Goal: Task Accomplishment & Management: Use online tool/utility

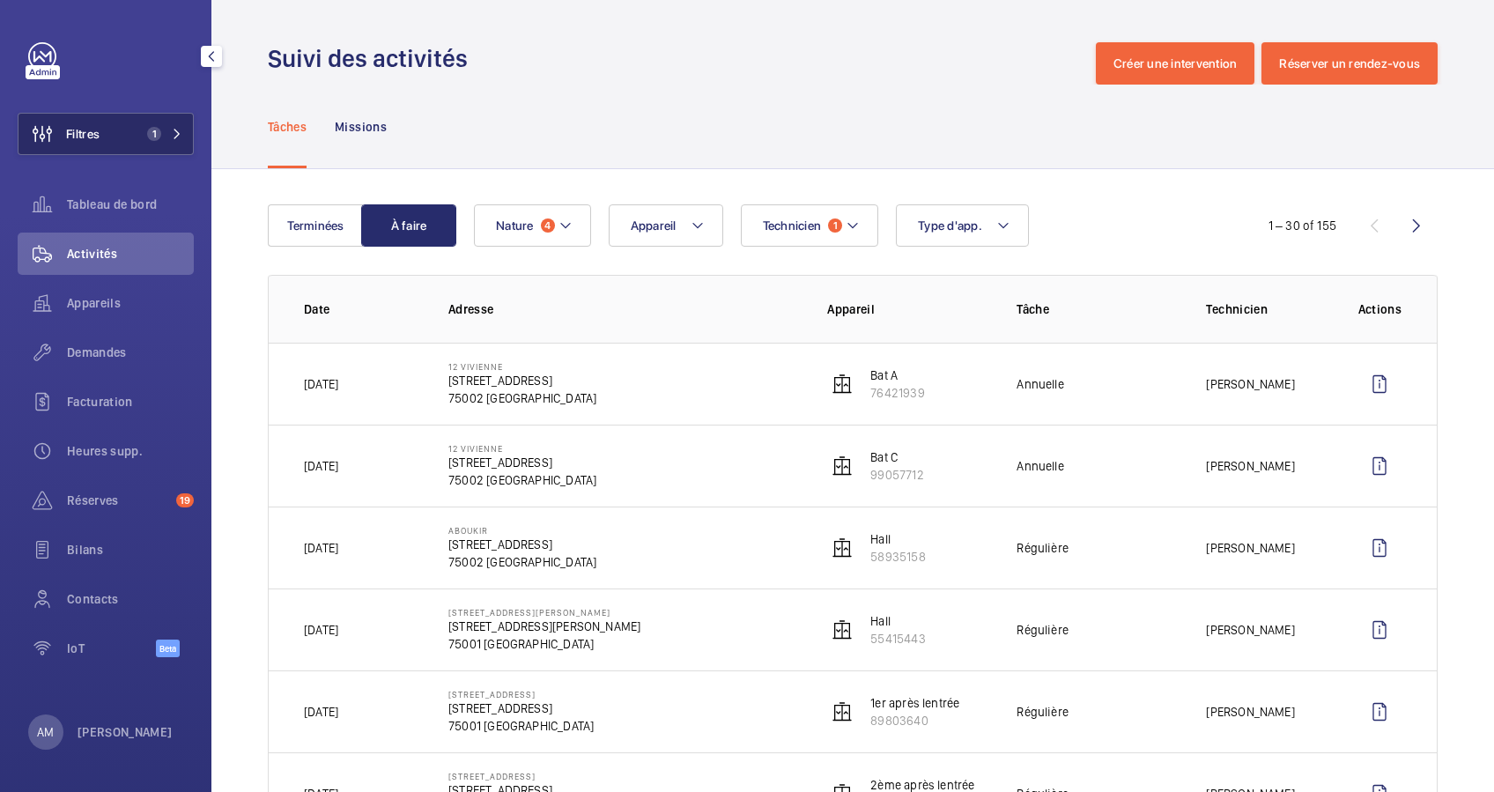
scroll to position [117, 0]
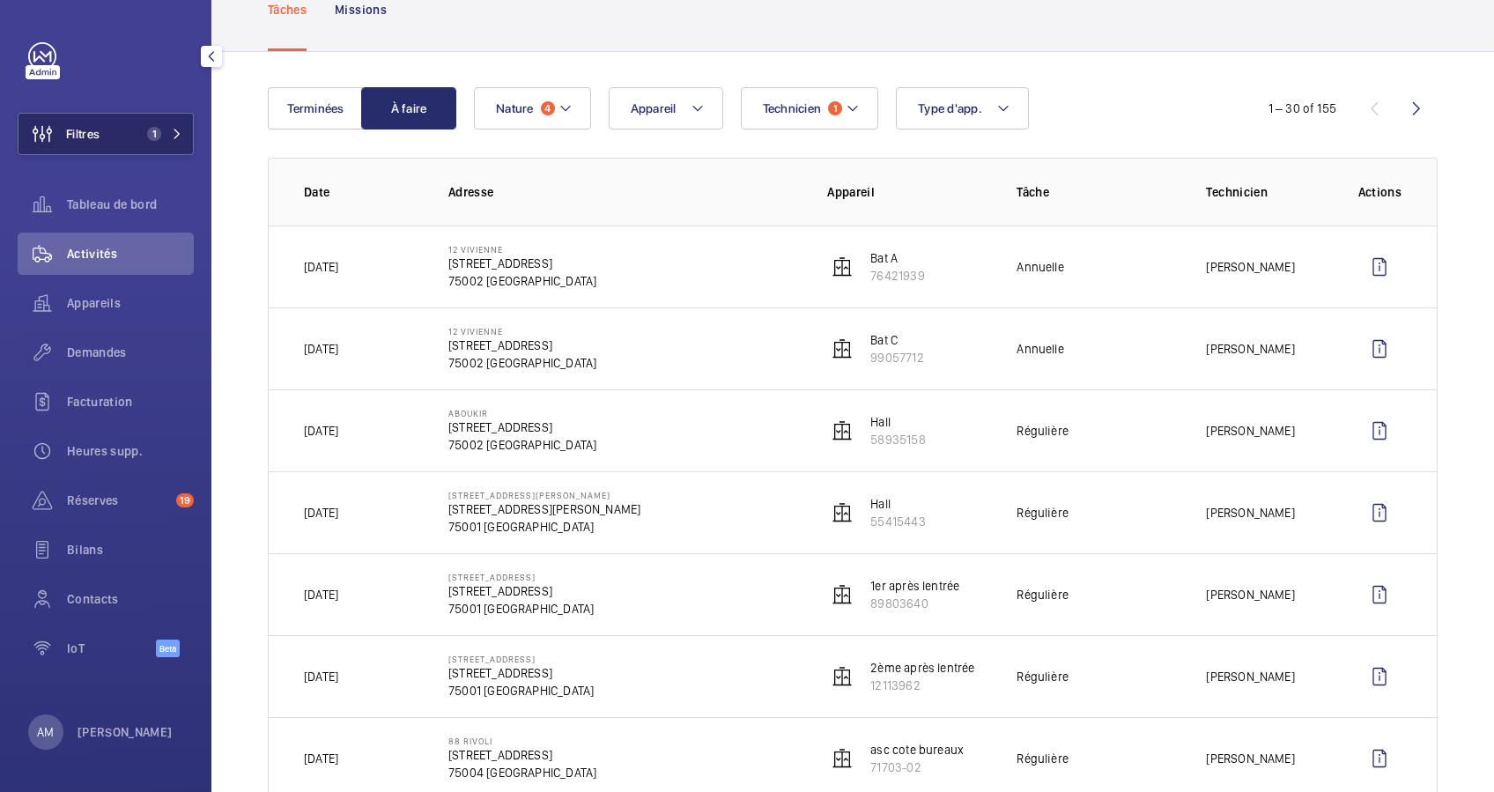
click at [148, 145] on button "Filtres 1" at bounding box center [106, 134] width 176 height 42
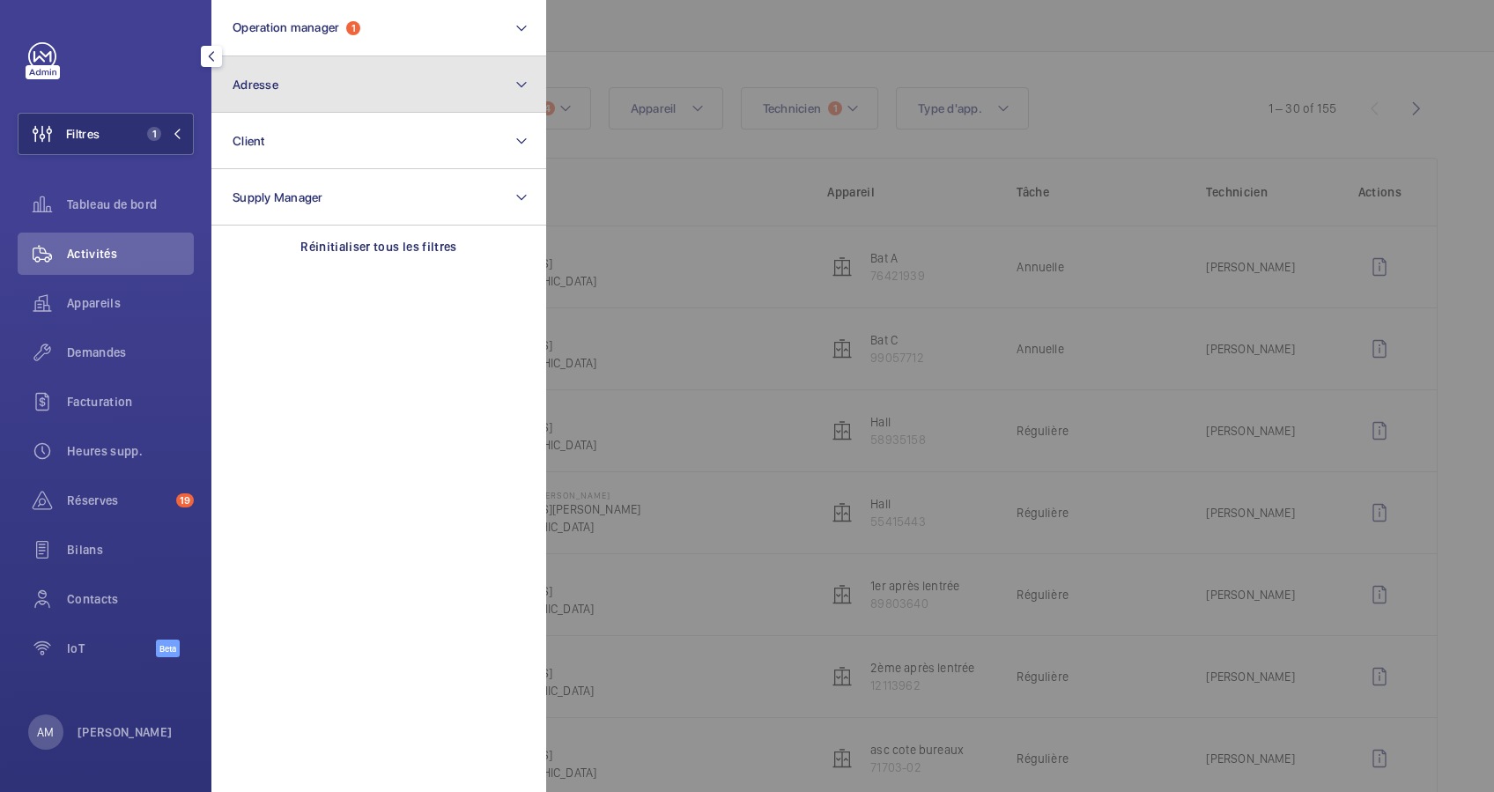
click at [395, 91] on button "Adresse" at bounding box center [378, 84] width 335 height 56
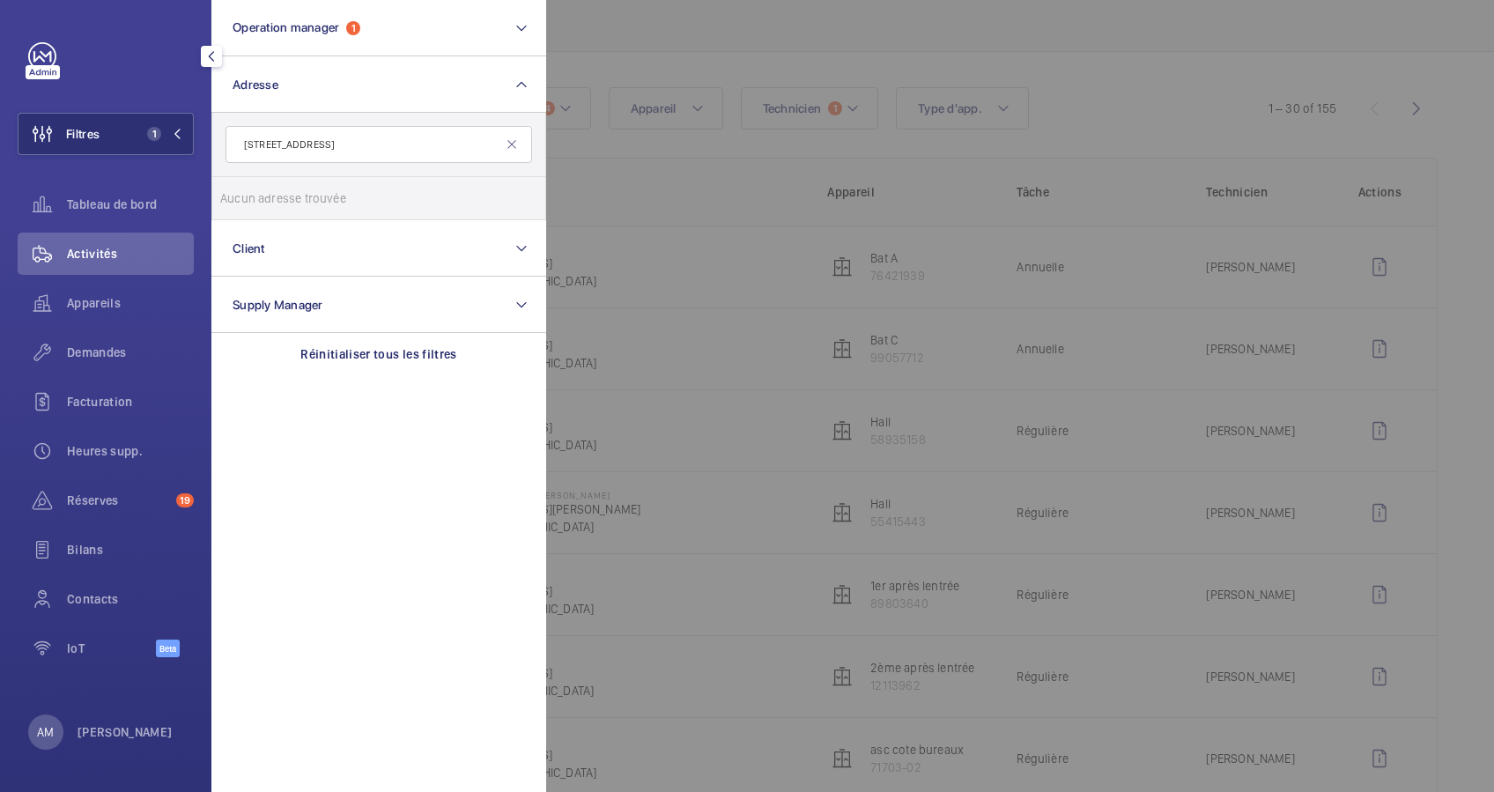
click at [285, 147] on input "[STREET_ADDRESS]" at bounding box center [379, 144] width 307 height 37
drag, startPoint x: 317, startPoint y: 144, endPoint x: 286, endPoint y: 144, distance: 31.7
click at [286, 144] on input "[STREET_ADDRESS]" at bounding box center [379, 144] width 307 height 37
type input "[STREET_ADDRESS]"
click at [243, 194] on input "[STREET_ADDRESS][DATE][DATE]" at bounding box center [237, 198] width 35 height 35
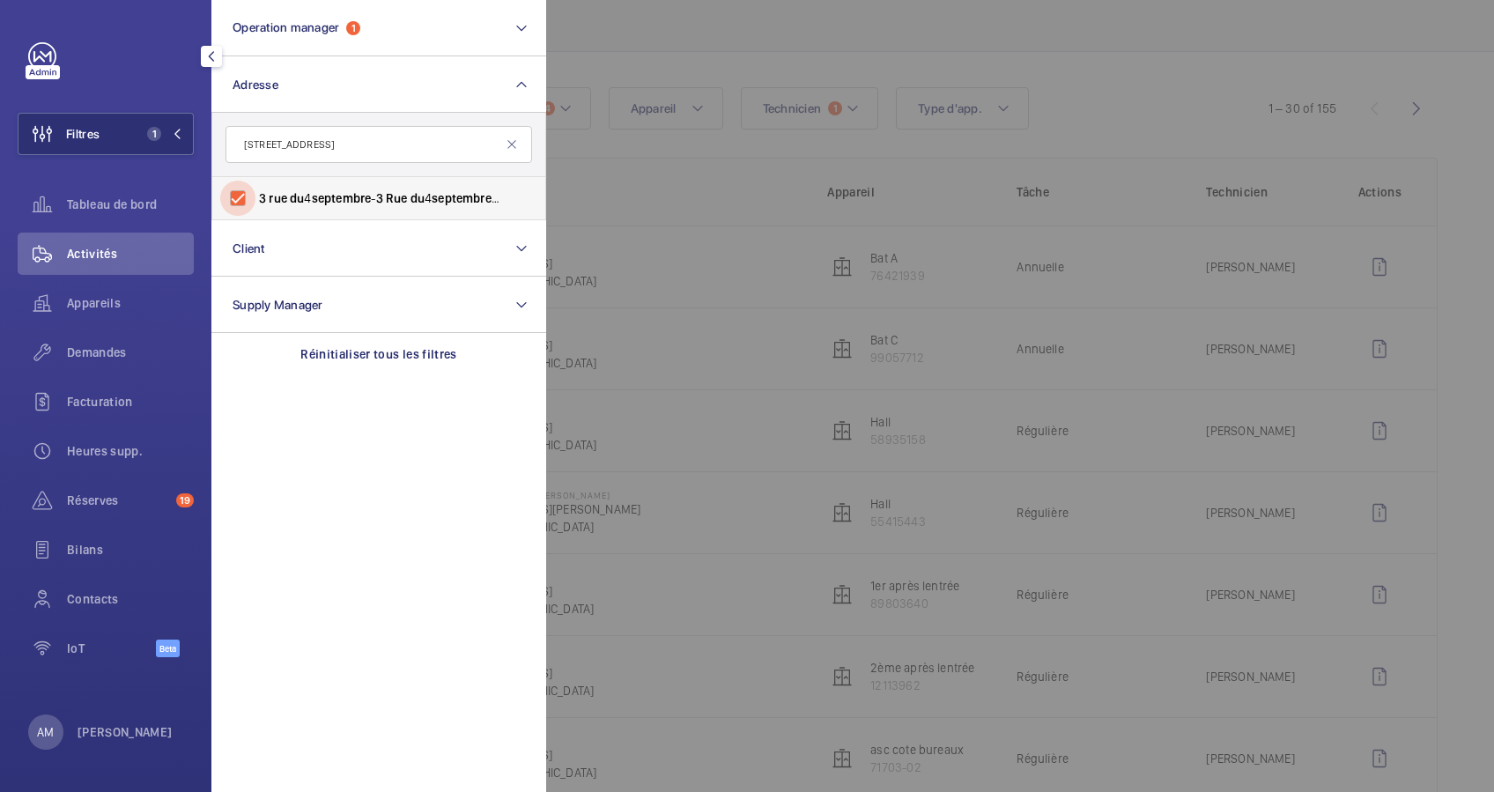
checkbox input "true"
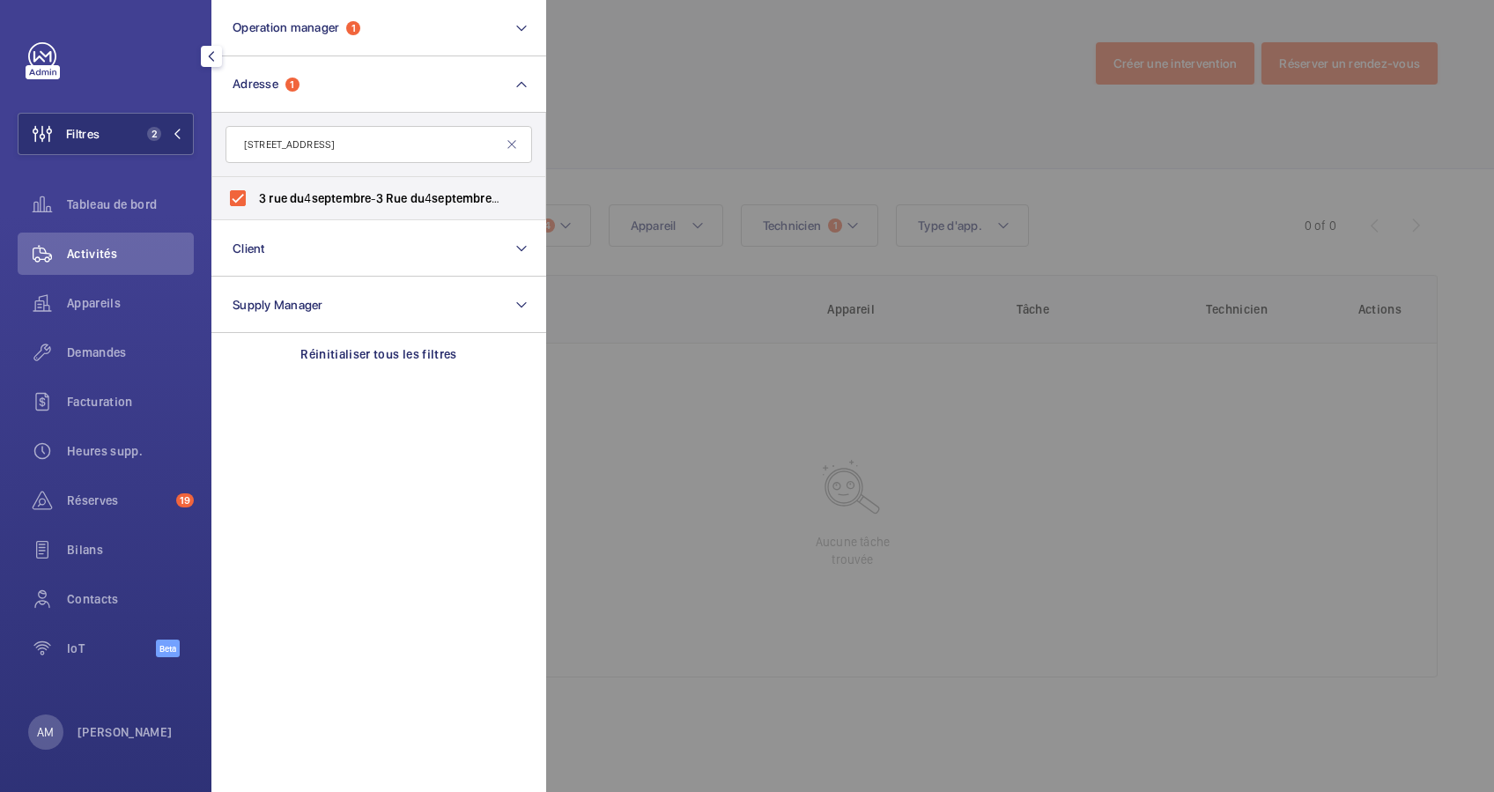
click at [642, 119] on div at bounding box center [1293, 396] width 1494 height 792
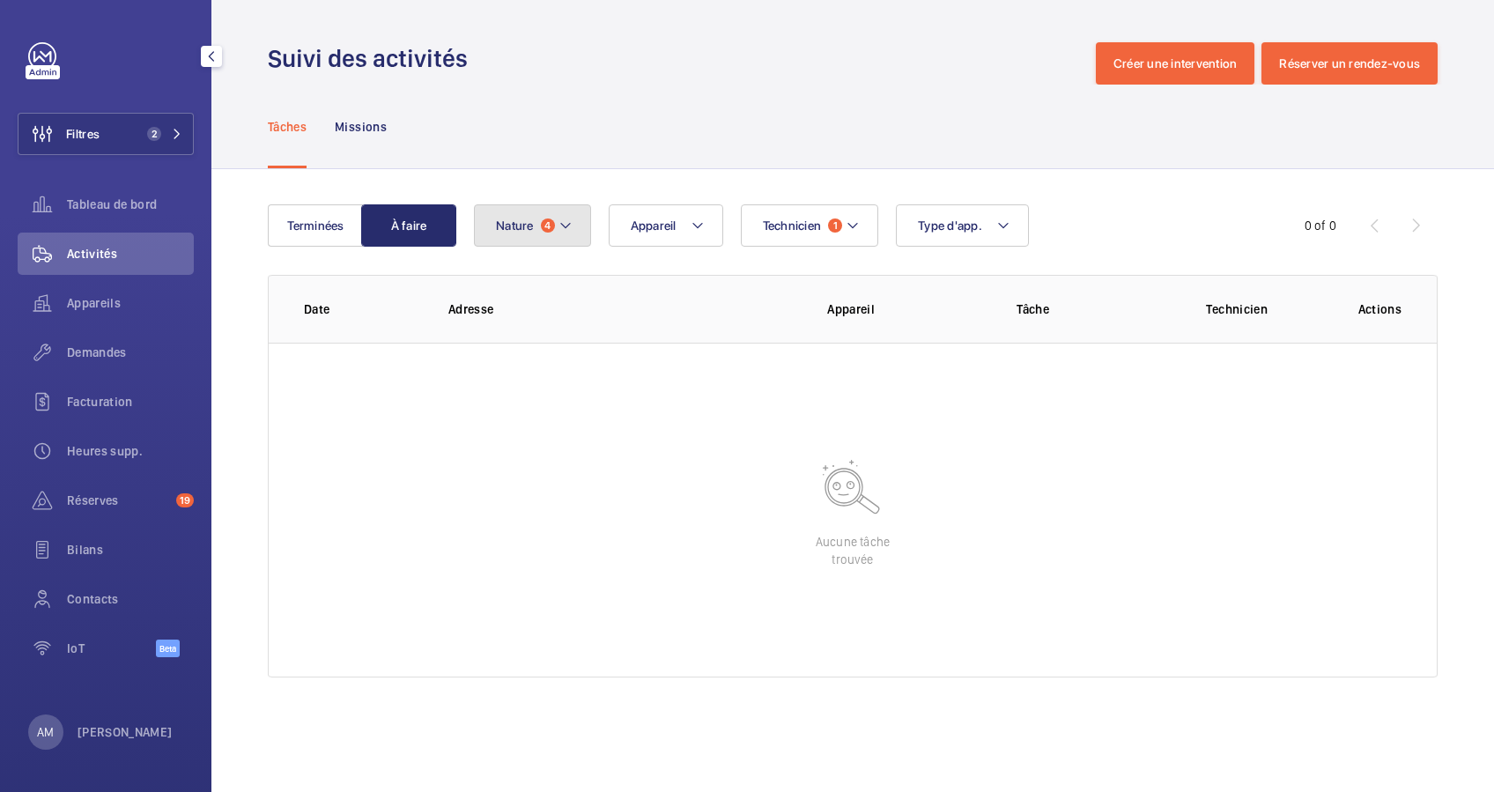
click at [548, 211] on button "Nature 4" at bounding box center [532, 225] width 117 height 42
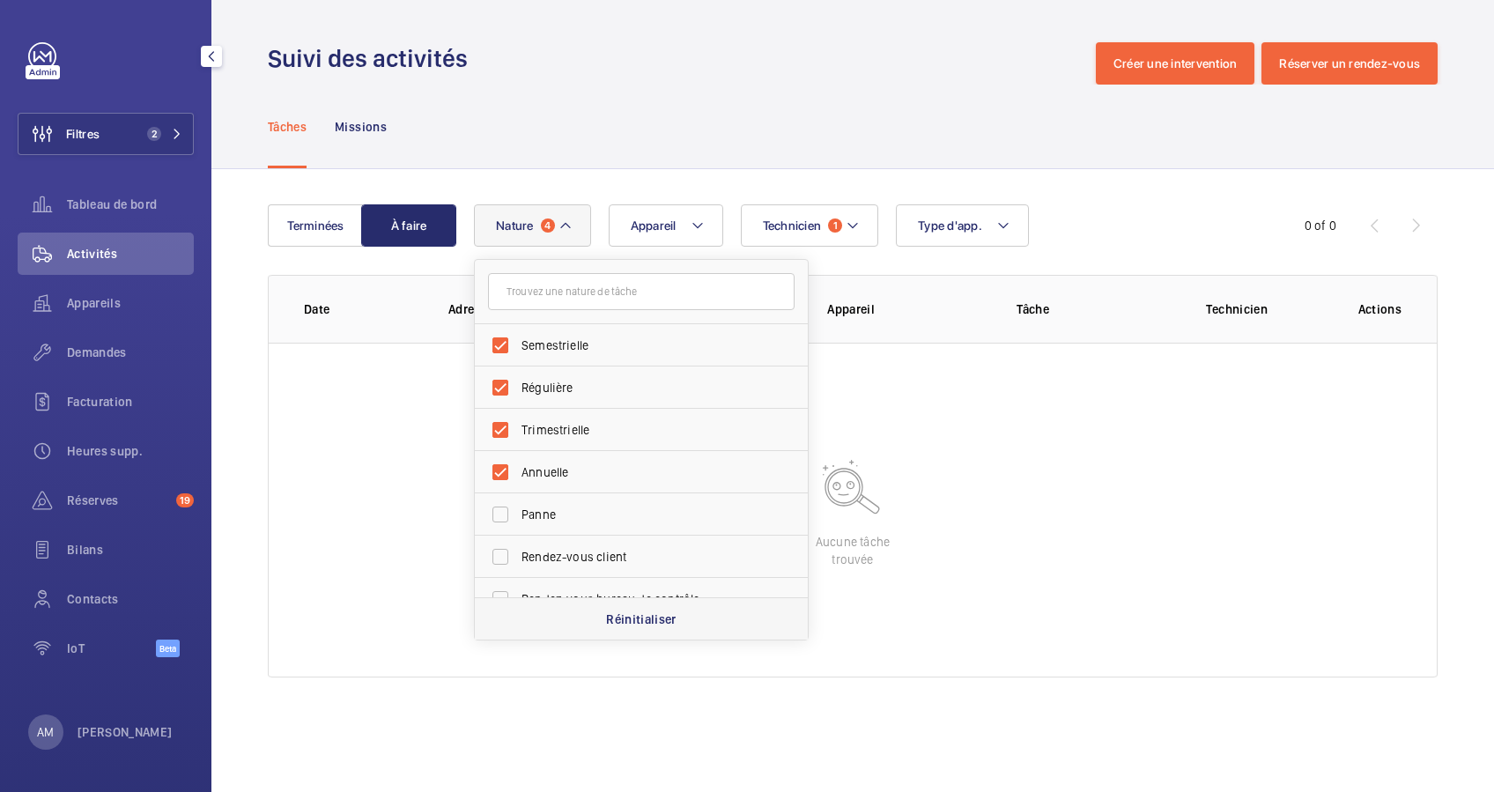
click at [627, 613] on p "Réinitialiser" at bounding box center [641, 620] width 70 height 18
checkbox input "false"
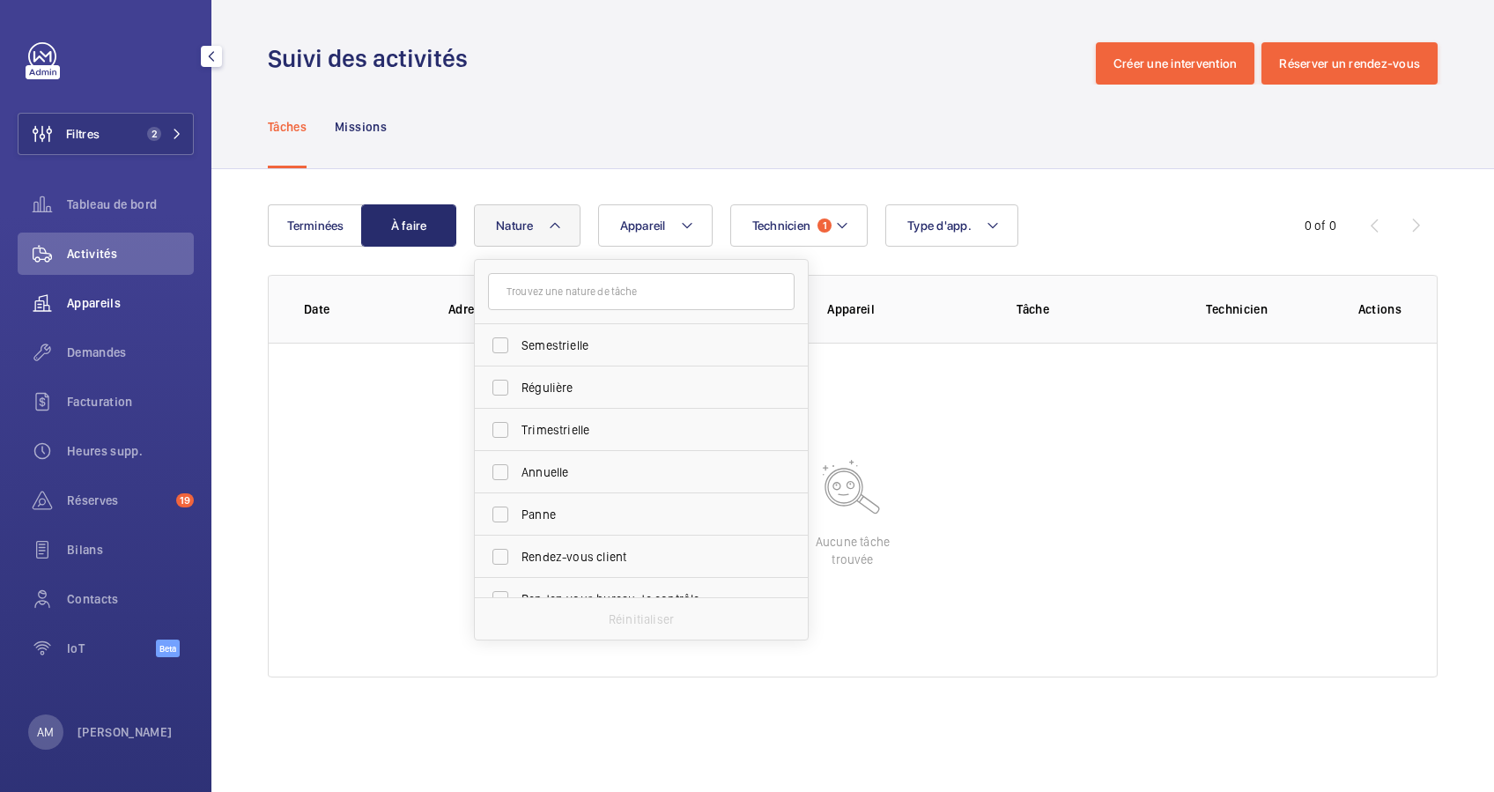
click at [92, 311] on span "Appareils" at bounding box center [130, 303] width 127 height 18
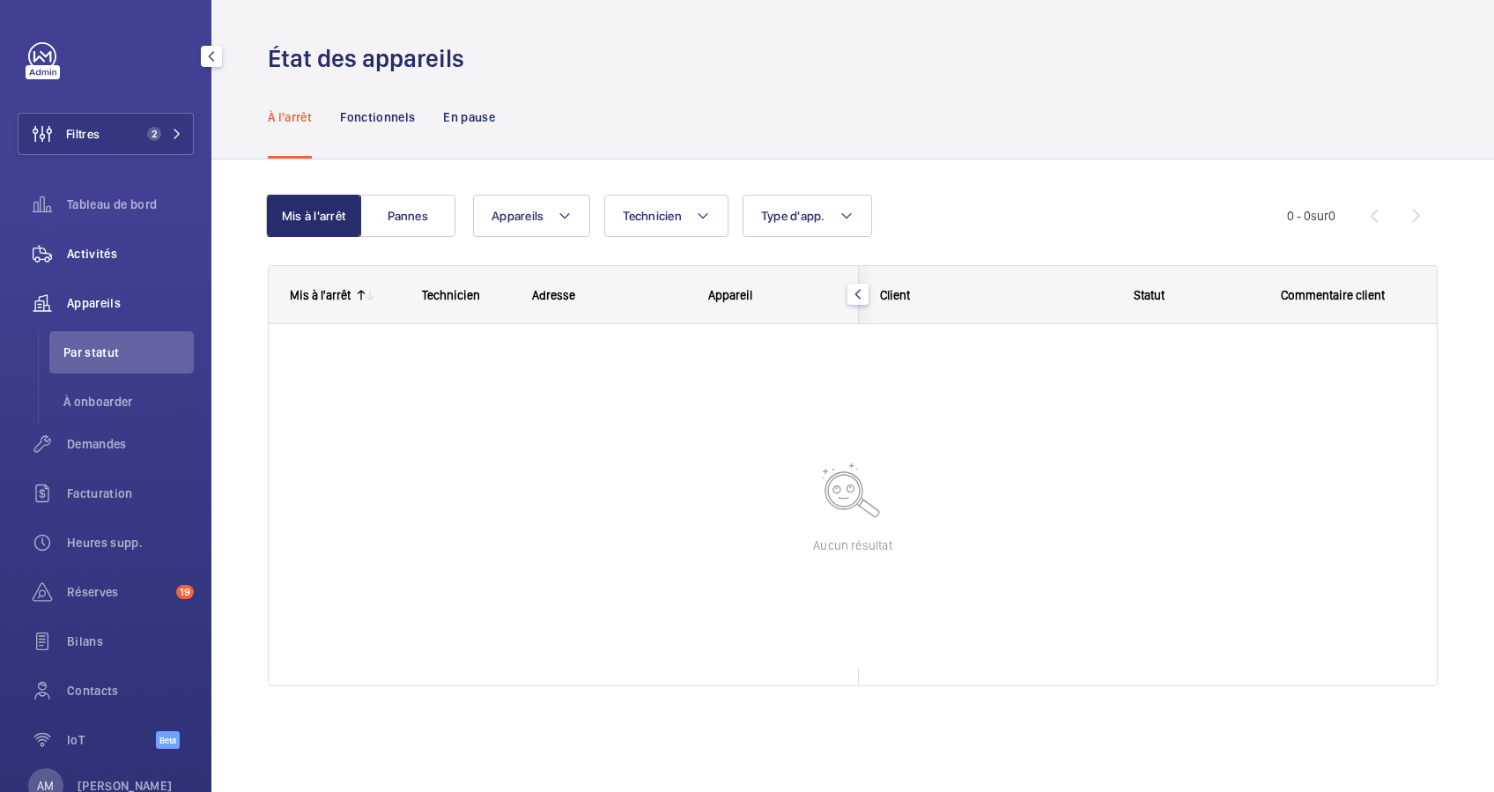
click at [115, 243] on div "Activités" at bounding box center [106, 254] width 176 height 42
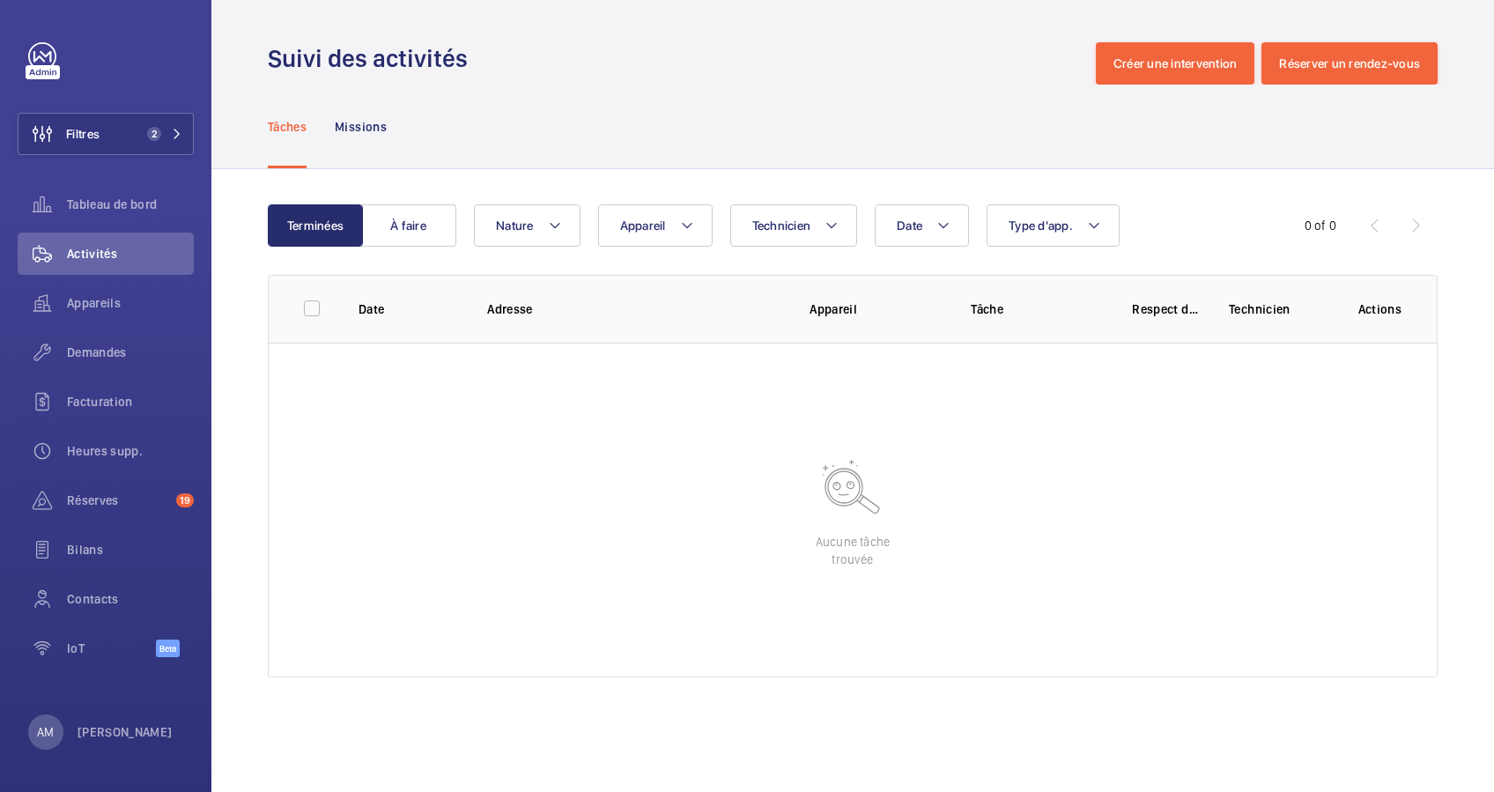
click at [720, 163] on div "Tâches Missions" at bounding box center [853, 127] width 1170 height 84
click at [94, 301] on span "Appareils" at bounding box center [130, 303] width 127 height 18
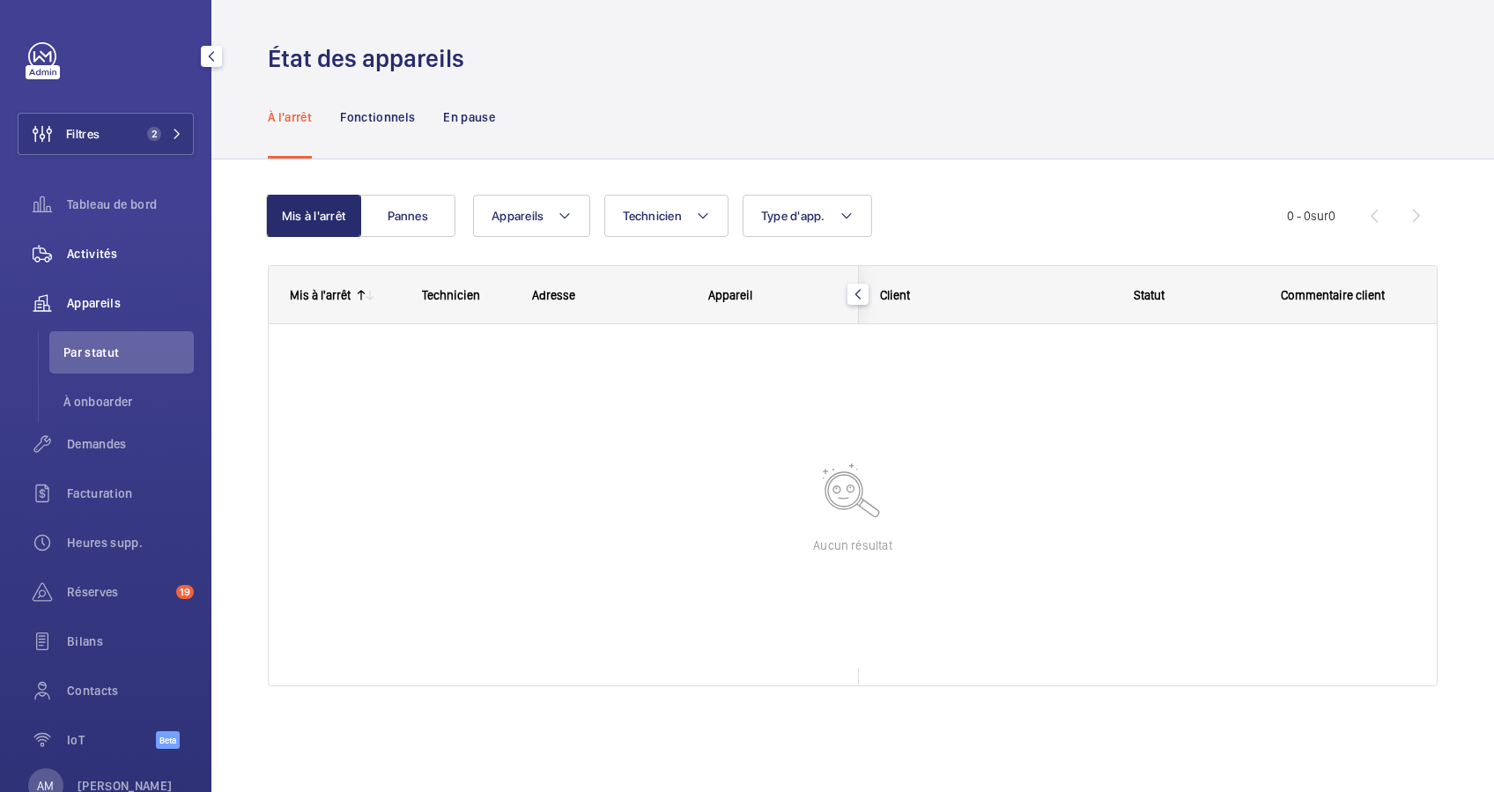
click at [99, 248] on span "Activités" at bounding box center [130, 254] width 127 height 18
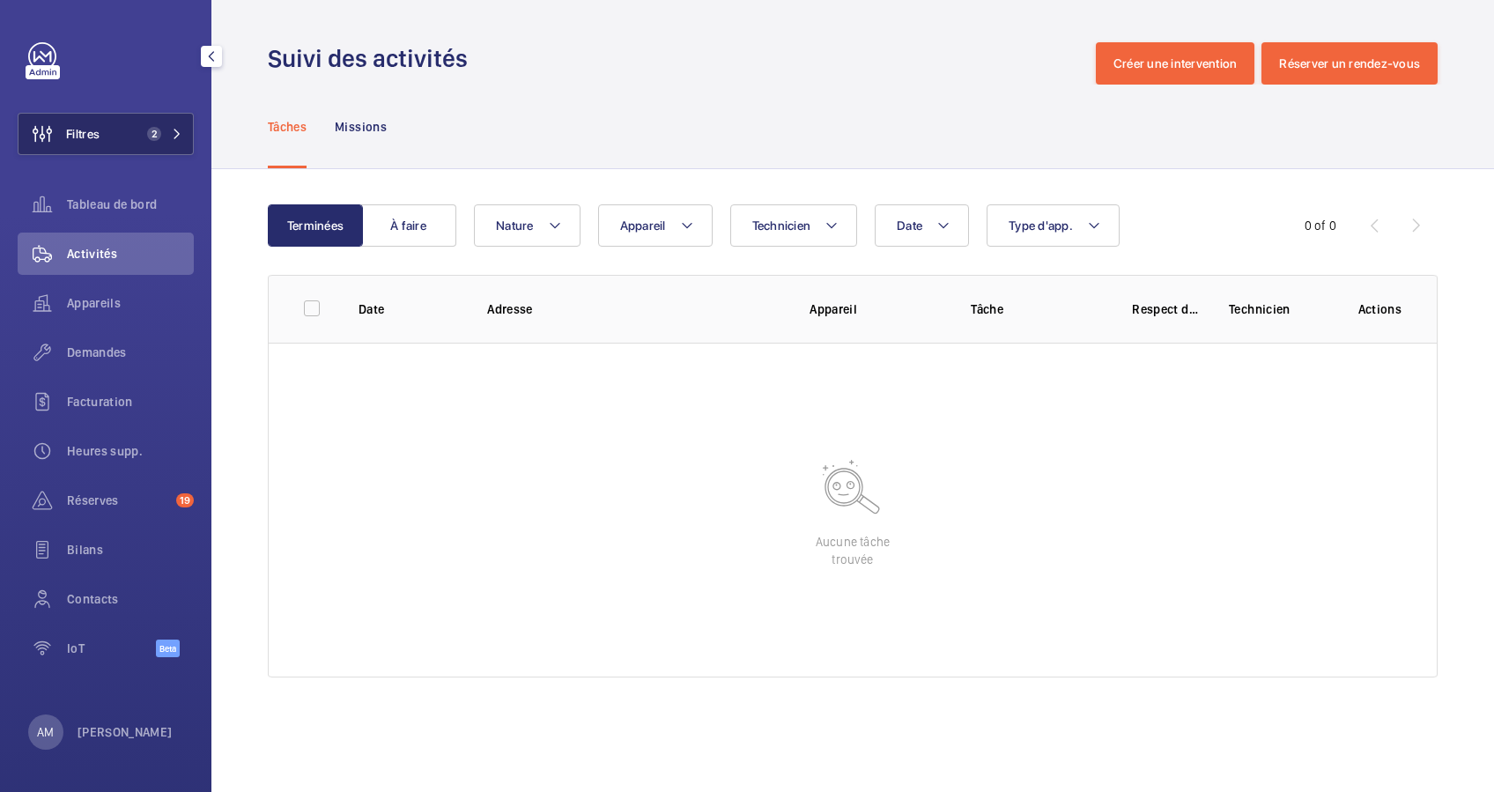
click at [122, 133] on button "Filtres 2" at bounding box center [106, 134] width 176 height 42
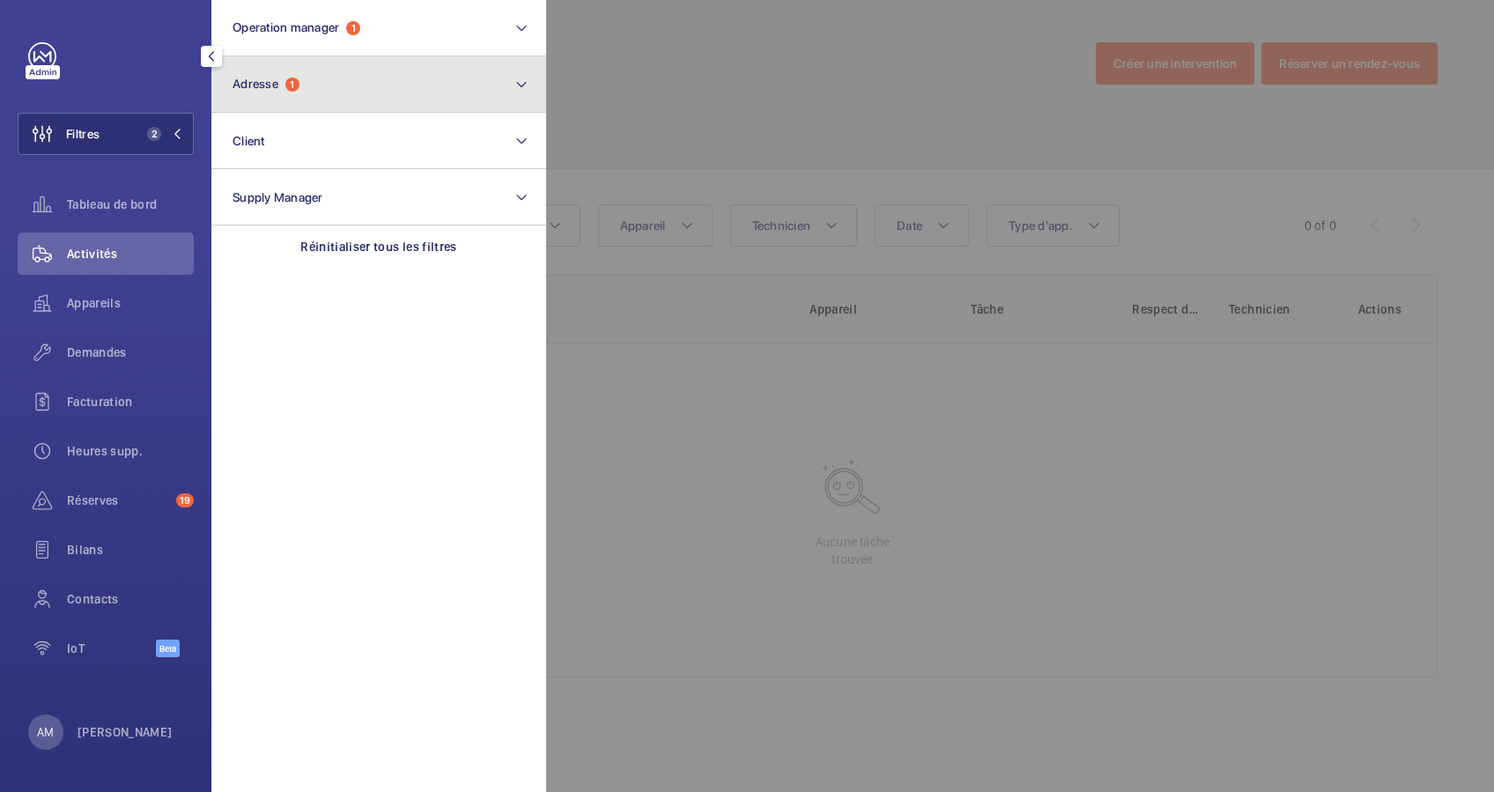
click at [341, 84] on button "Adresse 1" at bounding box center [378, 84] width 335 height 56
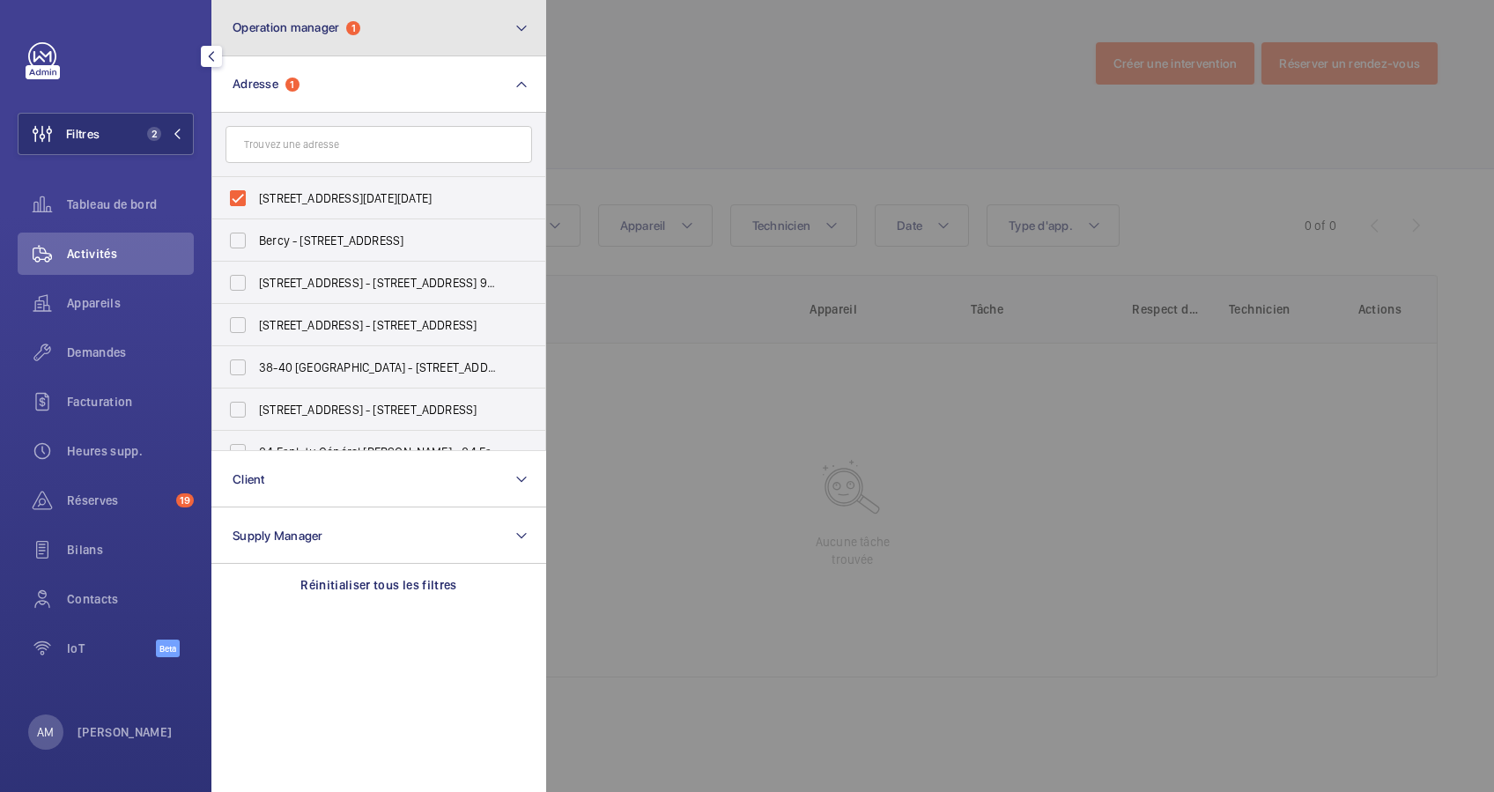
click at [412, 36] on button "Operation manager 1" at bounding box center [378, 28] width 335 height 56
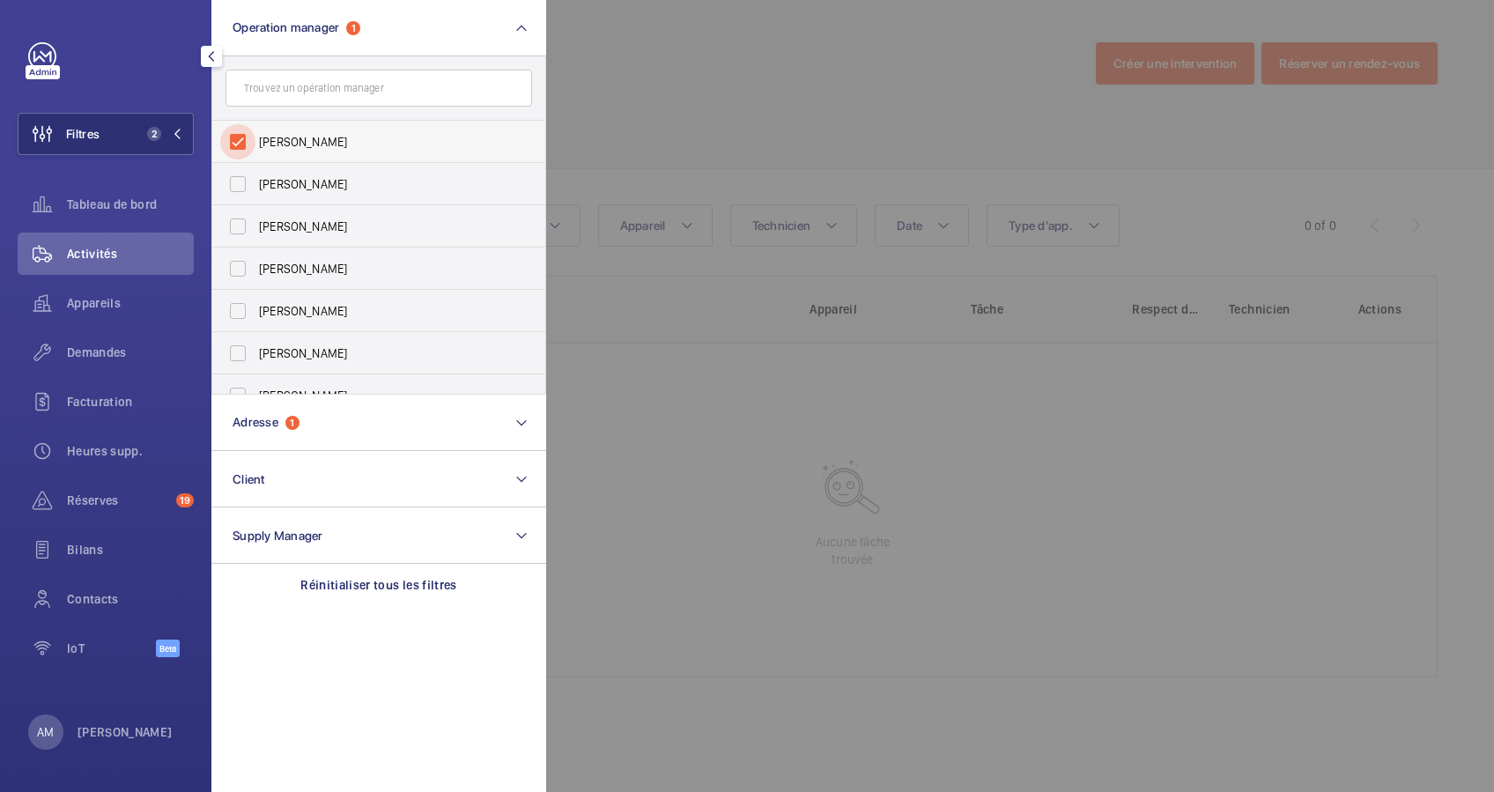
click at [246, 134] on input "[PERSON_NAME]" at bounding box center [237, 141] width 35 height 35
checkbox input "false"
click at [793, 109] on div at bounding box center [1293, 396] width 1494 height 792
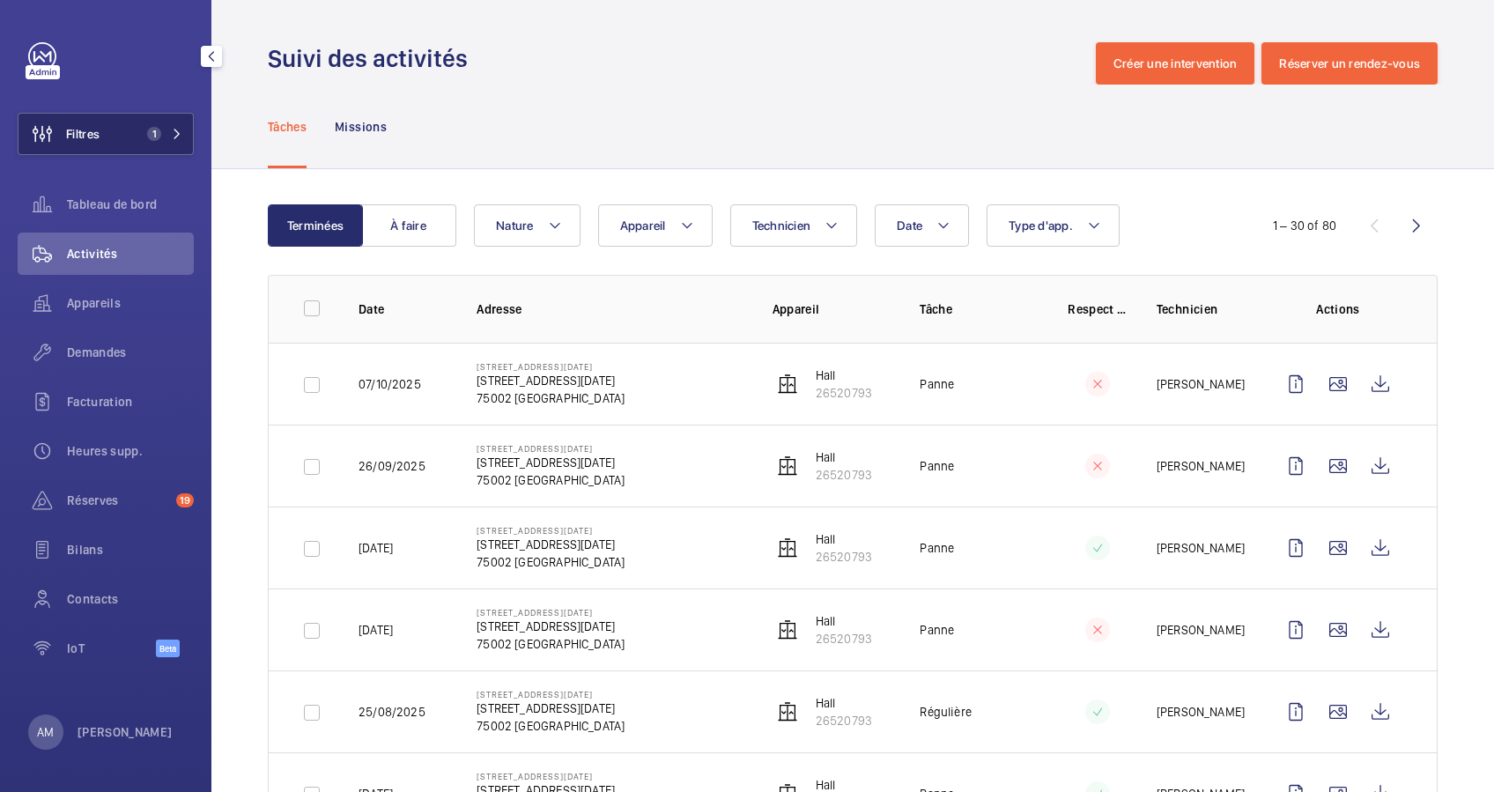
click at [163, 126] on button "Filtres 1" at bounding box center [106, 134] width 176 height 42
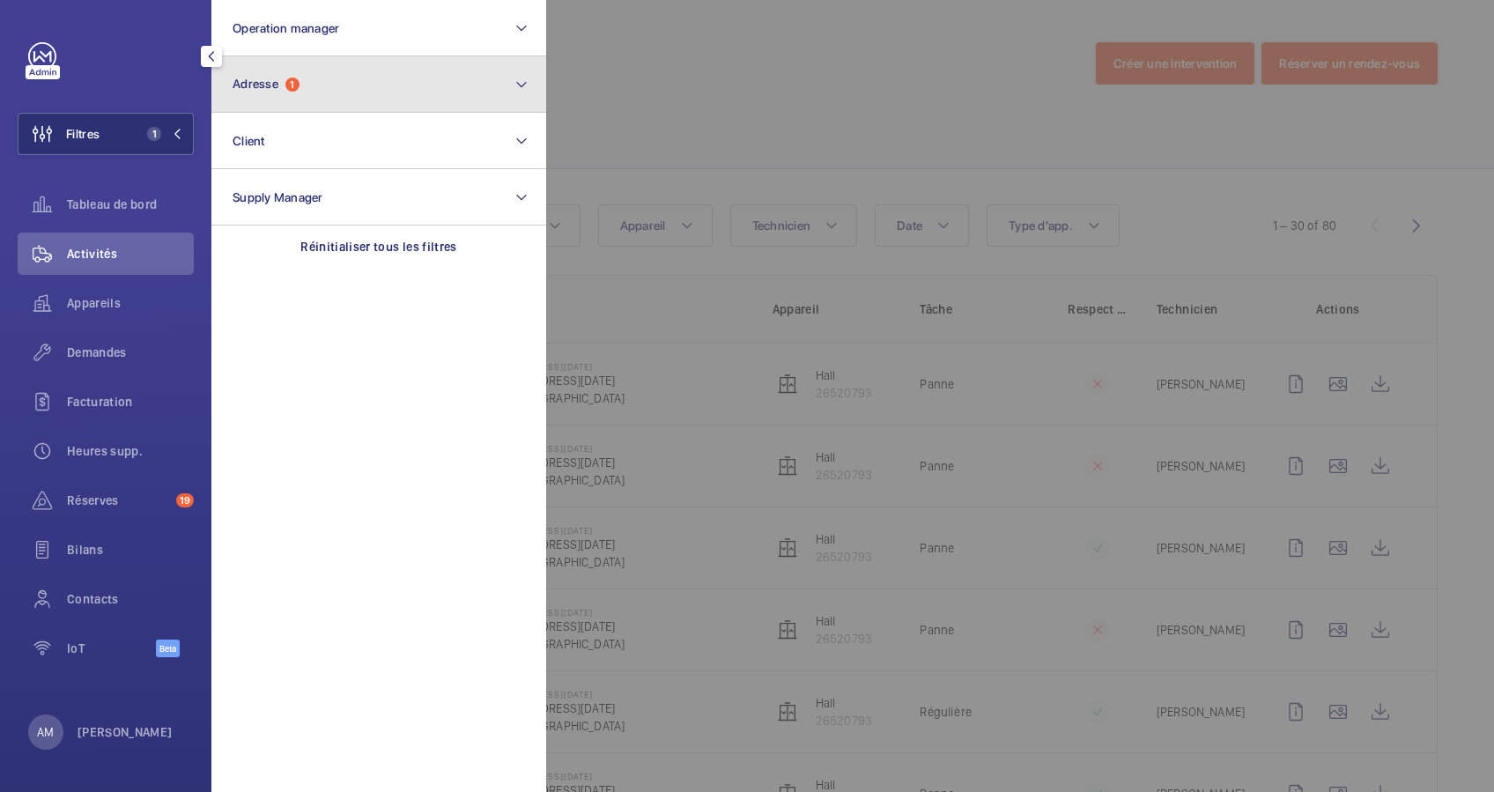
click at [310, 81] on button "Adresse 1" at bounding box center [378, 84] width 335 height 56
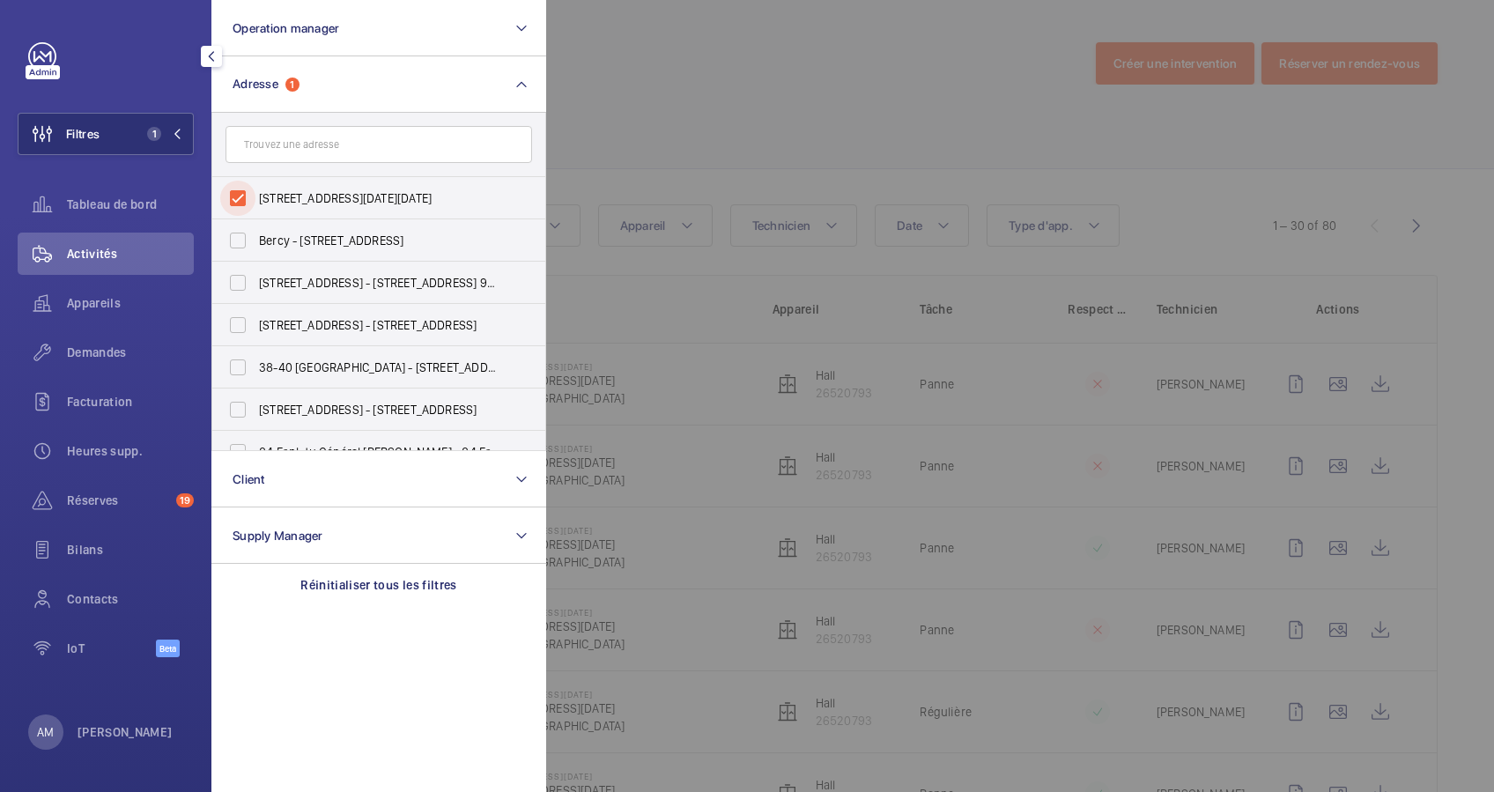
drag, startPoint x: 231, startPoint y: 208, endPoint x: 307, endPoint y: 145, distance: 98.8
click at [249, 194] on input "[STREET_ADDRESS][DATE][DATE]" at bounding box center [237, 198] width 35 height 35
checkbox input "false"
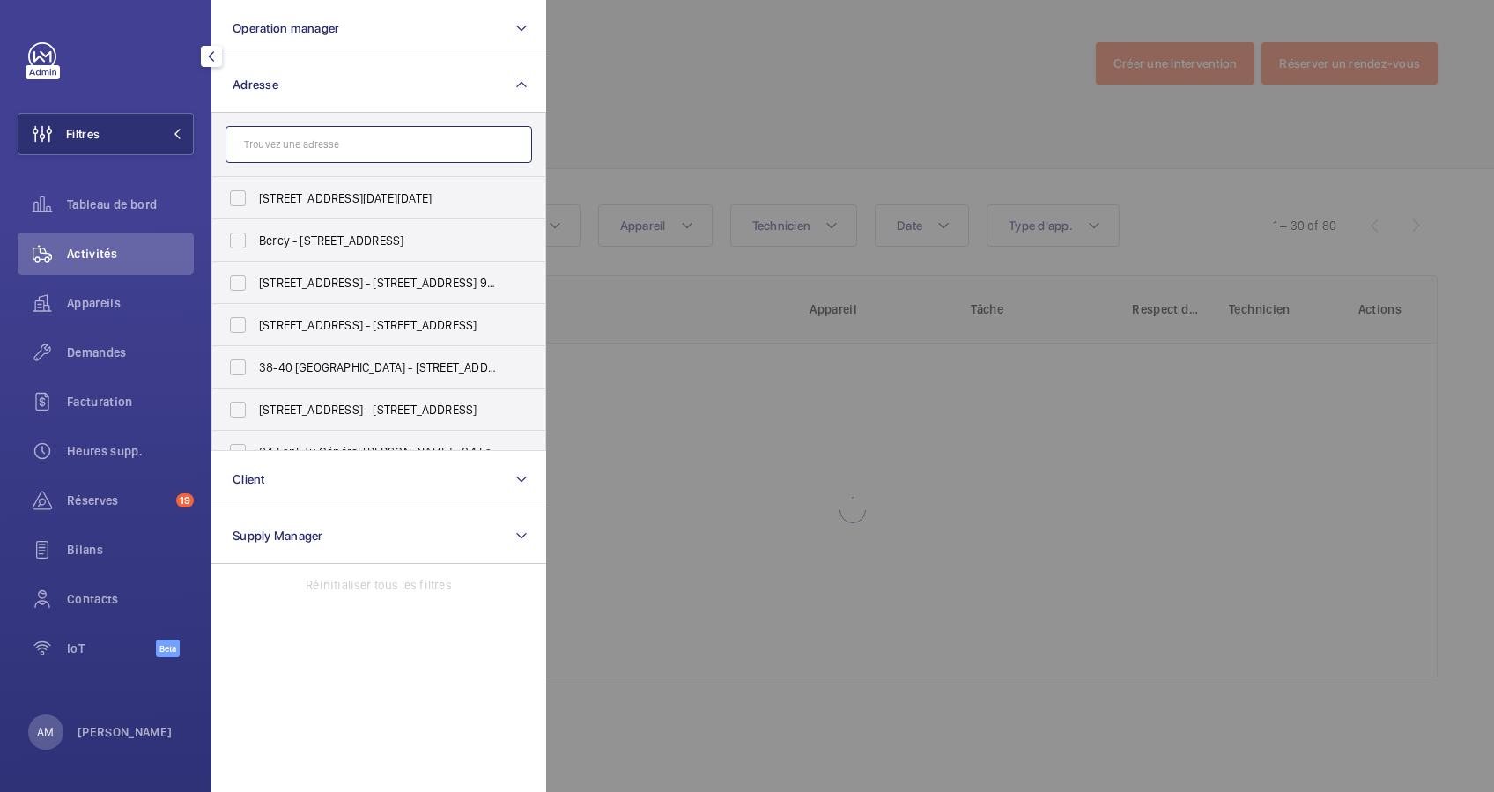
click at [323, 134] on input "text" at bounding box center [379, 144] width 307 height 37
paste input "[STREET_ADDRESS][PERSON_NAME]"
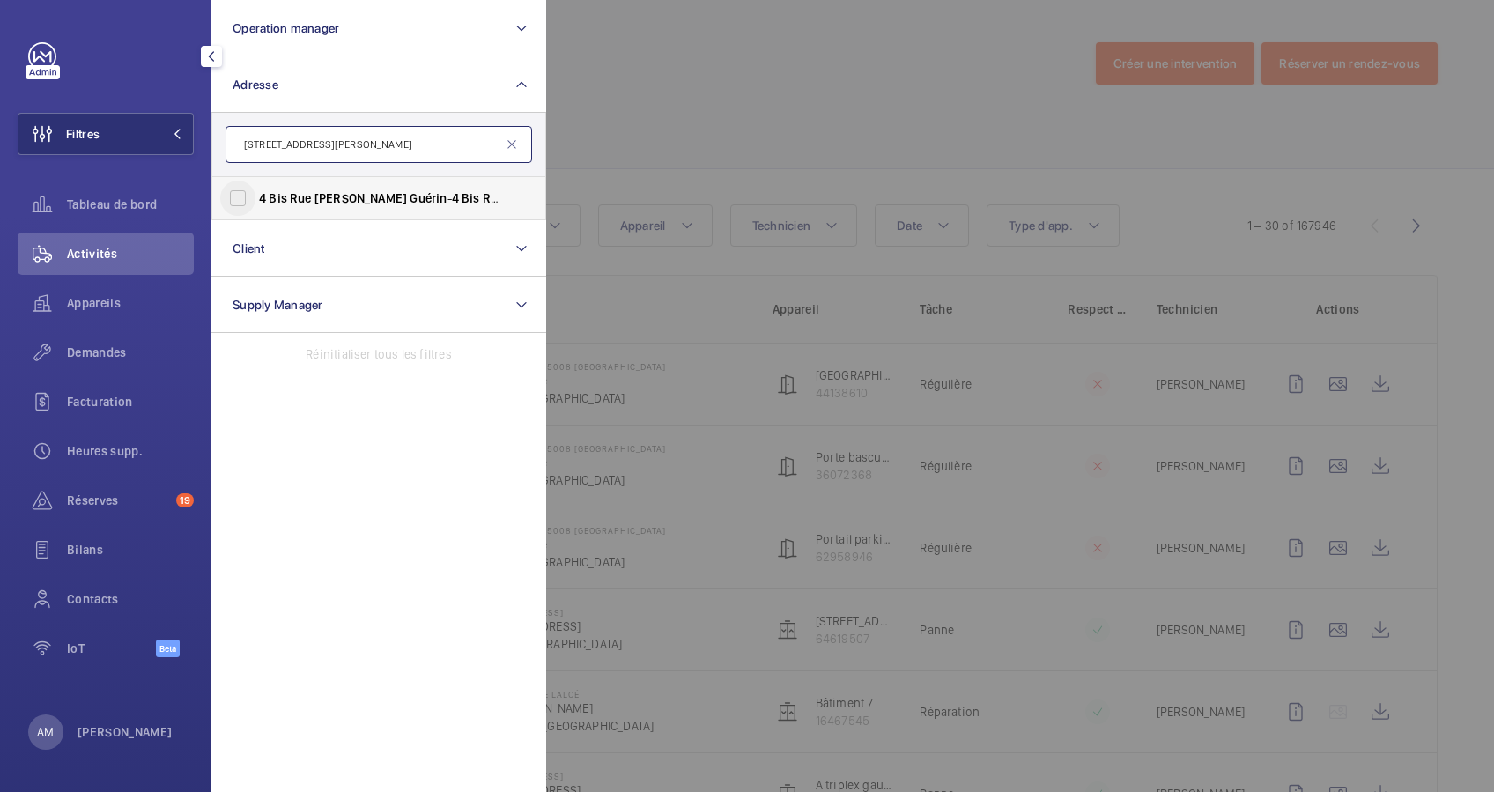
type input "[STREET_ADDRESS][PERSON_NAME]"
drag, startPoint x: 243, startPoint y: 205, endPoint x: 845, endPoint y: 170, distance: 602.9
click at [250, 201] on input "[STREET_ADDRESS][PERSON_NAME] - [STREET_ADDRESS][PERSON_NAME]" at bounding box center [237, 198] width 35 height 35
checkbox input "true"
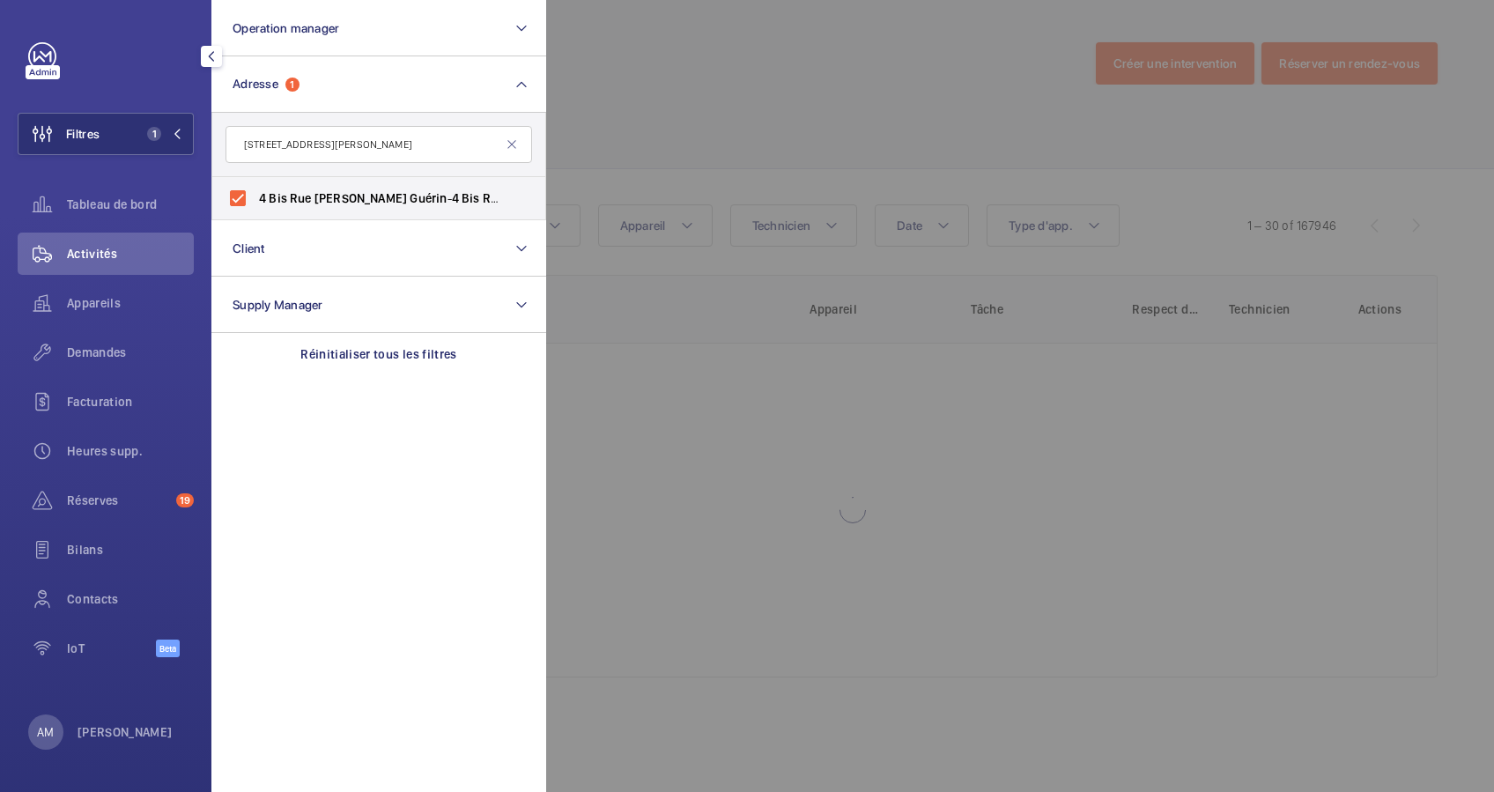
click at [844, 102] on div at bounding box center [1293, 396] width 1494 height 792
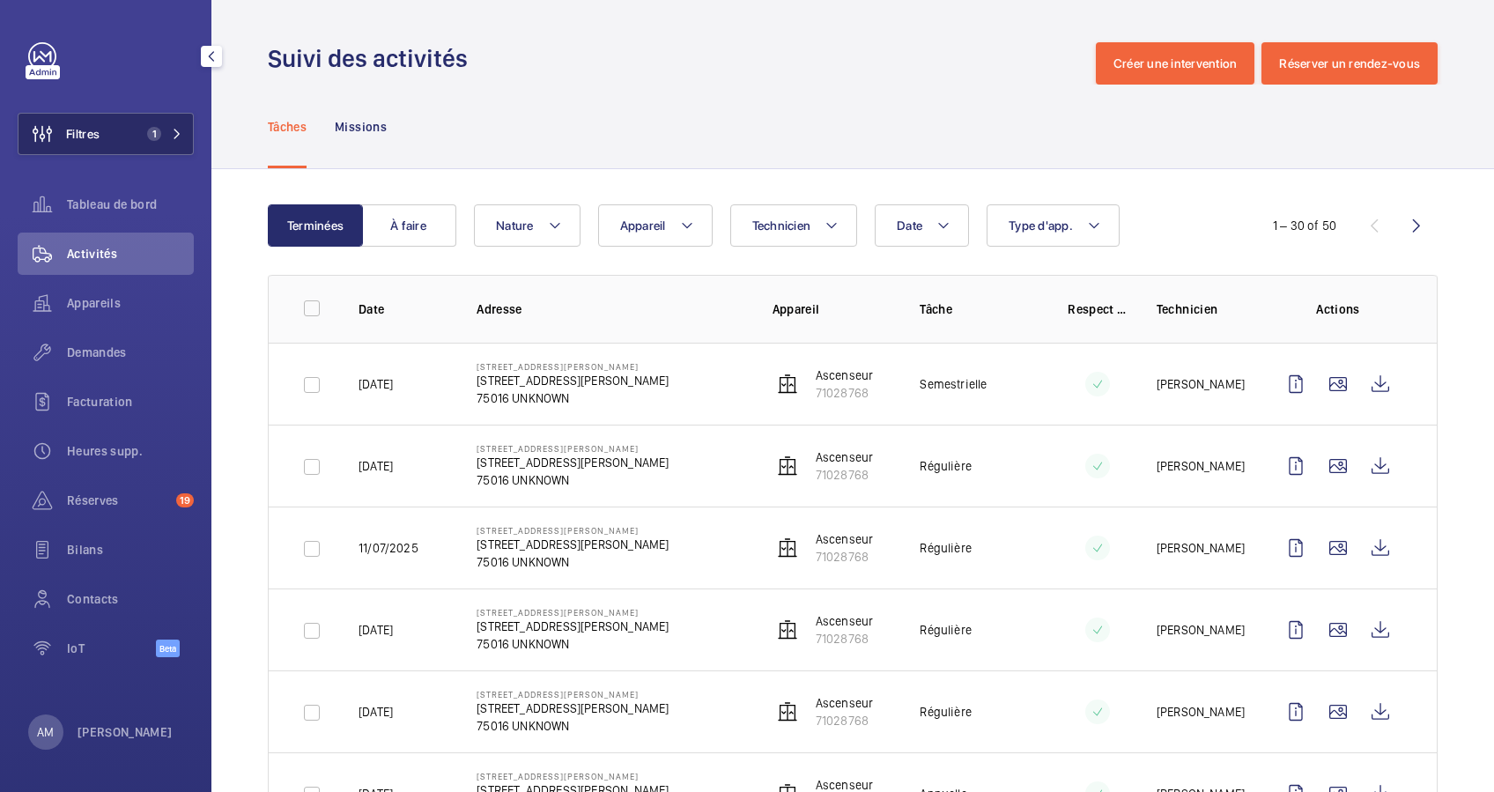
click at [143, 132] on button "Filtres 1" at bounding box center [106, 134] width 176 height 42
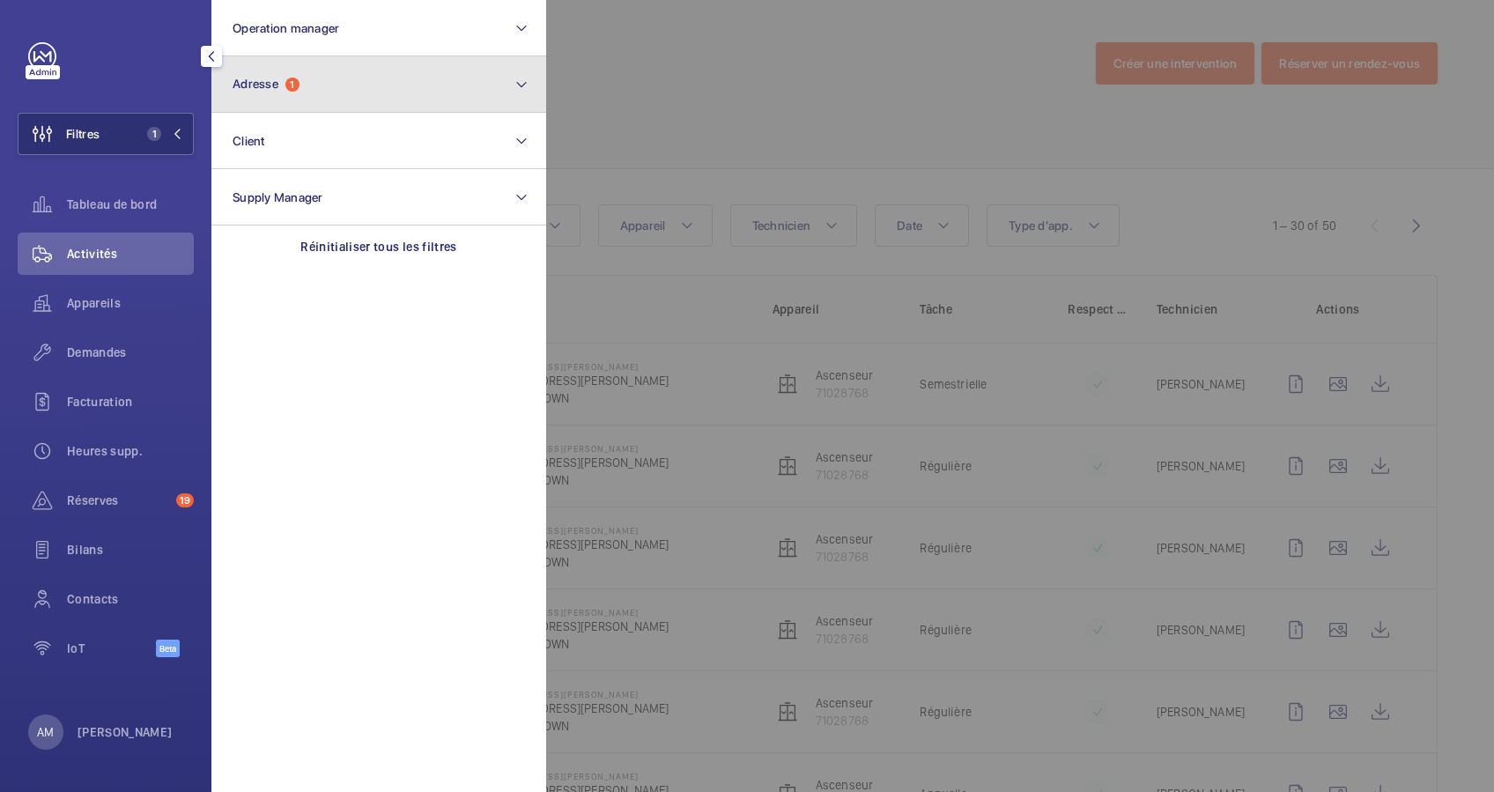
click at [323, 88] on button "Adresse 1" at bounding box center [378, 84] width 335 height 56
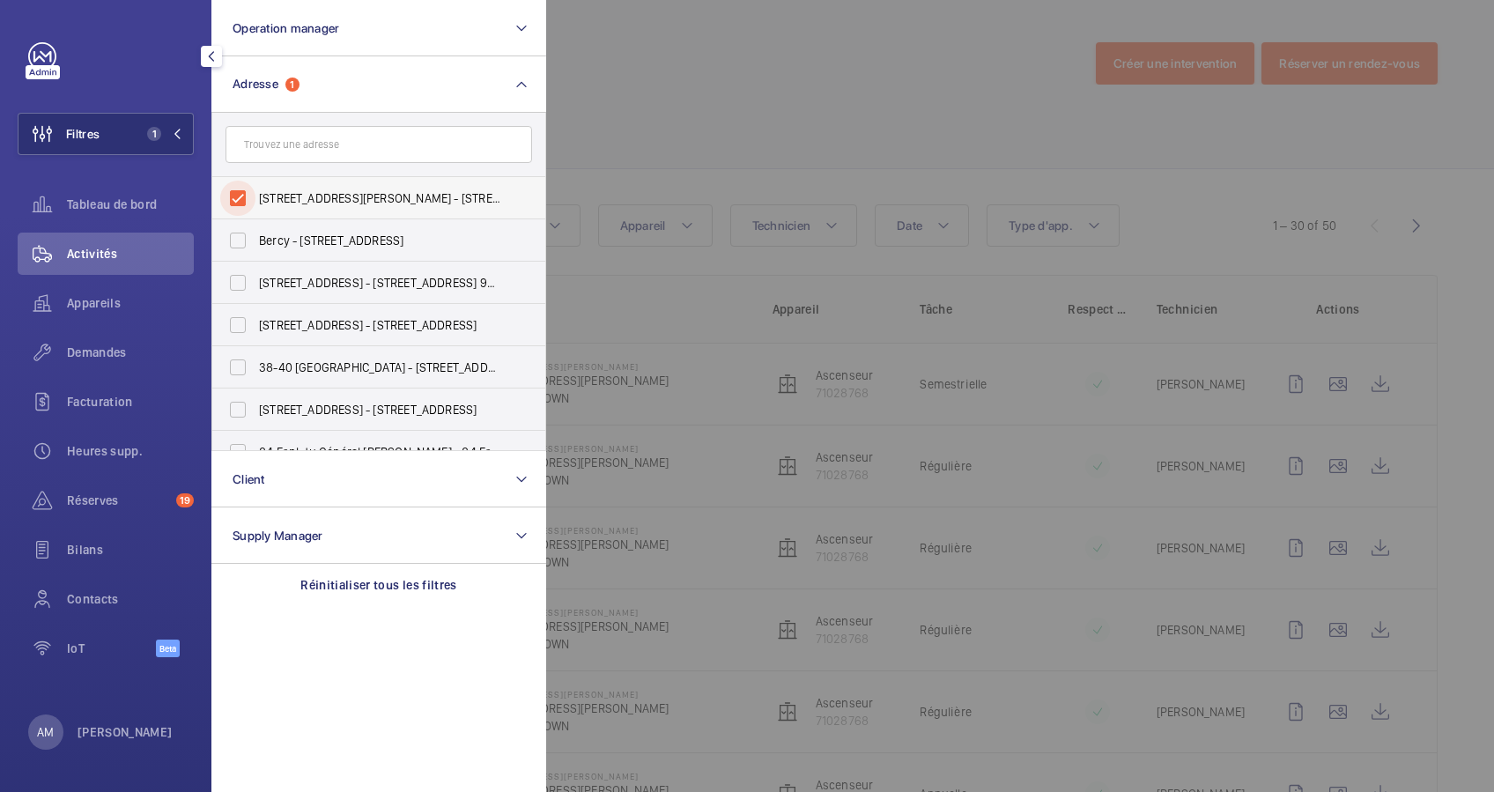
click at [238, 197] on input "[STREET_ADDRESS][PERSON_NAME] - [STREET_ADDRESS][PERSON_NAME]" at bounding box center [237, 198] width 35 height 35
checkbox input "false"
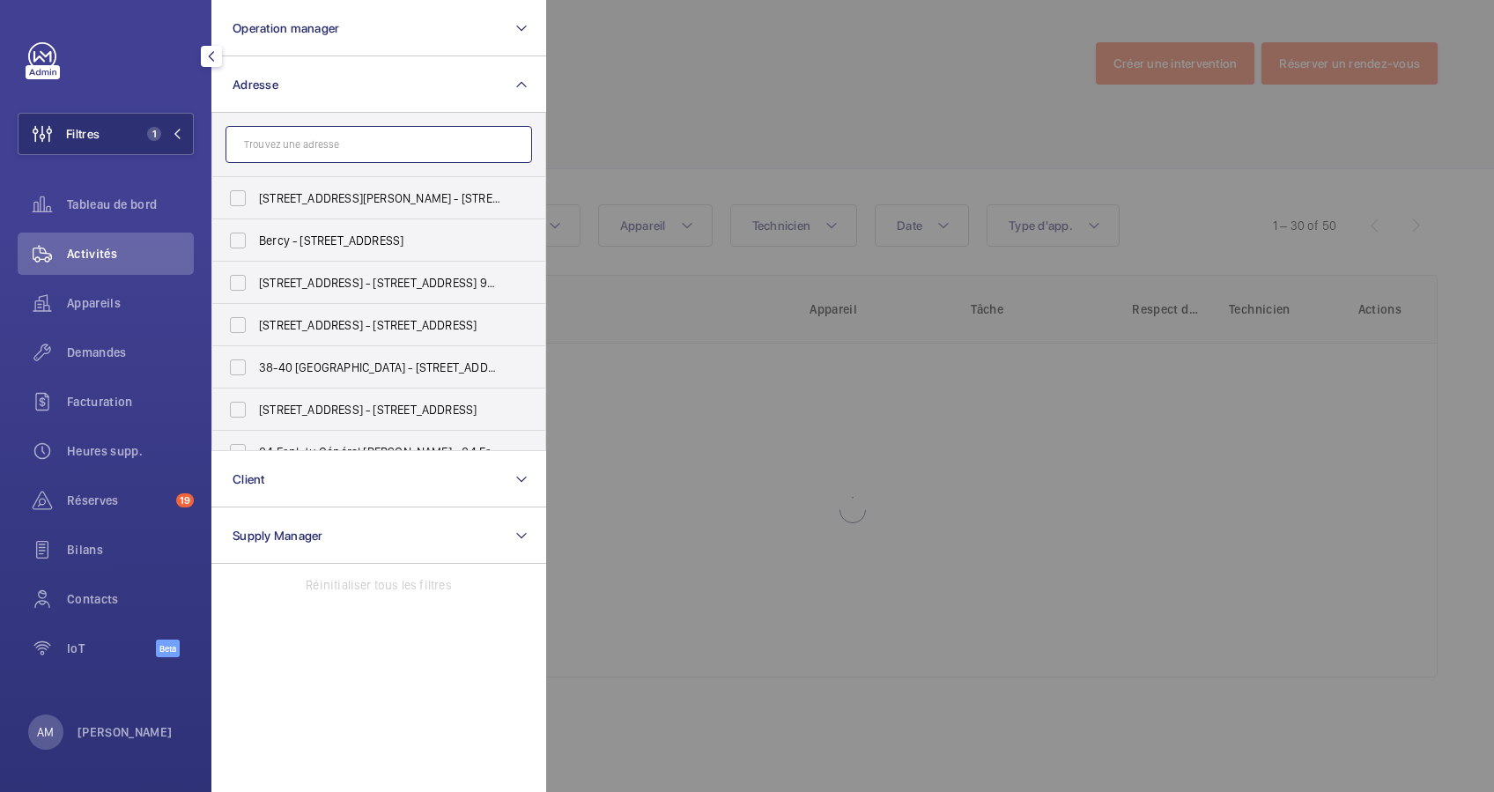
click at [286, 156] on input "text" at bounding box center [379, 144] width 307 height 37
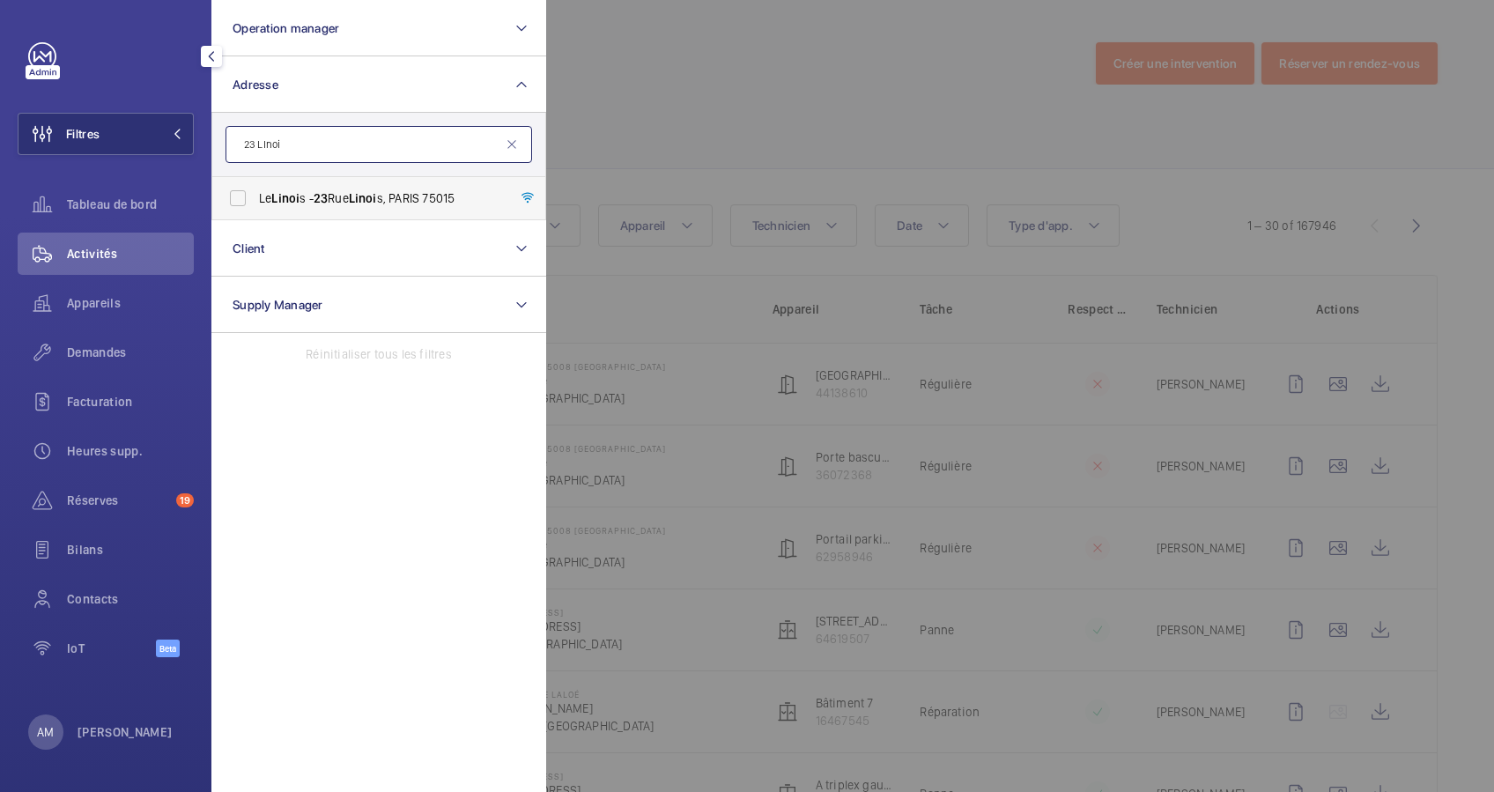
type input "23 LInoi"
click at [275, 196] on span "Linoi" at bounding box center [285, 198] width 28 height 14
click at [256, 196] on input "Le Linoi s - [STREET_ADDRESS]" at bounding box center [237, 198] width 35 height 35
checkbox input "true"
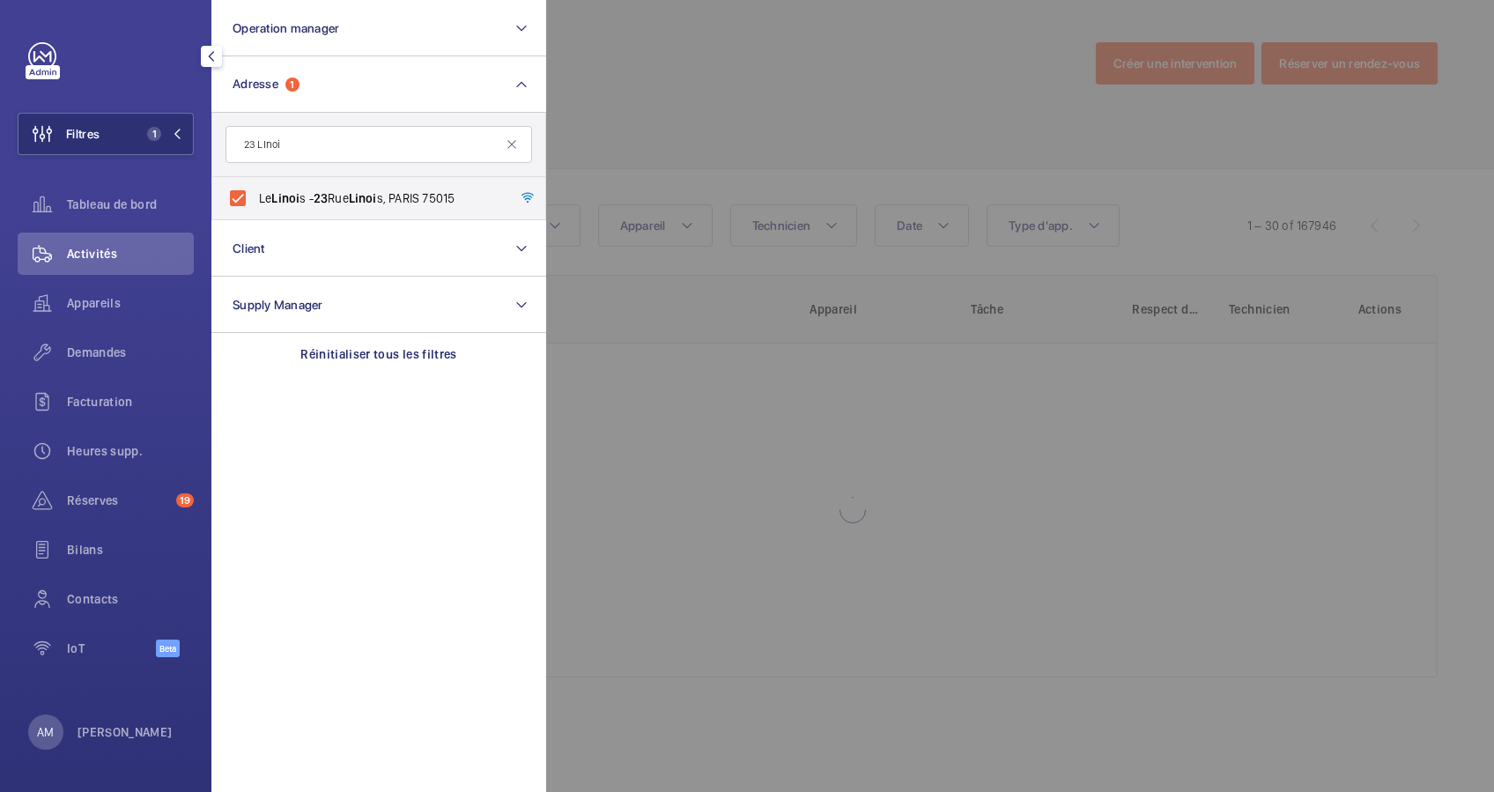
click at [735, 106] on div at bounding box center [1293, 396] width 1494 height 792
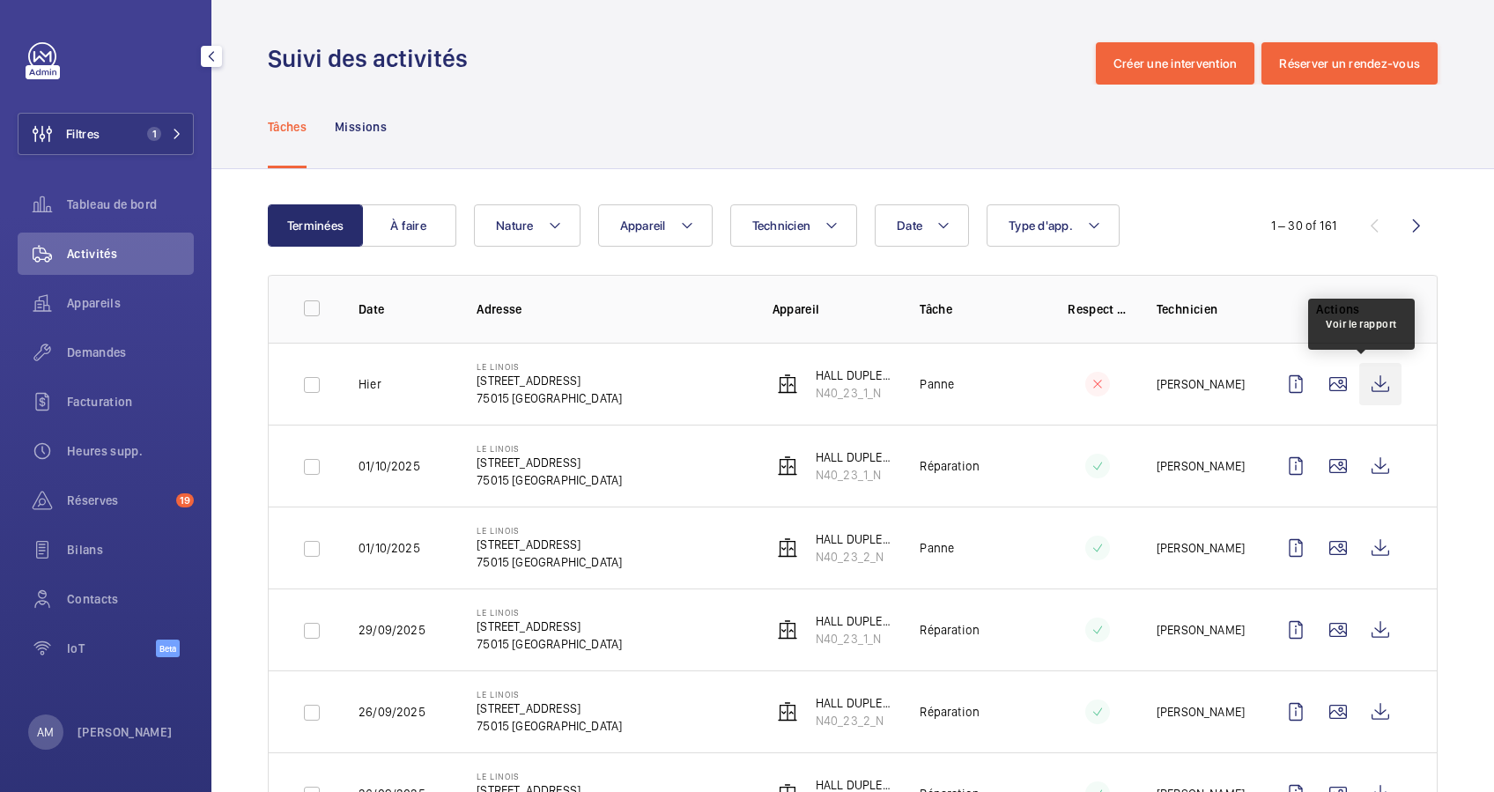
click at [1364, 378] on wm-front-icon-button at bounding box center [1381, 384] width 42 height 42
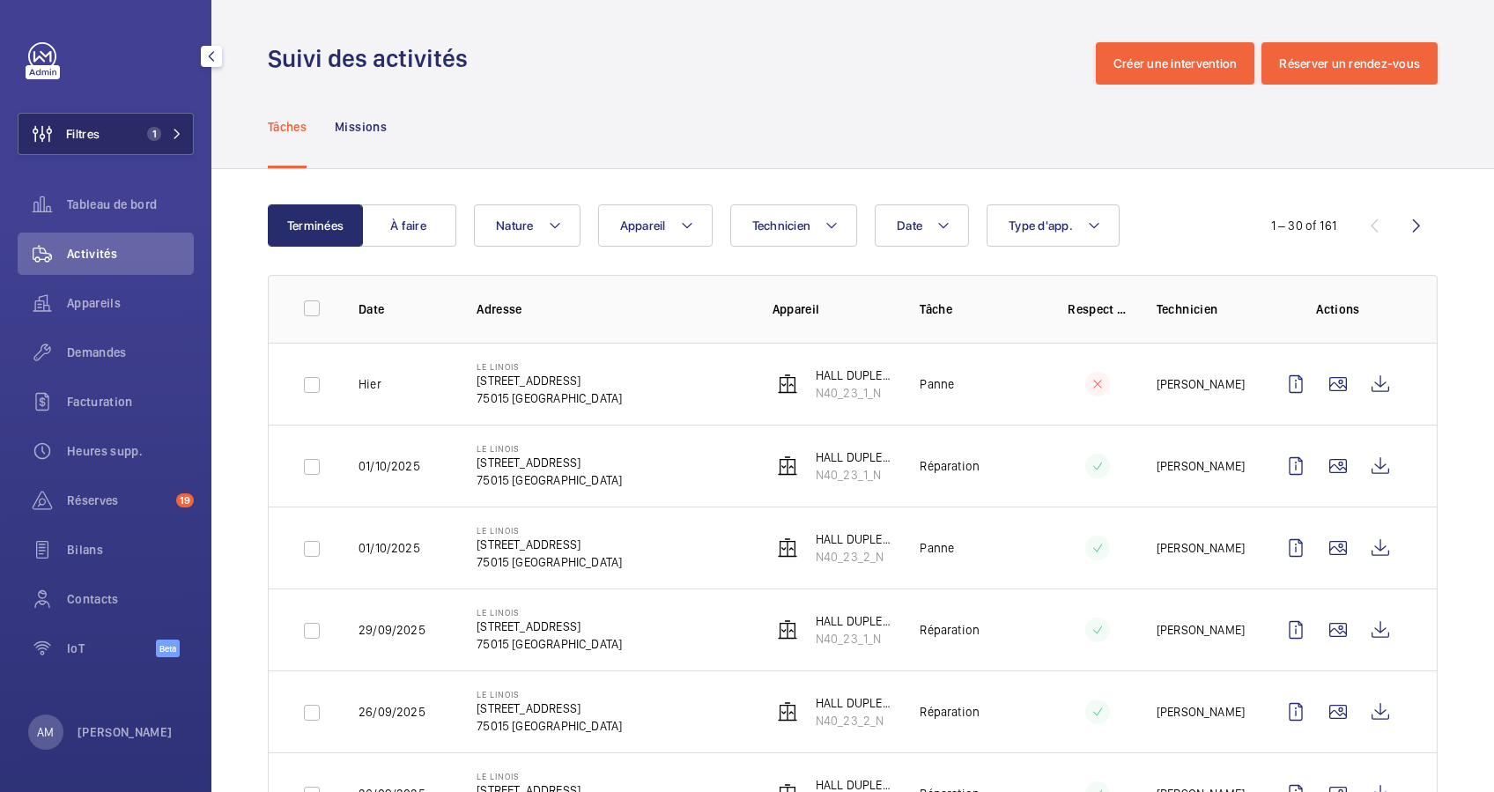
click at [159, 120] on button "Filtres 1" at bounding box center [106, 134] width 176 height 42
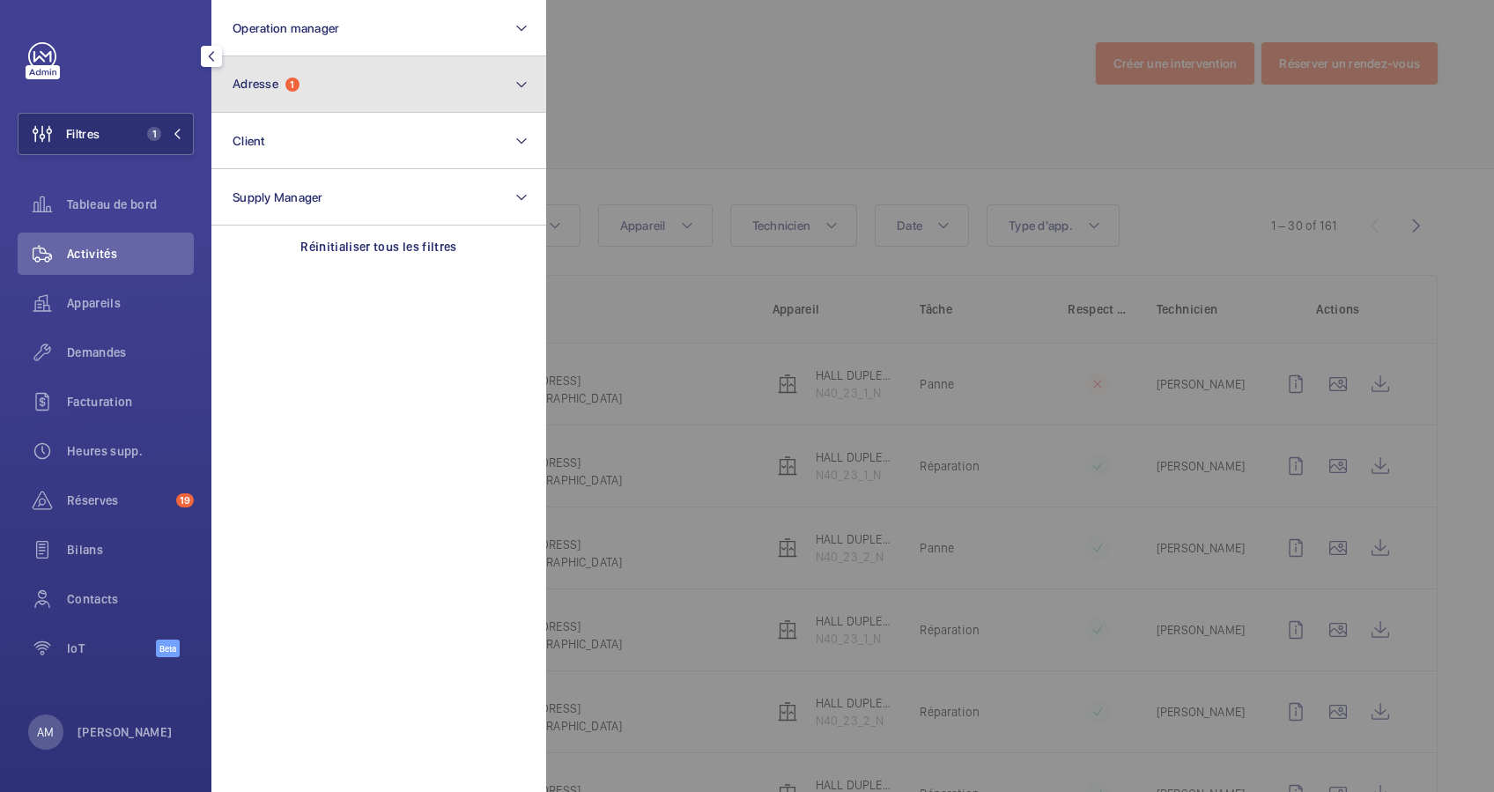
click at [340, 90] on button "Adresse 1" at bounding box center [378, 84] width 335 height 56
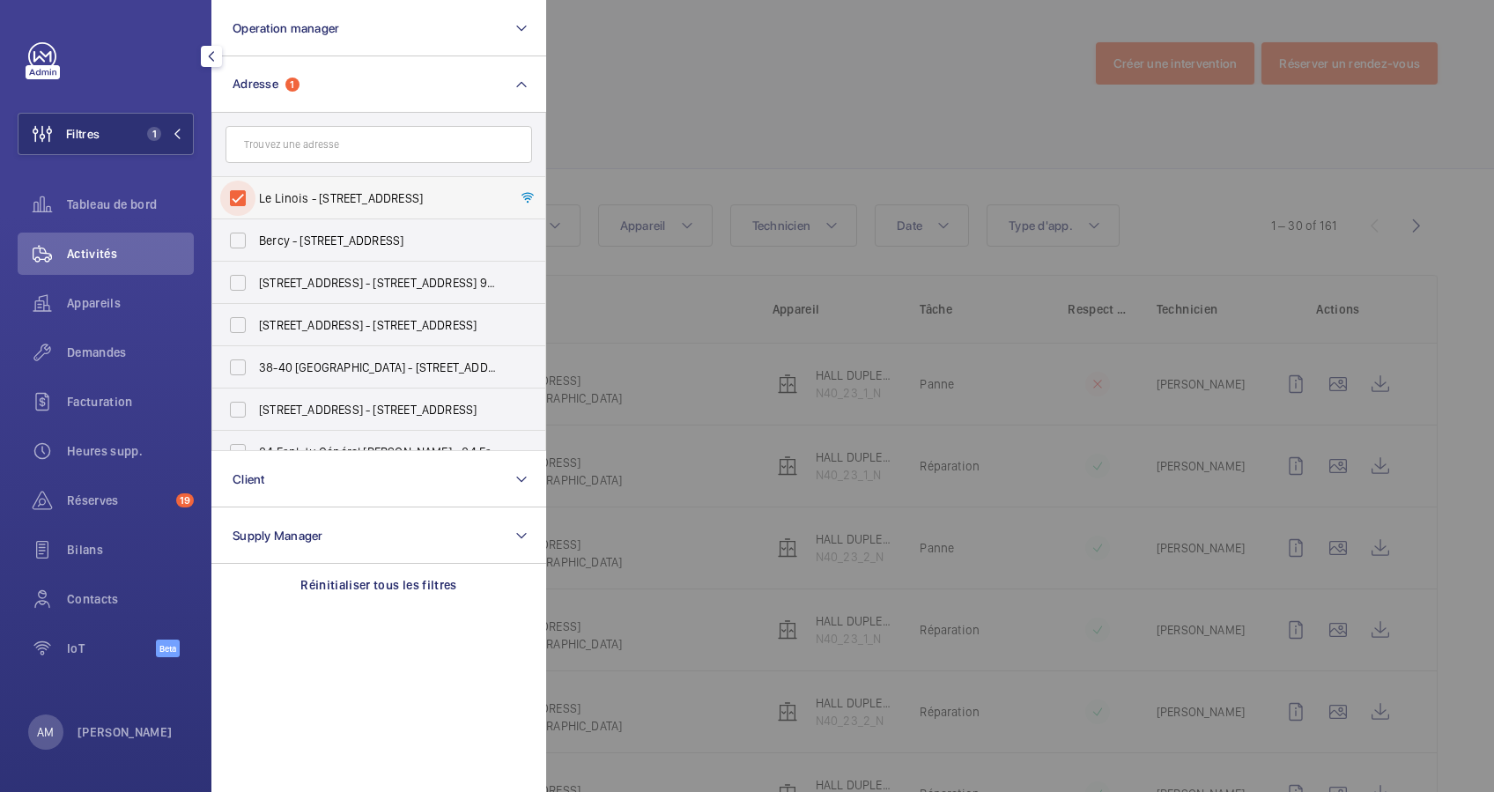
click at [242, 185] on input "Le Linois - [STREET_ADDRESS]" at bounding box center [237, 198] width 35 height 35
checkbox input "false"
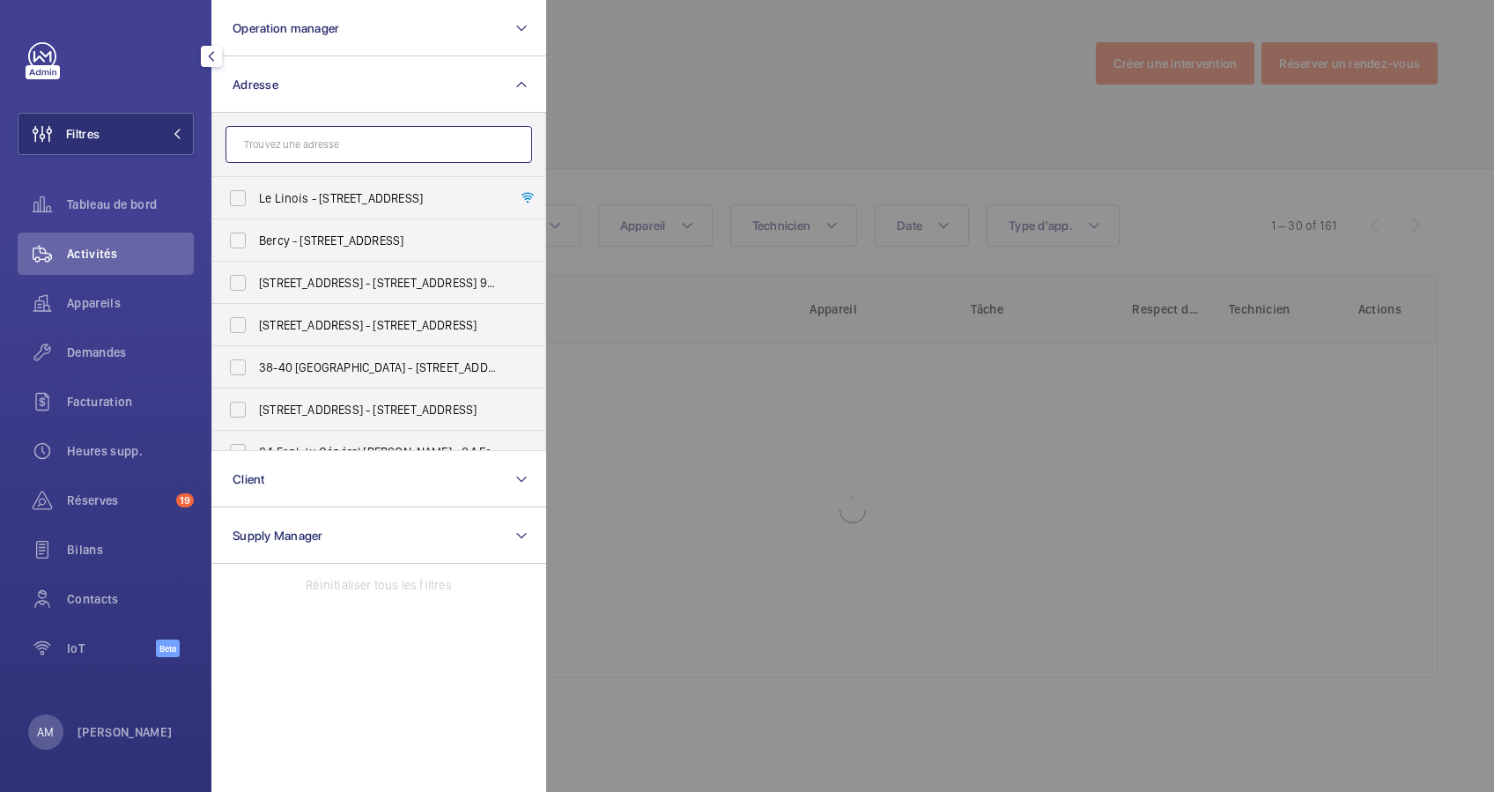
click at [316, 138] on input "text" at bounding box center [379, 144] width 307 height 37
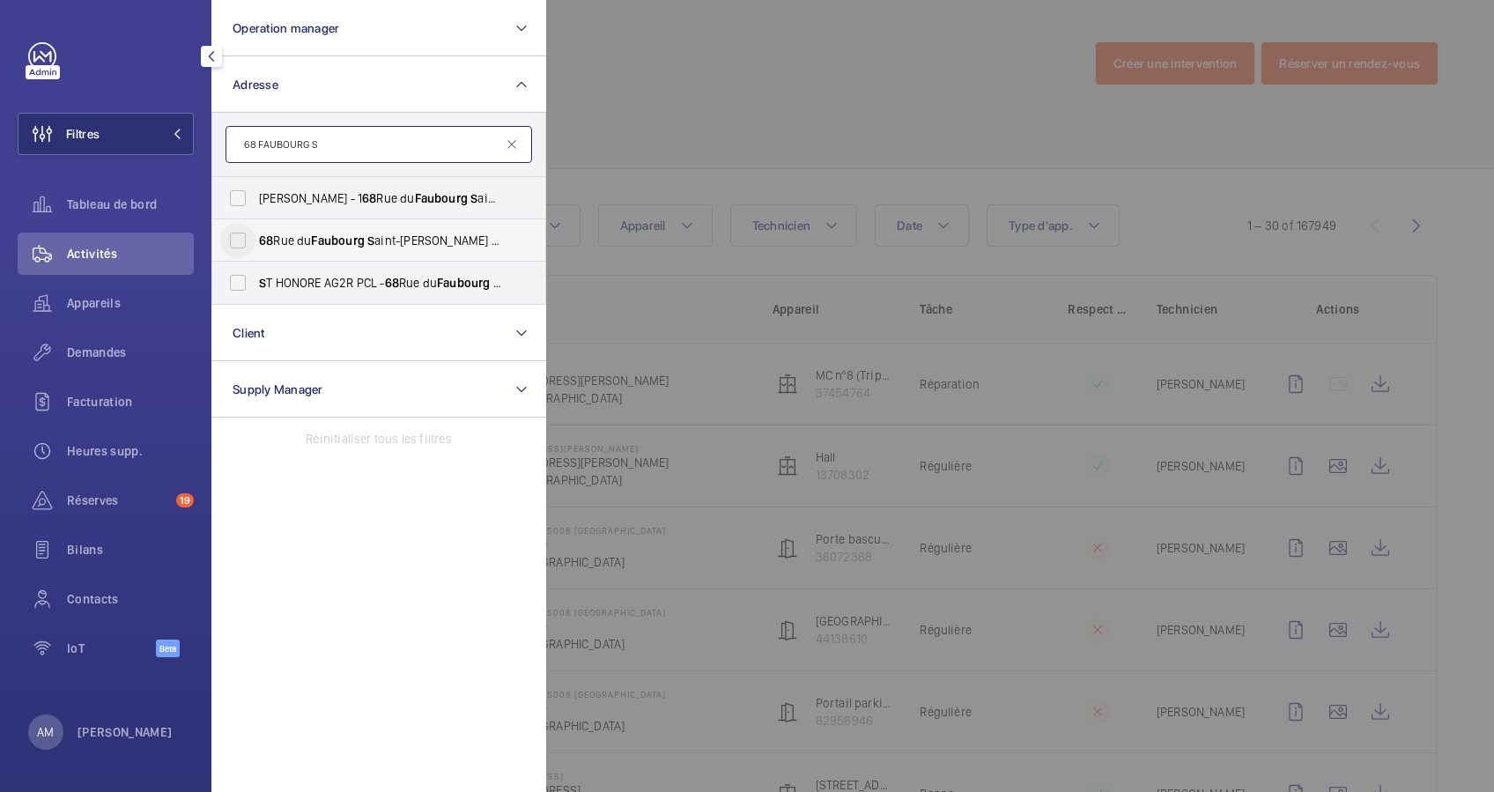
type input "68 FAUBOURG S"
click at [247, 242] on input "[STREET_ADDRESS][GEOGRAPHIC_DATA] - [STREET_ADDRESS]" at bounding box center [237, 240] width 35 height 35
checkbox input "true"
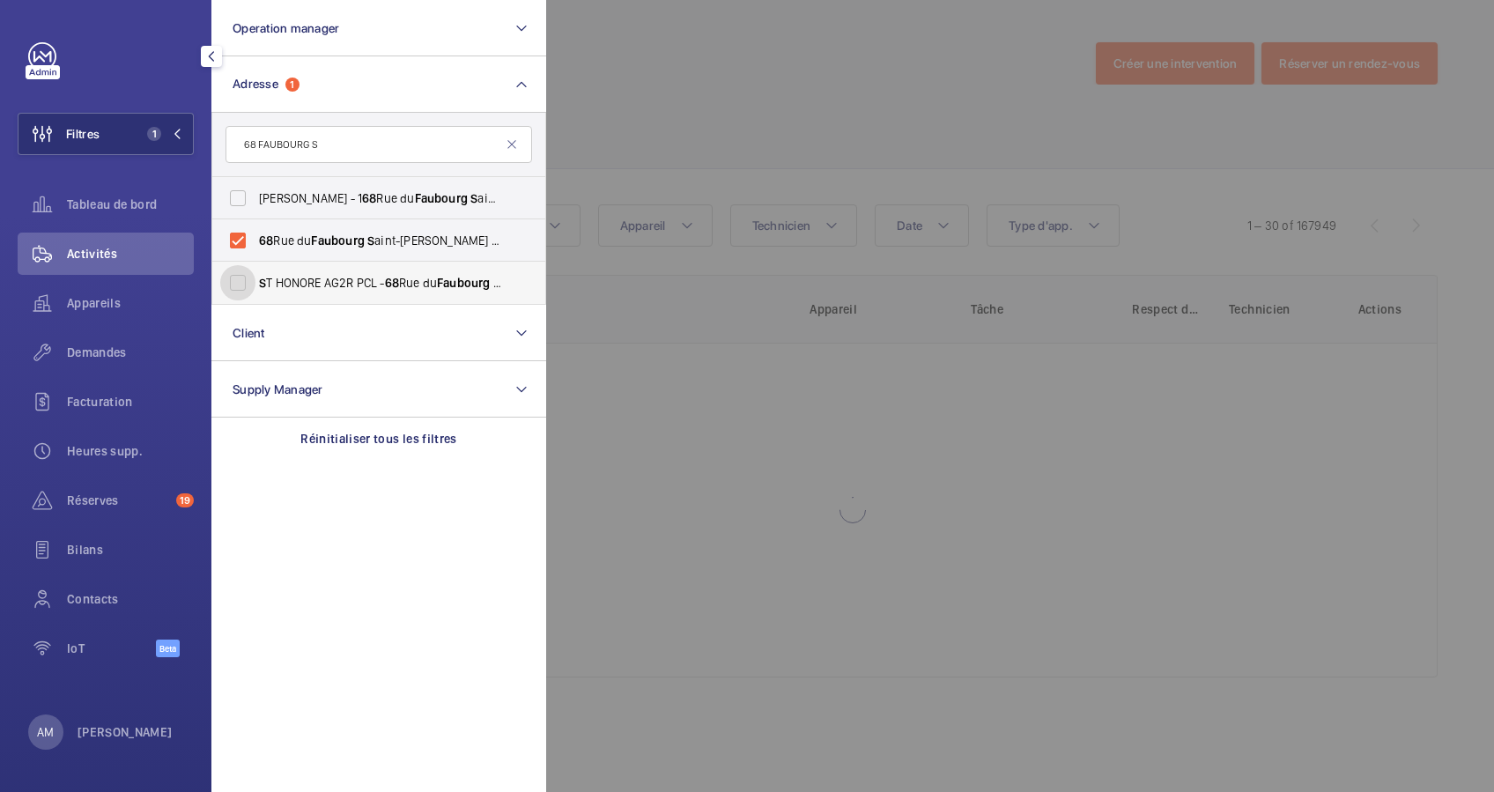
click at [254, 277] on input "S T HONORE AG2R PCL - [STREET_ADDRESS]" at bounding box center [237, 282] width 35 height 35
checkbox input "true"
click at [874, 145] on div at bounding box center [1293, 396] width 1494 height 792
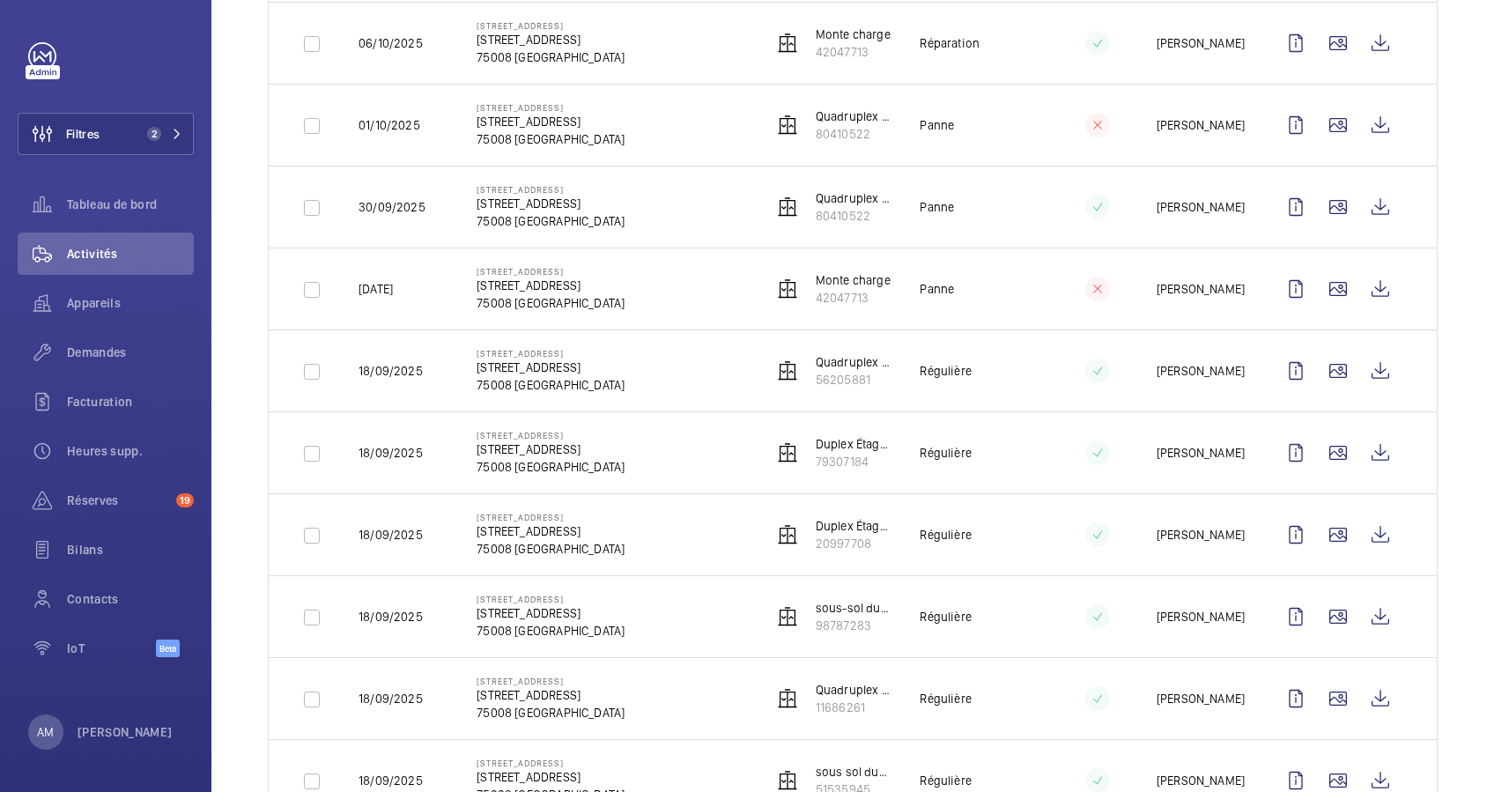
scroll to position [705, 0]
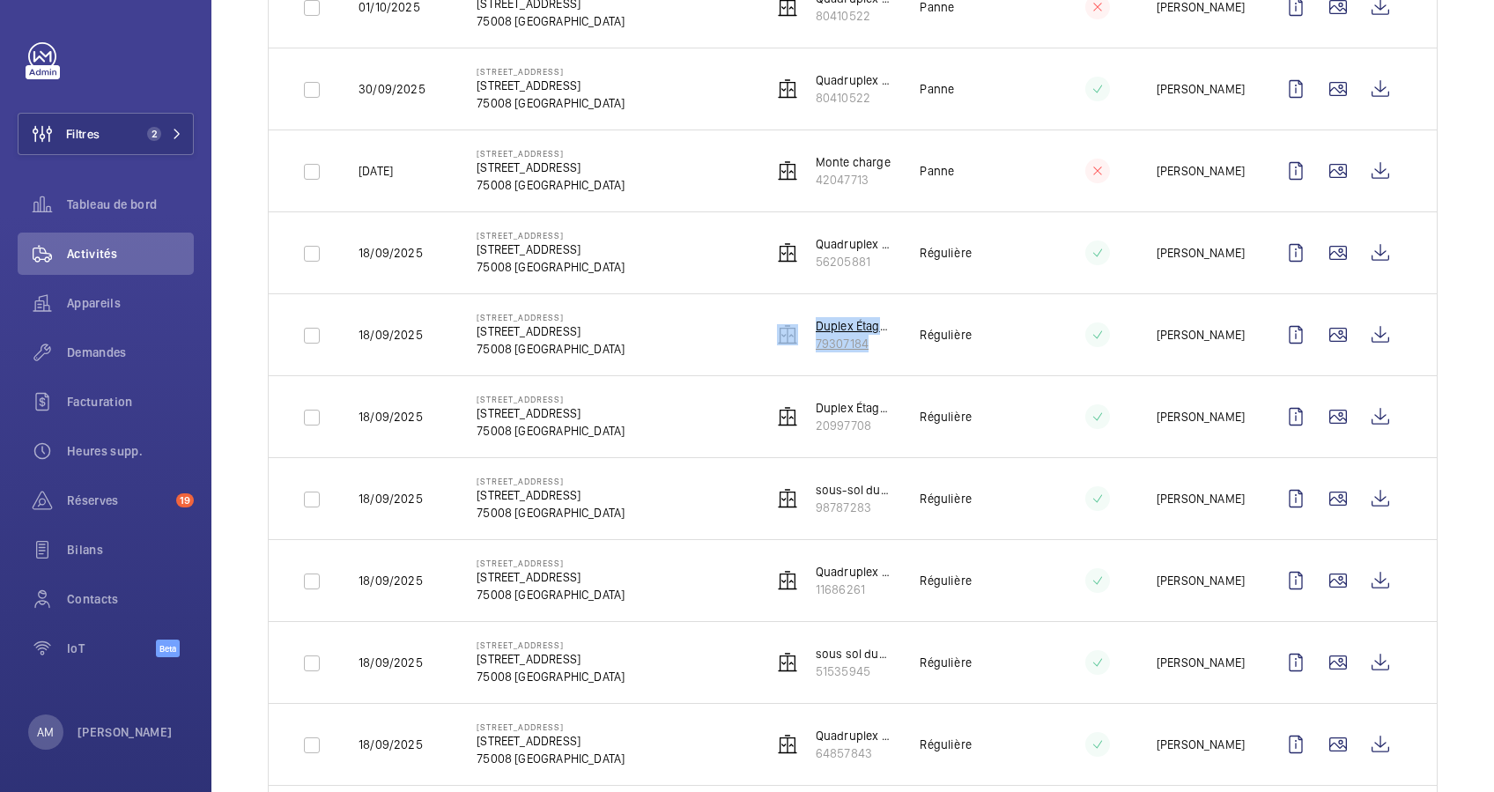
drag, startPoint x: 804, startPoint y: 338, endPoint x: 790, endPoint y: 337, distance: 14.1
click at [0, 0] on tr "[DATE] [STREET_ADDRESS] [STREET_ADDRESS][GEOGRAPHIC_DATA] Étages (gauche) 79307…" at bounding box center [0, 0] width 0 height 0
drag, startPoint x: 790, startPoint y: 337, endPoint x: 905, endPoint y: 365, distance: 118.6
click at [907, 365] on td "Régulière" at bounding box center [966, 334] width 148 height 82
click at [107, 300] on span "Appareils" at bounding box center [130, 303] width 127 height 18
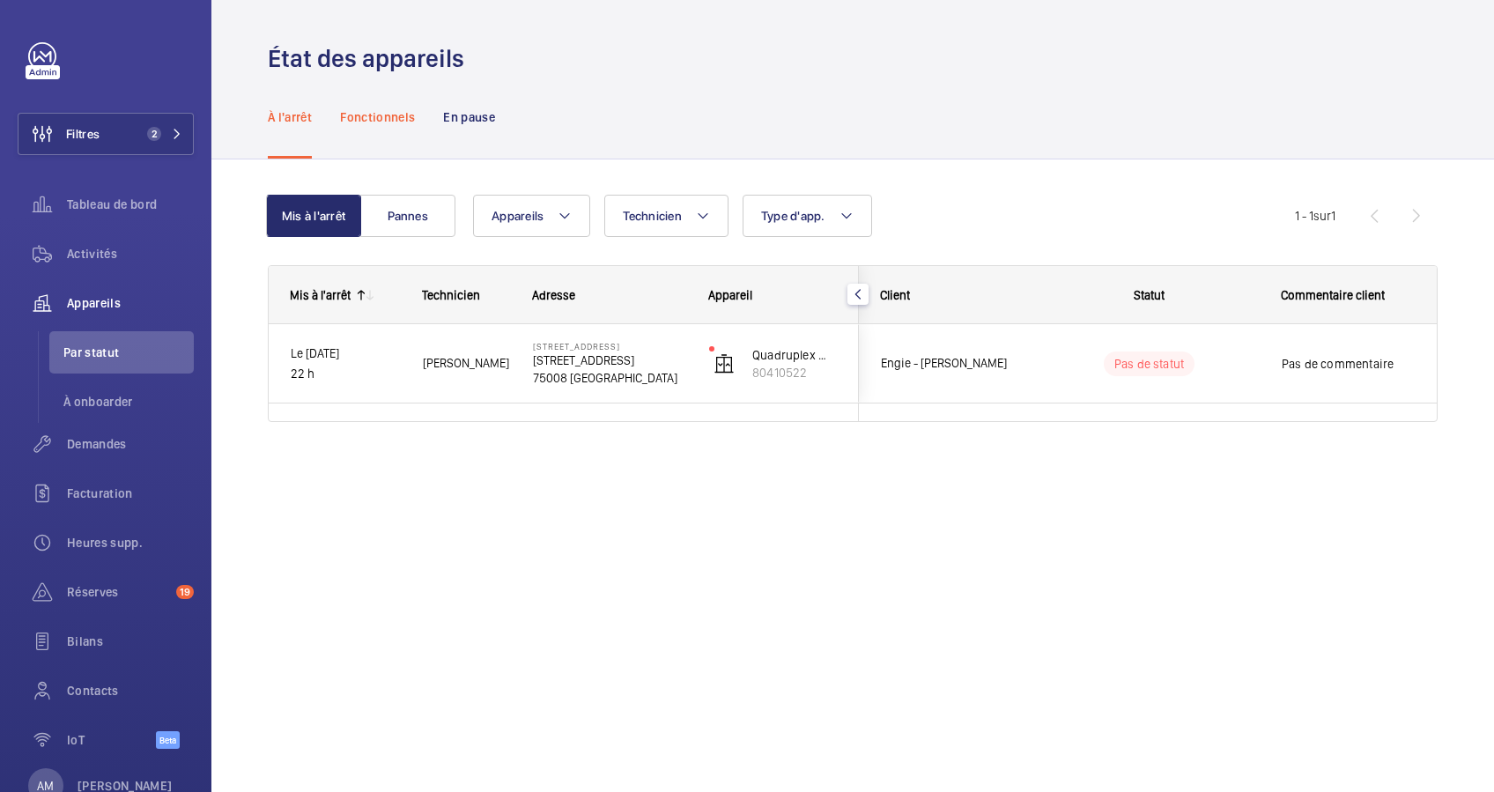
click at [403, 120] on p "Fonctionnels" at bounding box center [377, 117] width 75 height 18
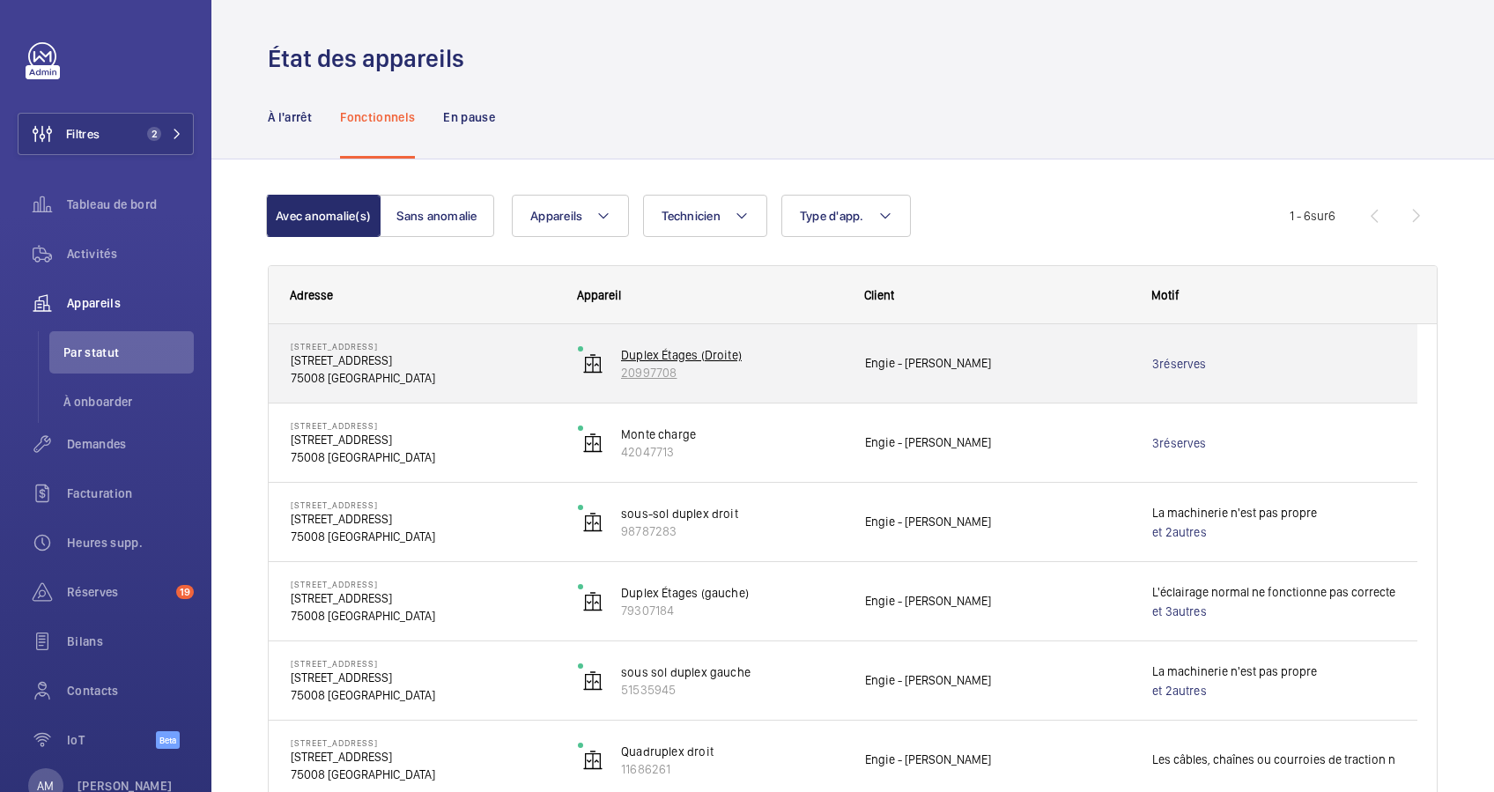
scroll to position [93, 0]
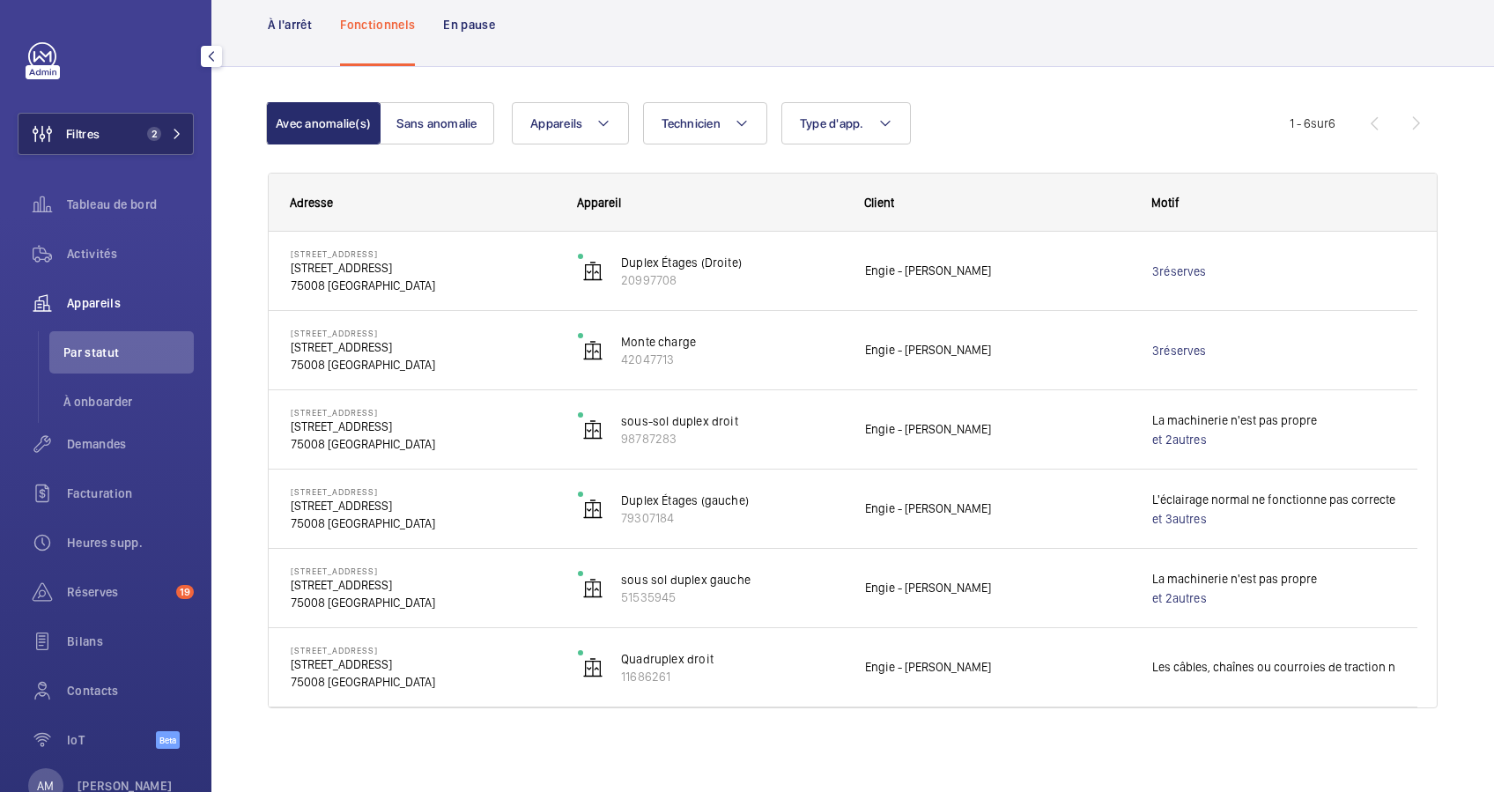
click at [159, 128] on span "2" at bounding box center [161, 134] width 42 height 14
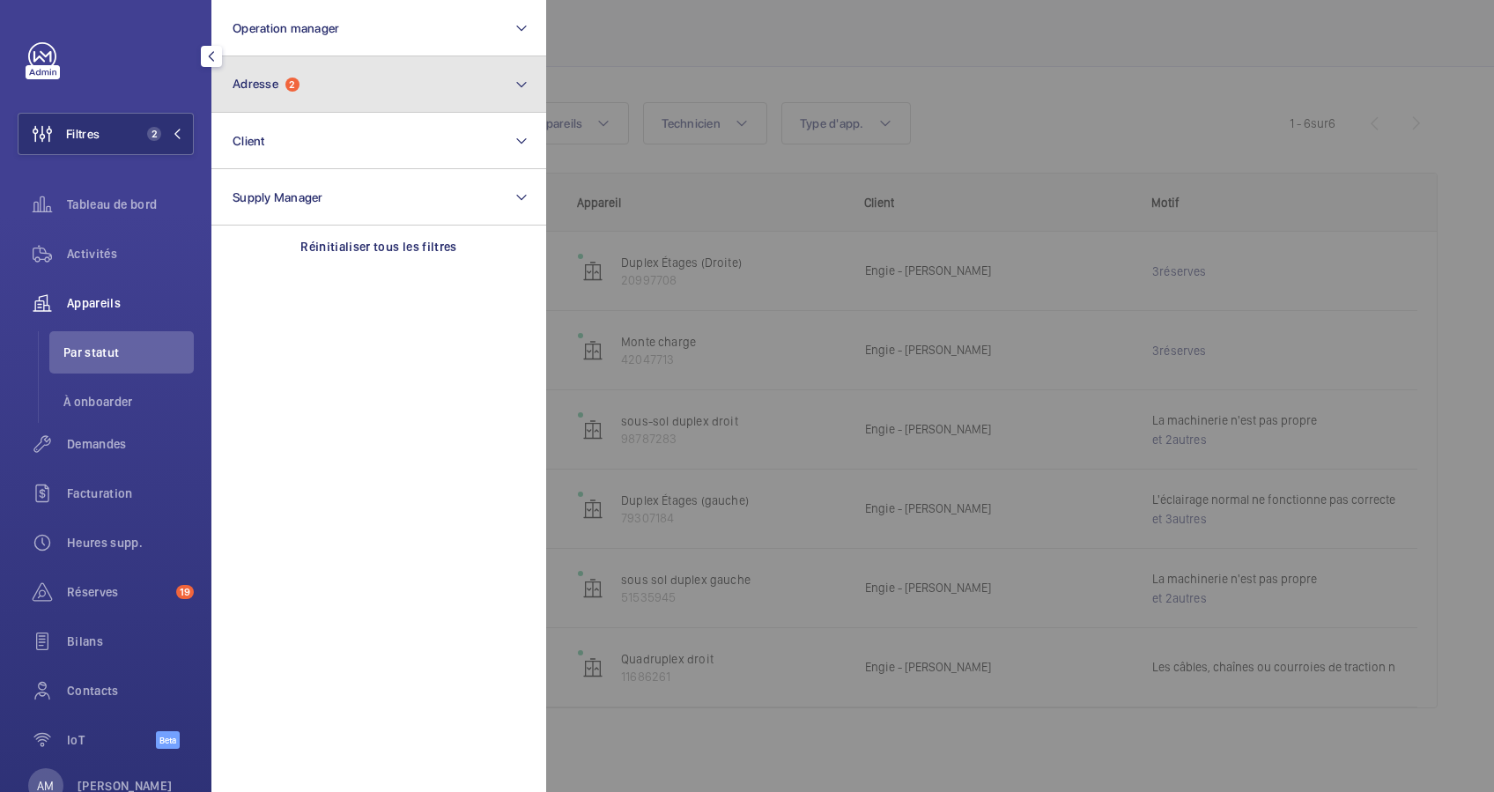
click at [327, 99] on button "Adresse 2" at bounding box center [378, 84] width 335 height 56
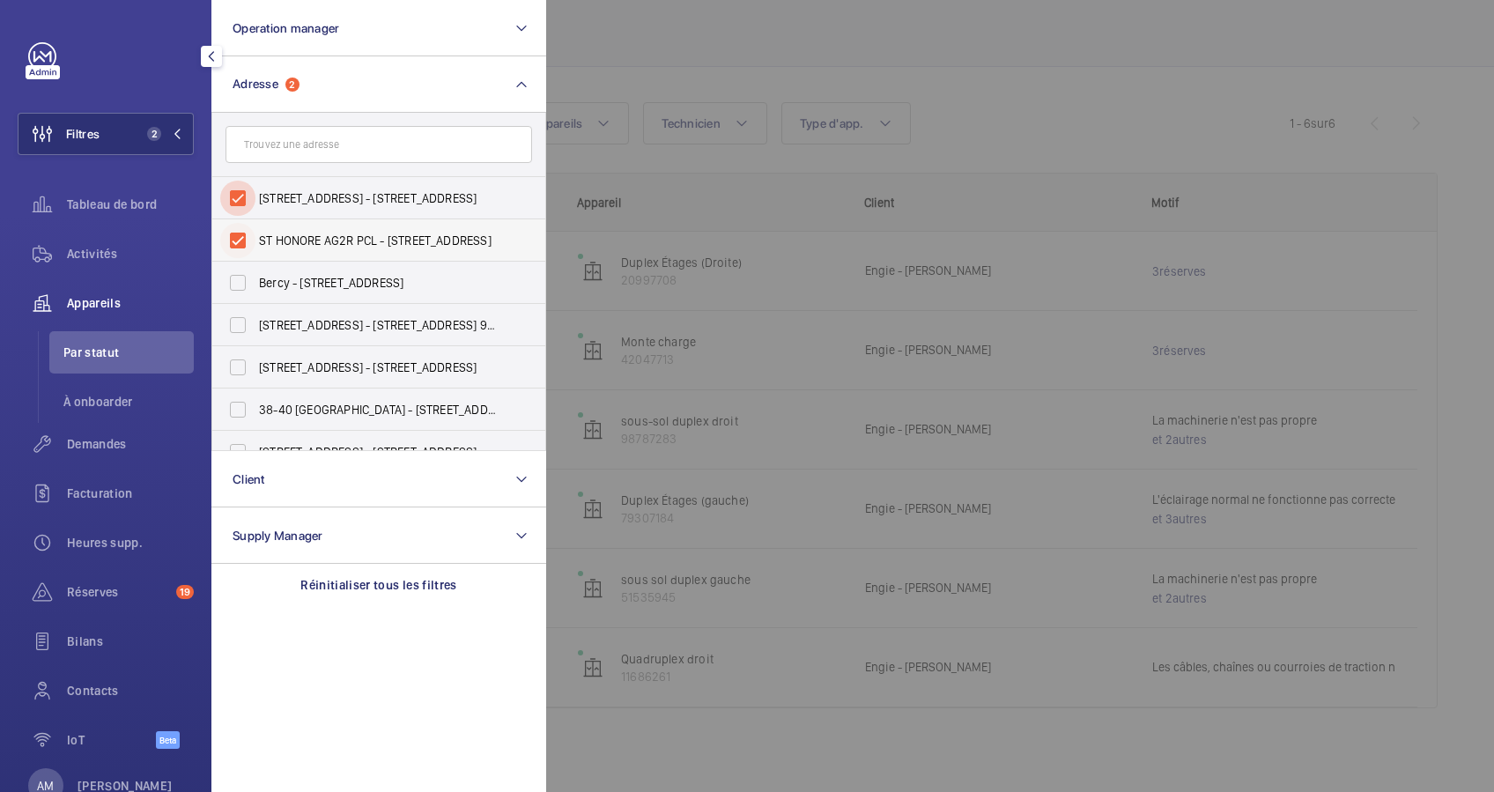
drag, startPoint x: 236, startPoint y: 190, endPoint x: 223, endPoint y: 234, distance: 45.2
click at [236, 191] on input "[STREET_ADDRESS] - [STREET_ADDRESS]" at bounding box center [237, 198] width 35 height 35
checkbox input "false"
click at [226, 234] on input "ST HONORE AG2R PCL - [STREET_ADDRESS]" at bounding box center [237, 240] width 35 height 35
checkbox input "false"
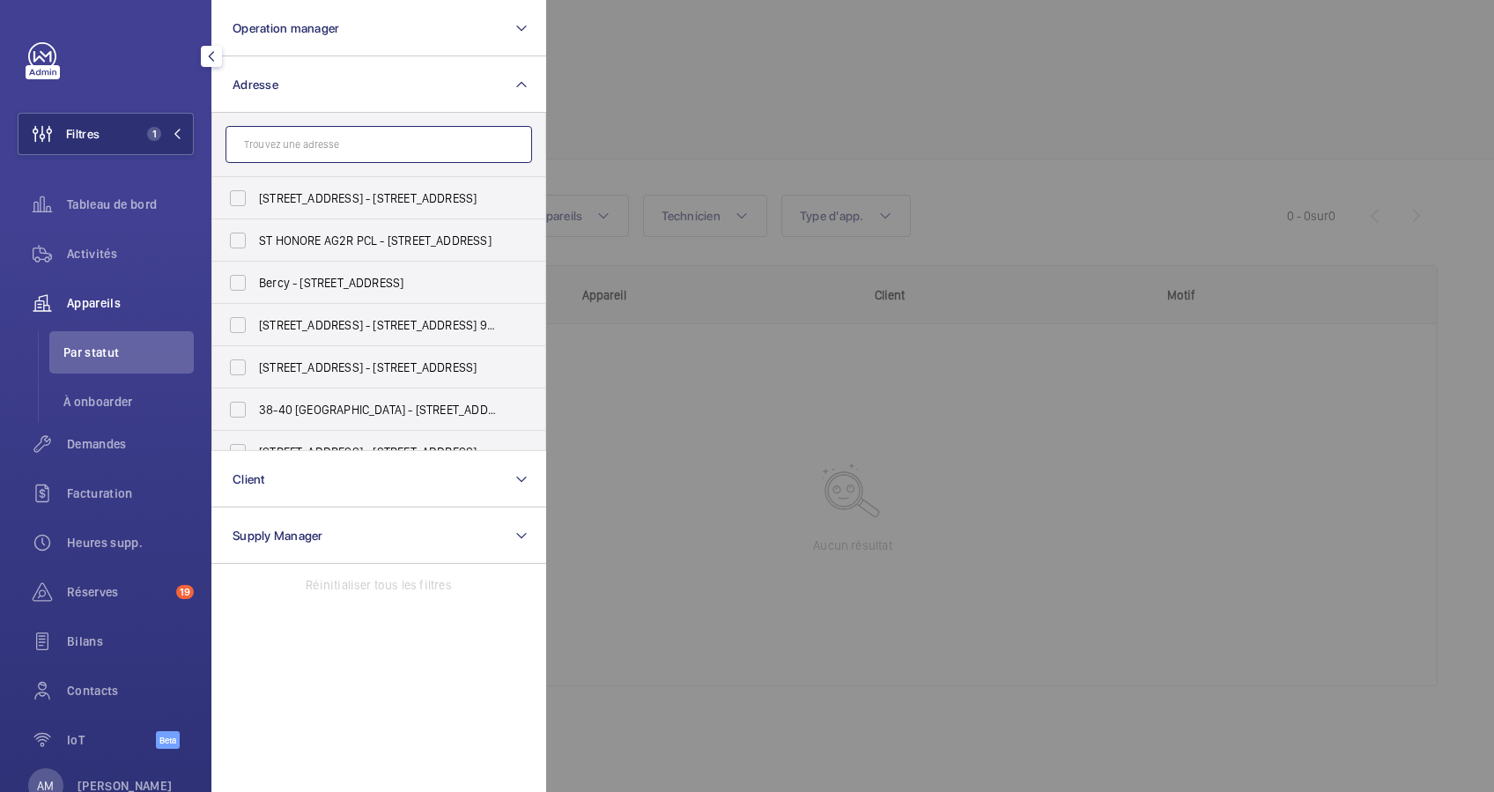
click at [304, 148] on input "text" at bounding box center [379, 144] width 307 height 37
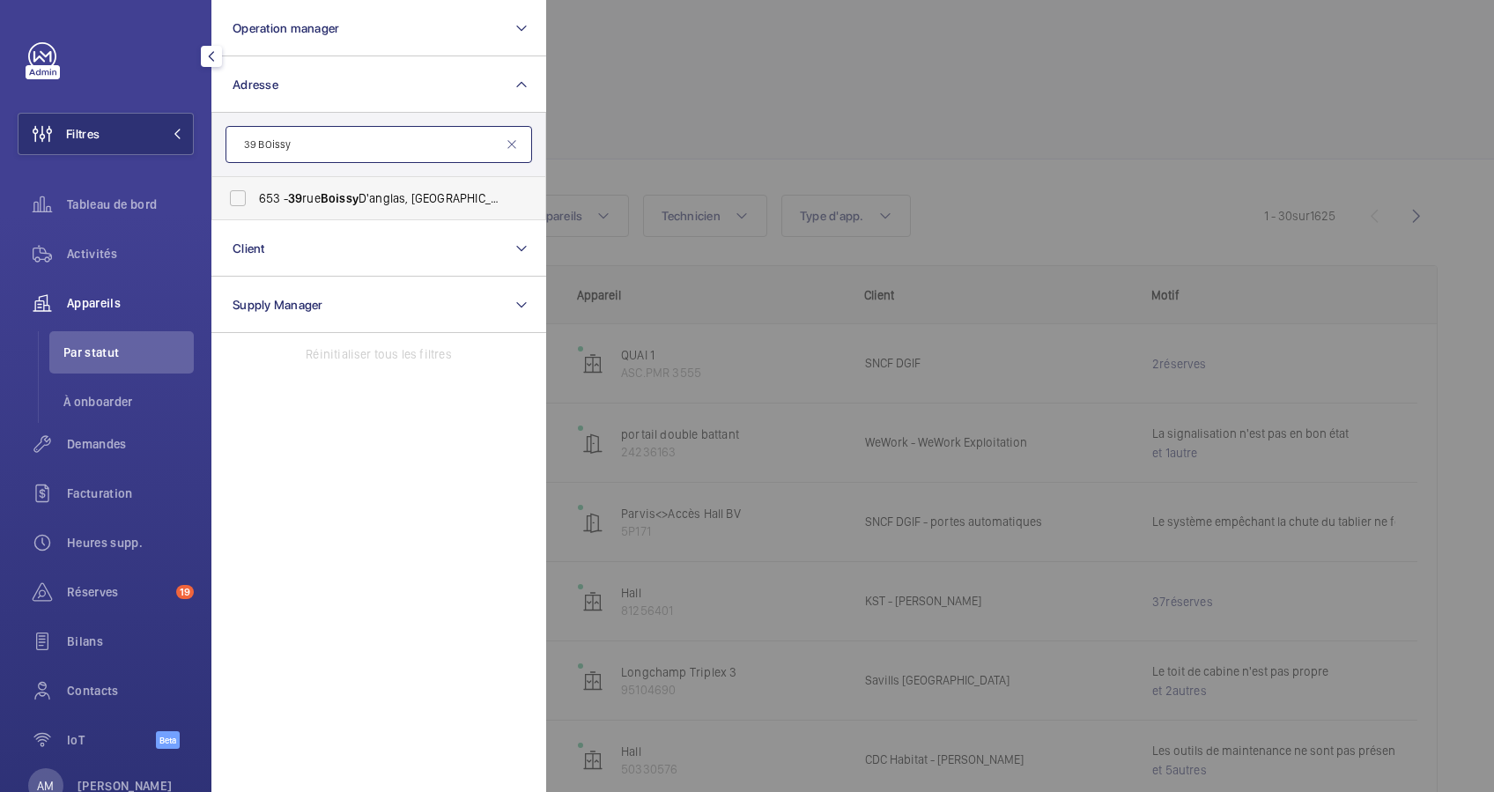
type input "39 BOissy"
click at [315, 192] on span "[STREET_ADDRESS]" at bounding box center [380, 198] width 242 height 18
click at [256, 192] on input "[STREET_ADDRESS]" at bounding box center [237, 198] width 35 height 35
checkbox input "true"
click at [871, 92] on div at bounding box center [1293, 396] width 1494 height 792
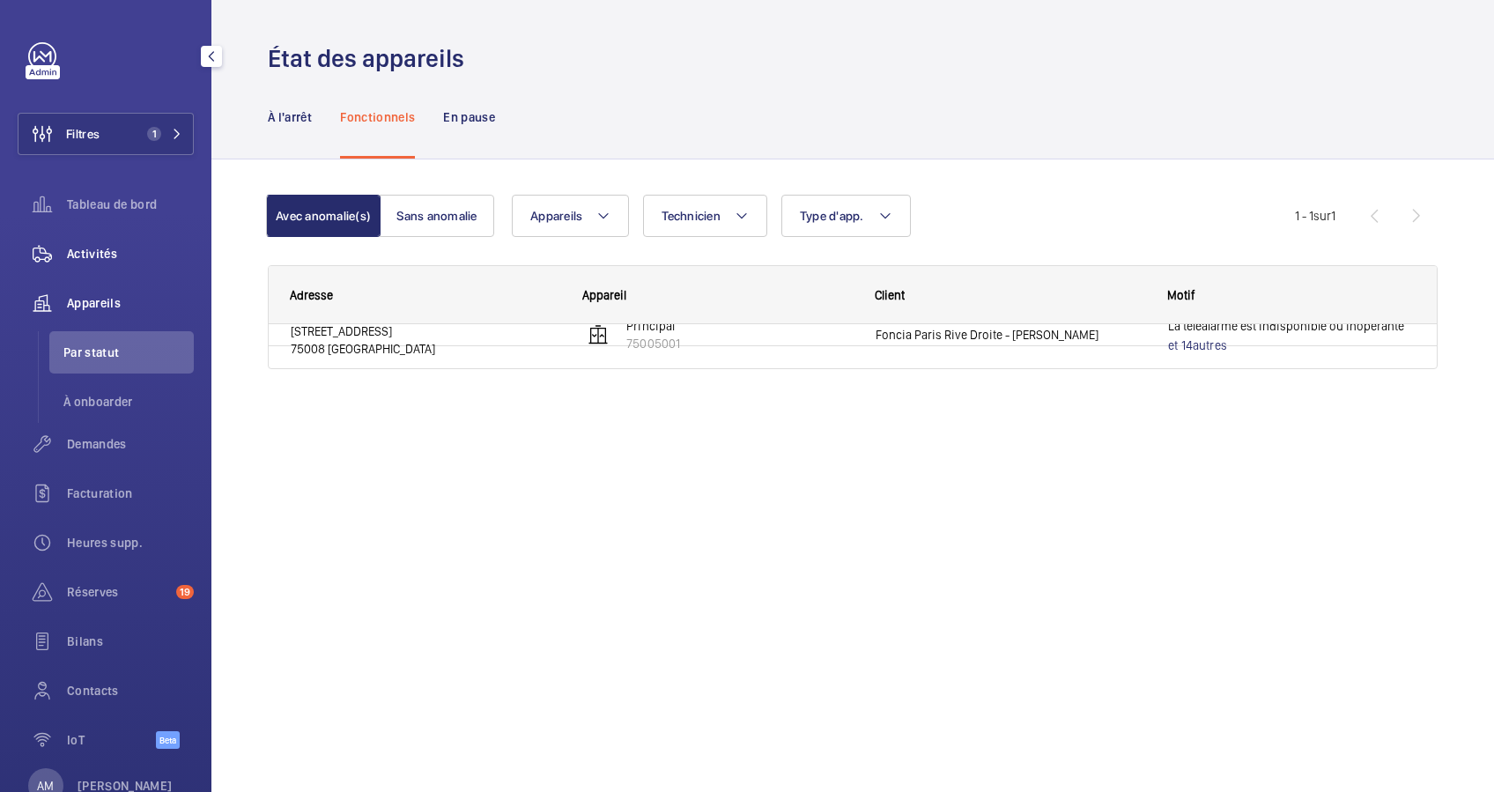
click at [82, 252] on span "Activités" at bounding box center [130, 254] width 127 height 18
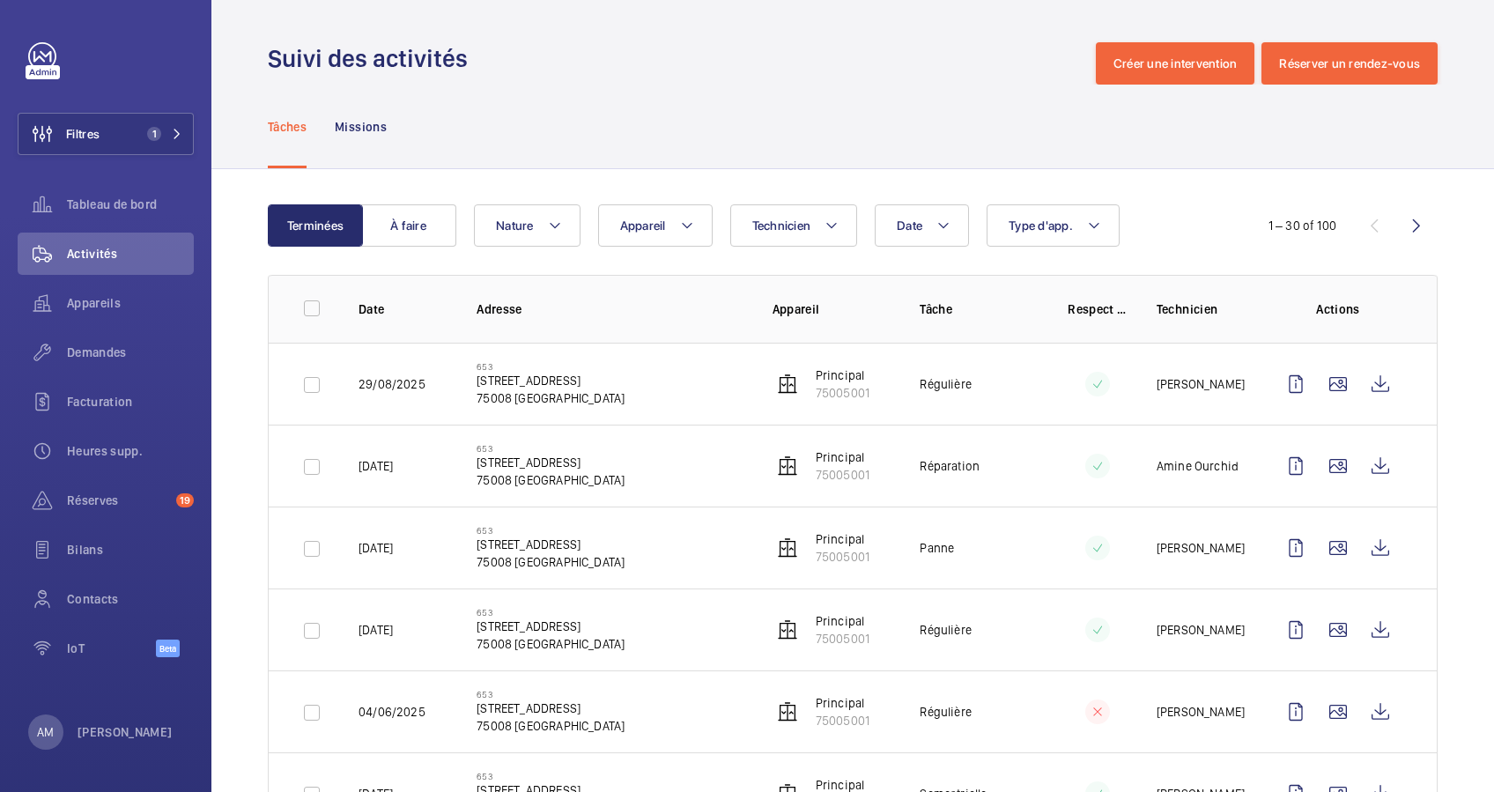
drag, startPoint x: 466, startPoint y: 375, endPoint x: 594, endPoint y: 381, distance: 127.9
click at [594, 381] on td "[STREET_ADDRESS]" at bounding box center [596, 384] width 295 height 82
drag, startPoint x: 594, startPoint y: 381, endPoint x: 583, endPoint y: 381, distance: 10.6
copy p "[STREET_ADDRESS]"
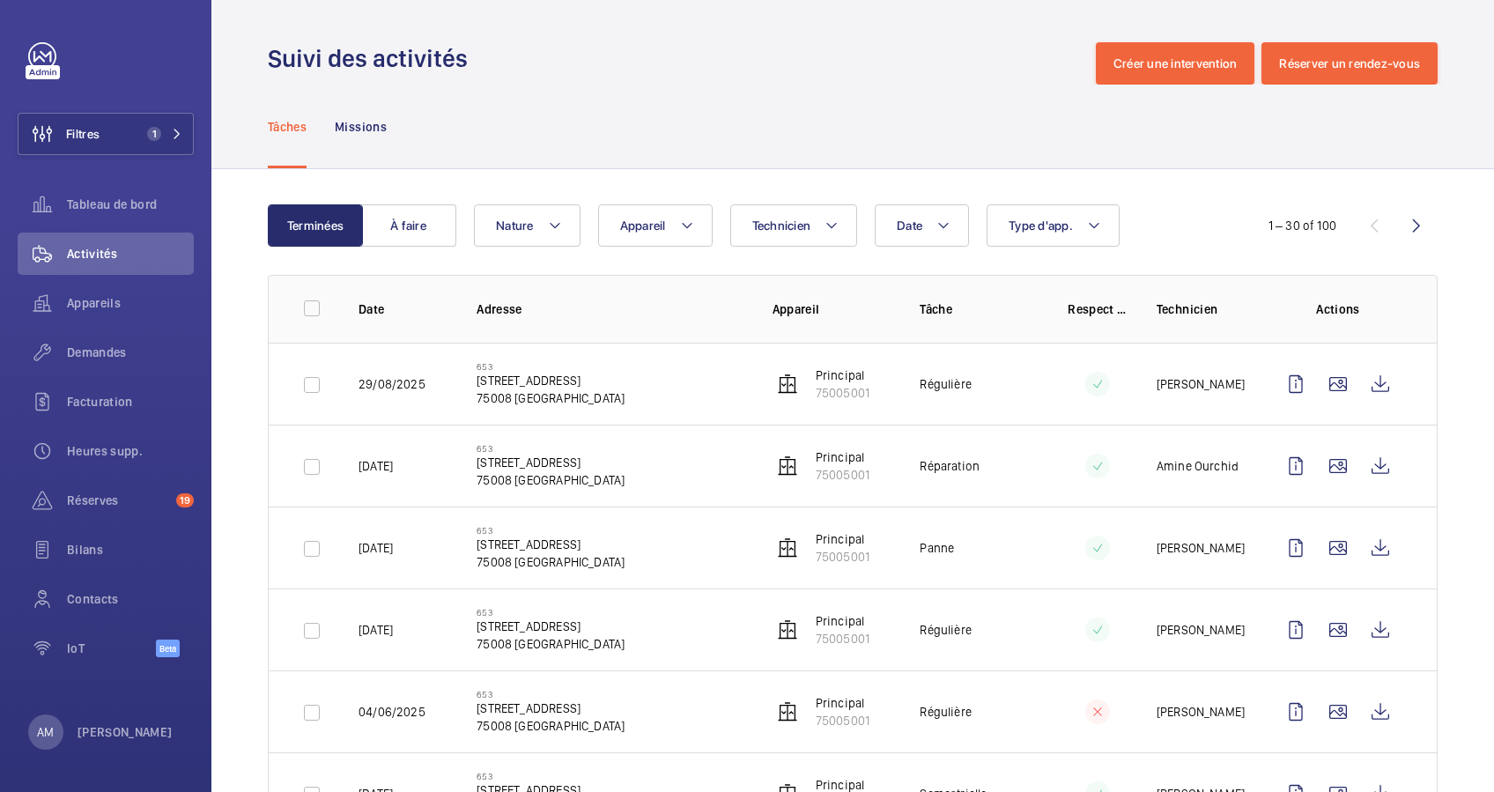
copy p "[STREET_ADDRESS]"
click at [1361, 538] on wm-front-icon-button at bounding box center [1381, 548] width 42 height 42
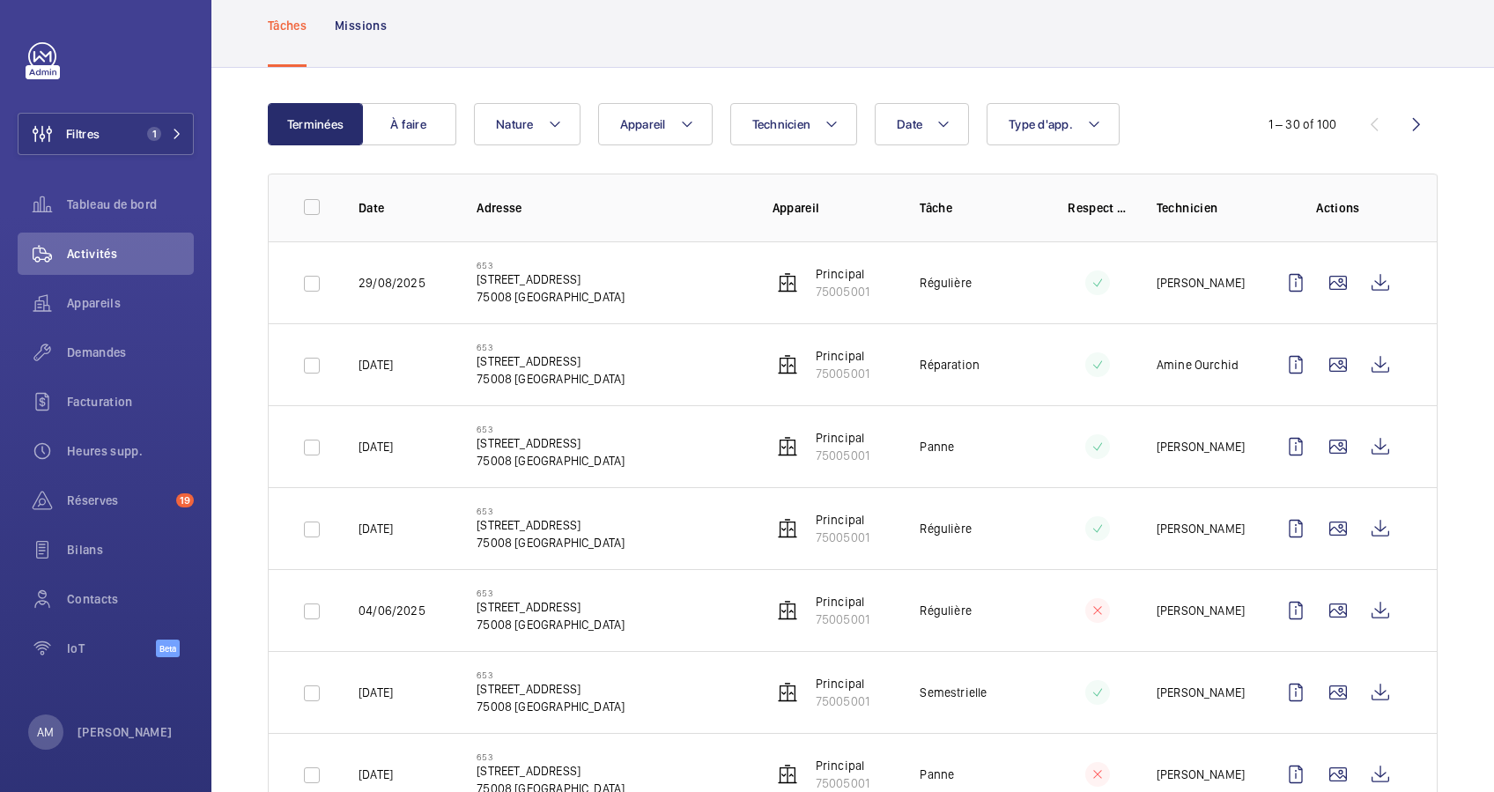
scroll to position [117, 0]
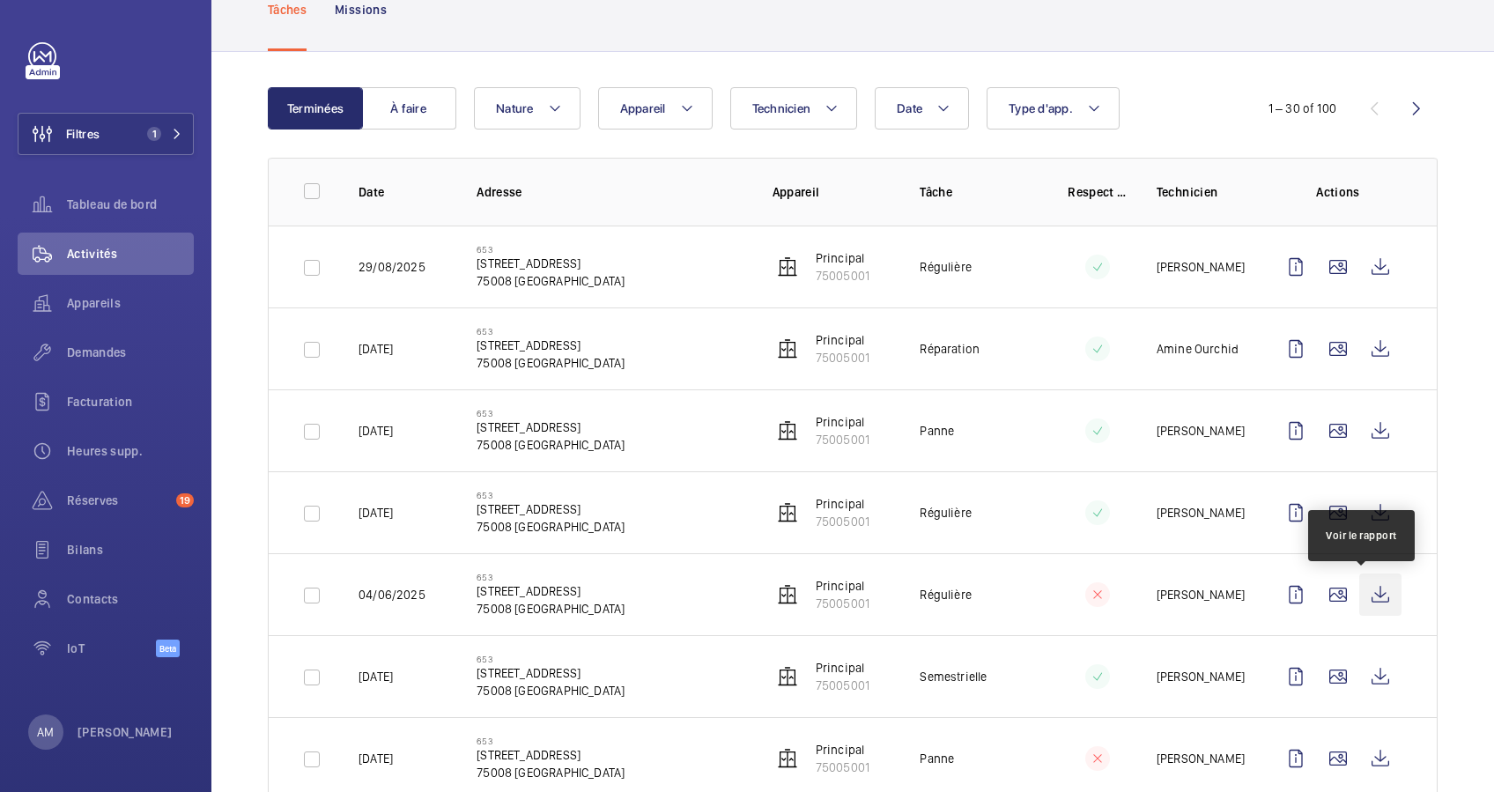
click at [1362, 587] on wm-front-icon-button at bounding box center [1381, 595] width 42 height 42
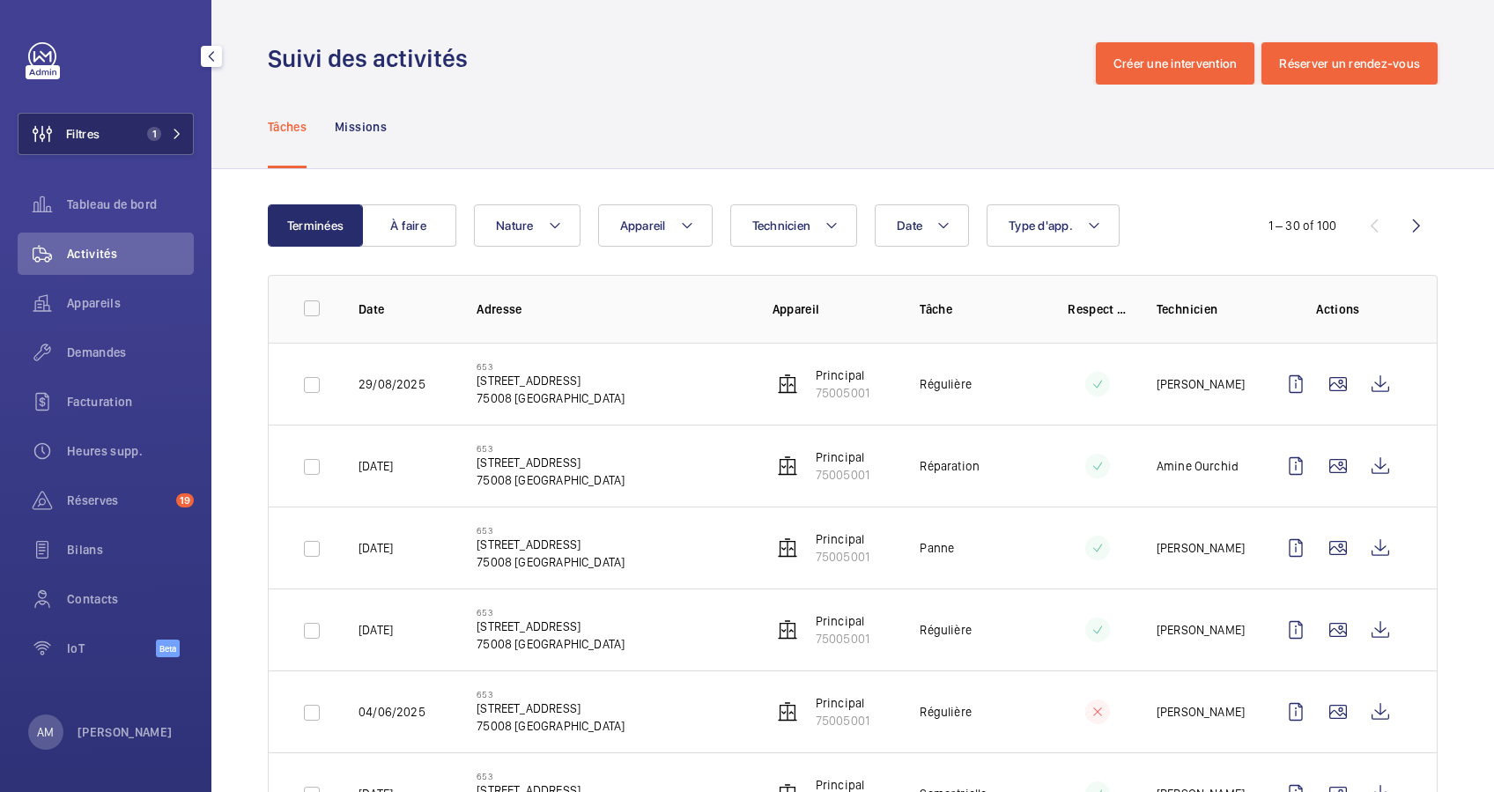
click at [175, 127] on span "1" at bounding box center [161, 134] width 42 height 14
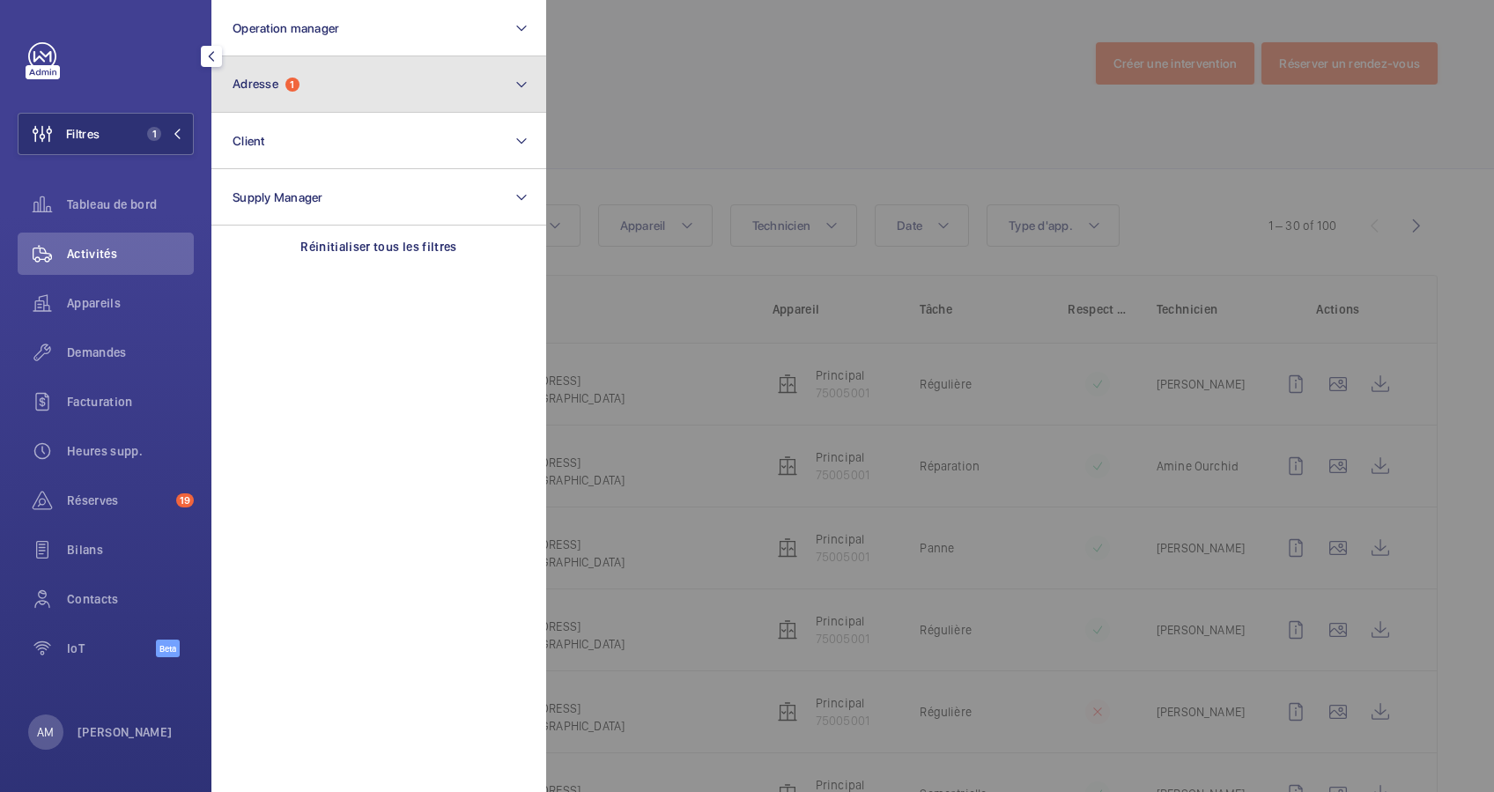
click at [346, 82] on button "Adresse 1" at bounding box center [378, 84] width 335 height 56
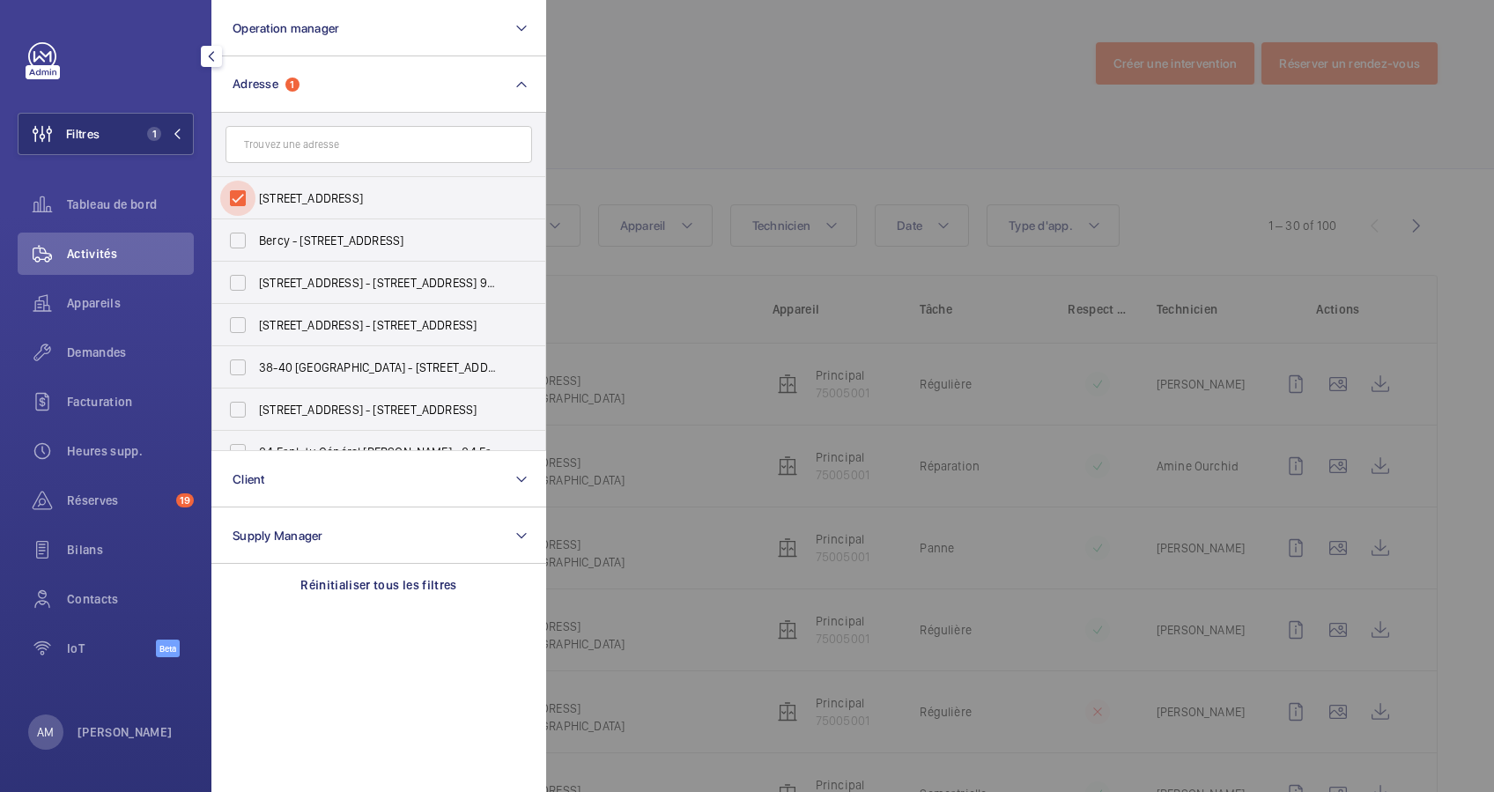
drag, startPoint x: 240, startPoint y: 202, endPoint x: 280, endPoint y: 148, distance: 67.3
click at [240, 199] on input "[STREET_ADDRESS]" at bounding box center [237, 198] width 35 height 35
checkbox input "false"
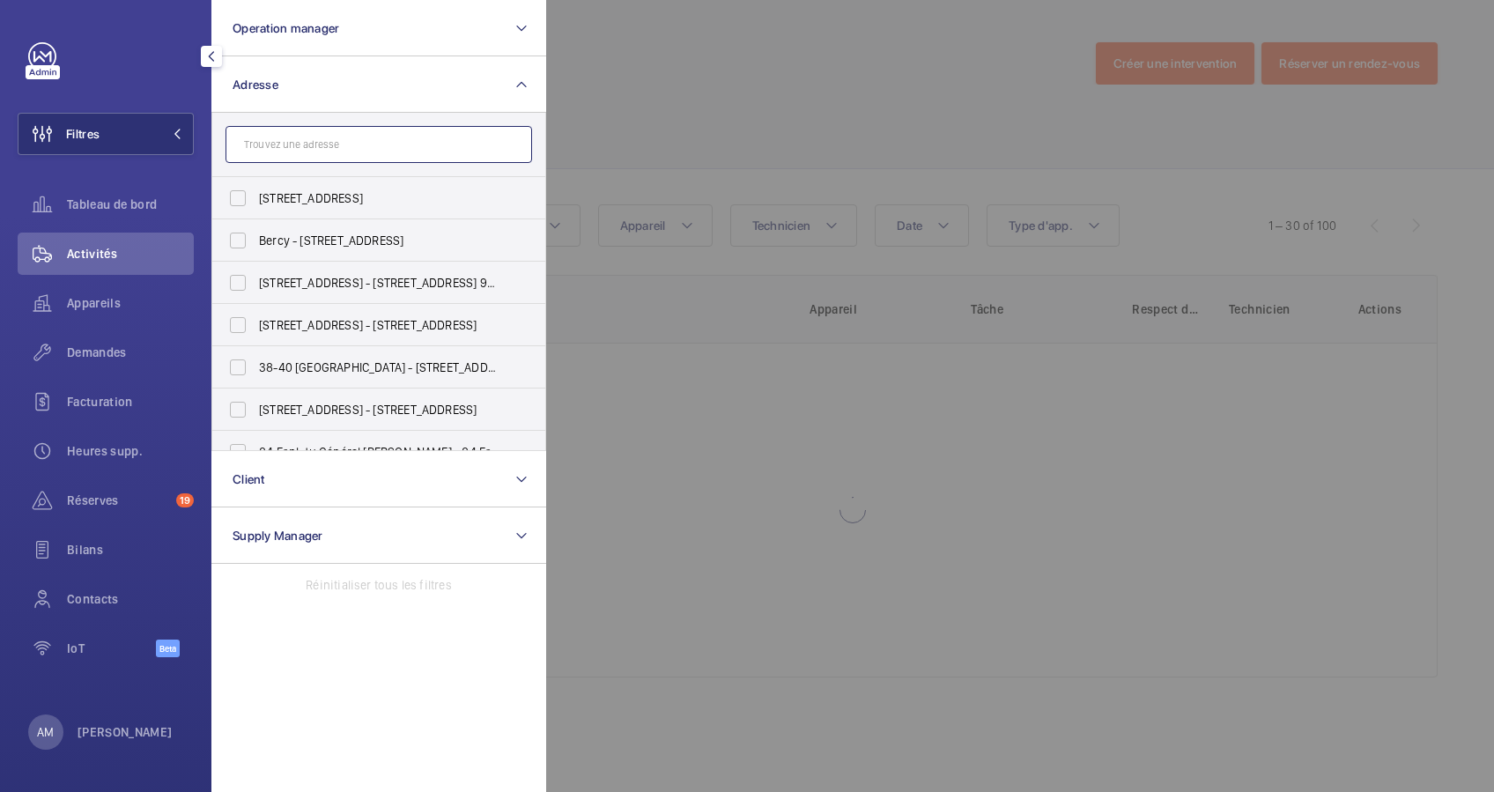
click at [280, 148] on input "text" at bounding box center [379, 144] width 307 height 37
type input "r"
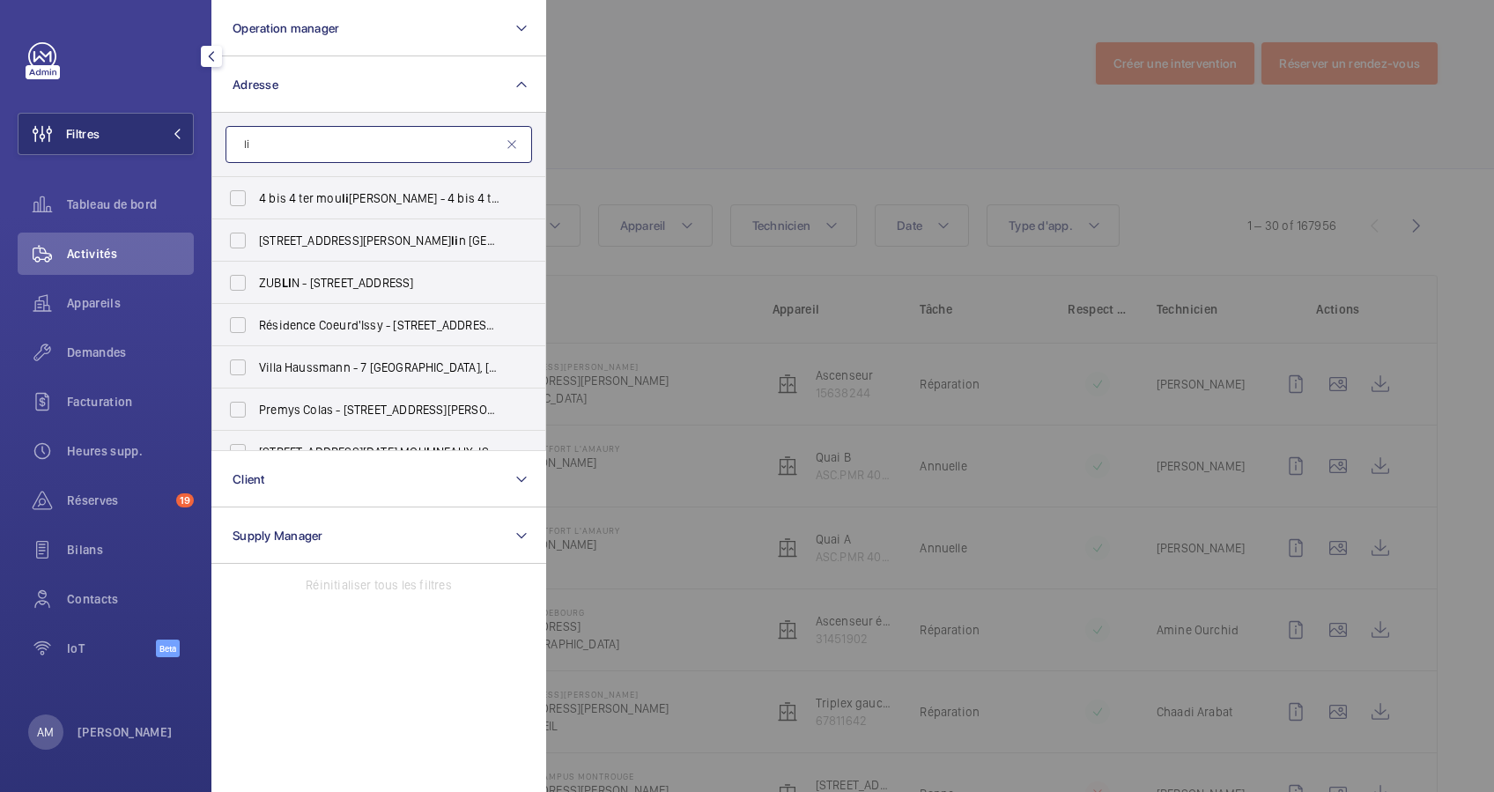
type input "l"
click at [145, 42] on div at bounding box center [111, 56] width 166 height 28
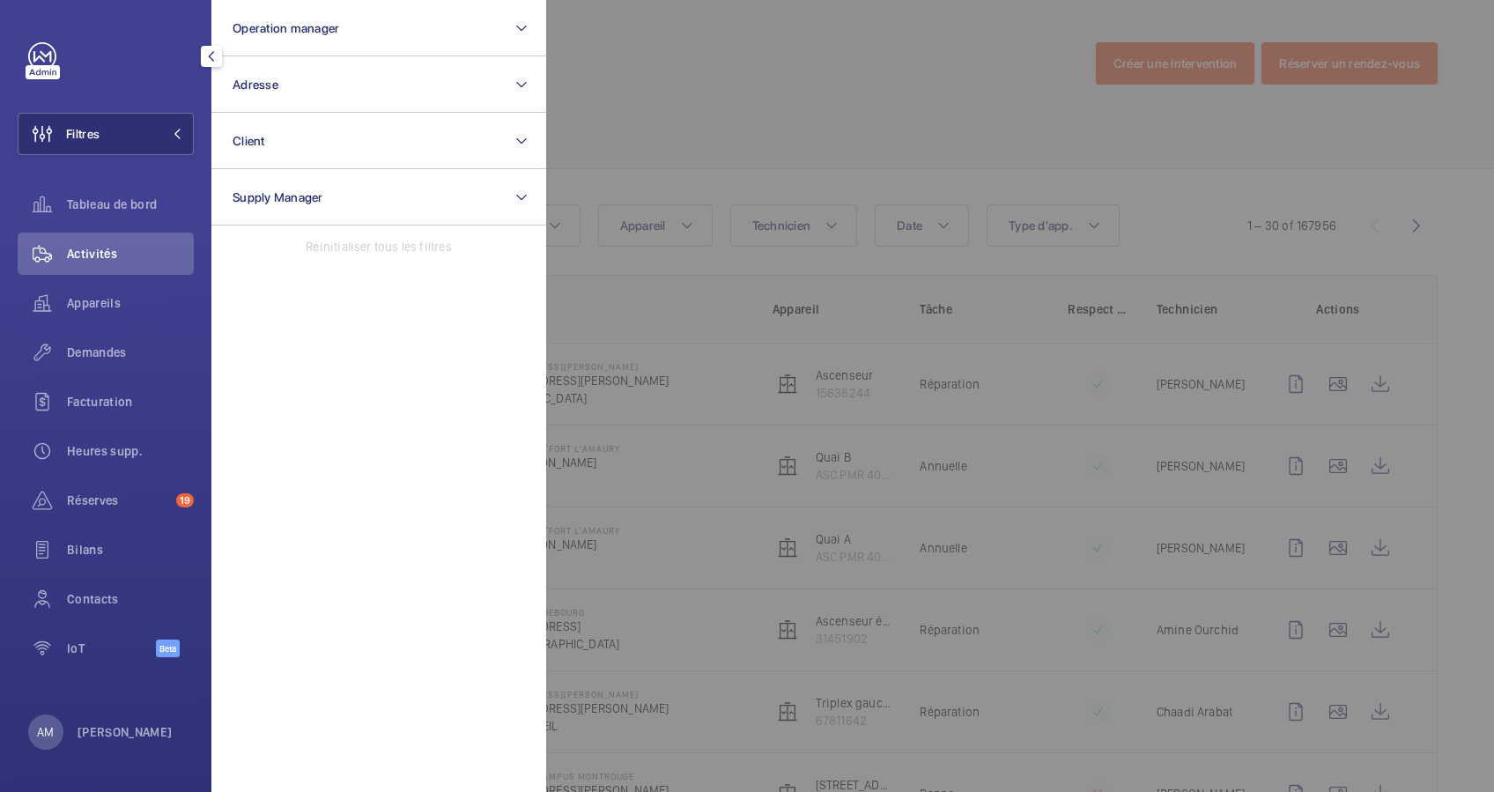
click at [721, 106] on div at bounding box center [1293, 396] width 1494 height 792
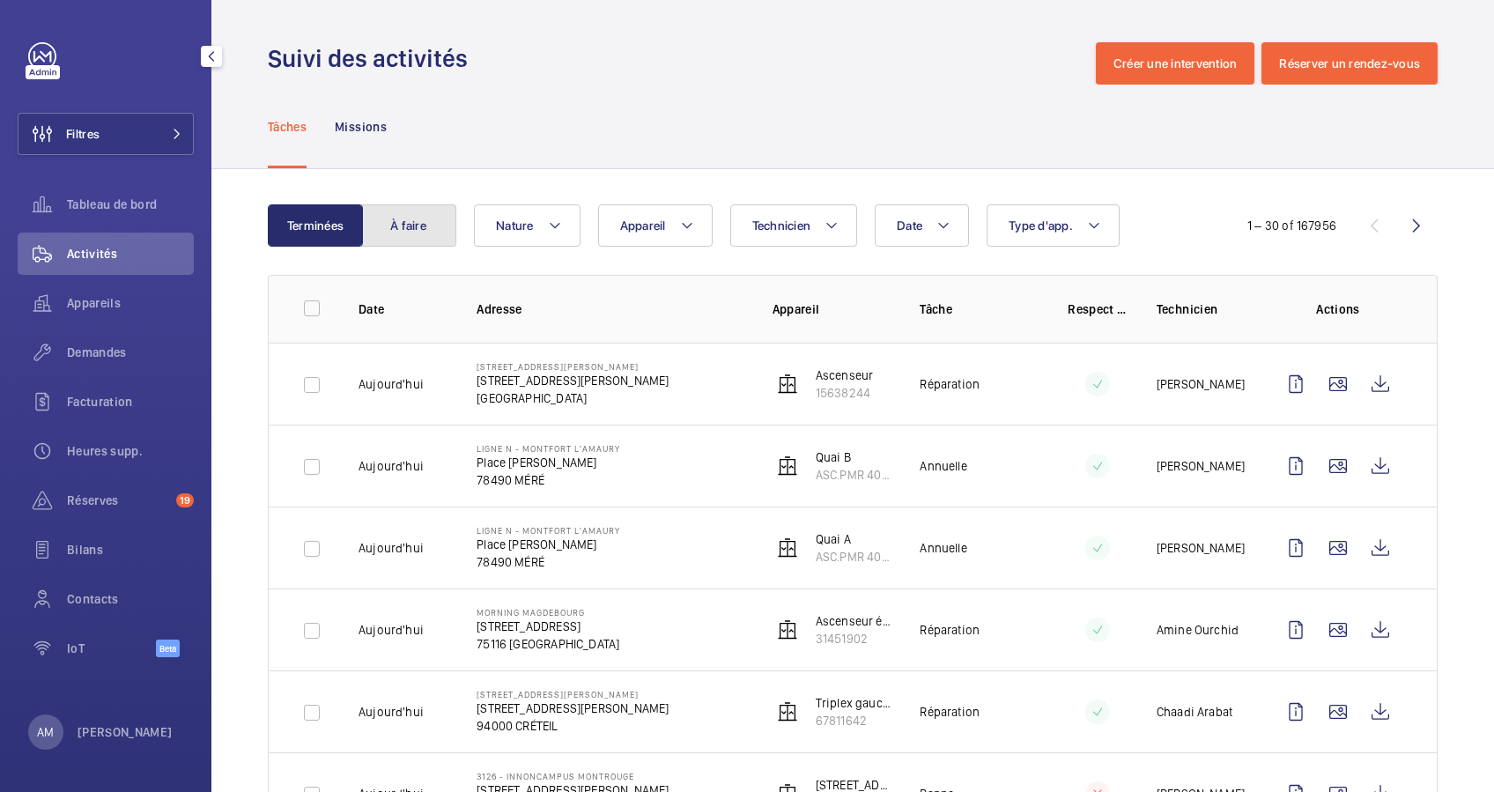
click at [437, 226] on button "À faire" at bounding box center [408, 225] width 95 height 42
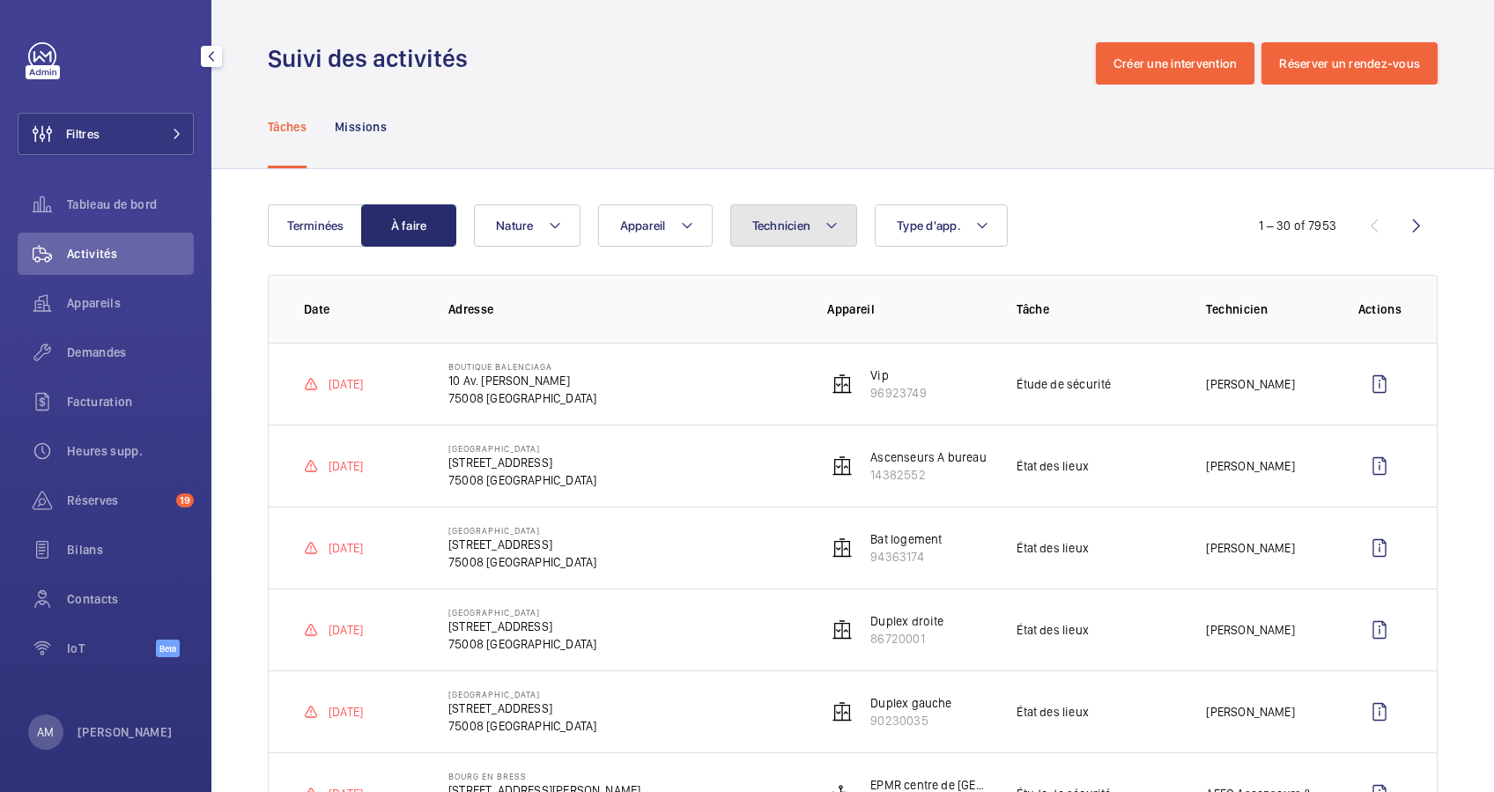
click at [773, 220] on span "Technicien" at bounding box center [782, 226] width 59 height 14
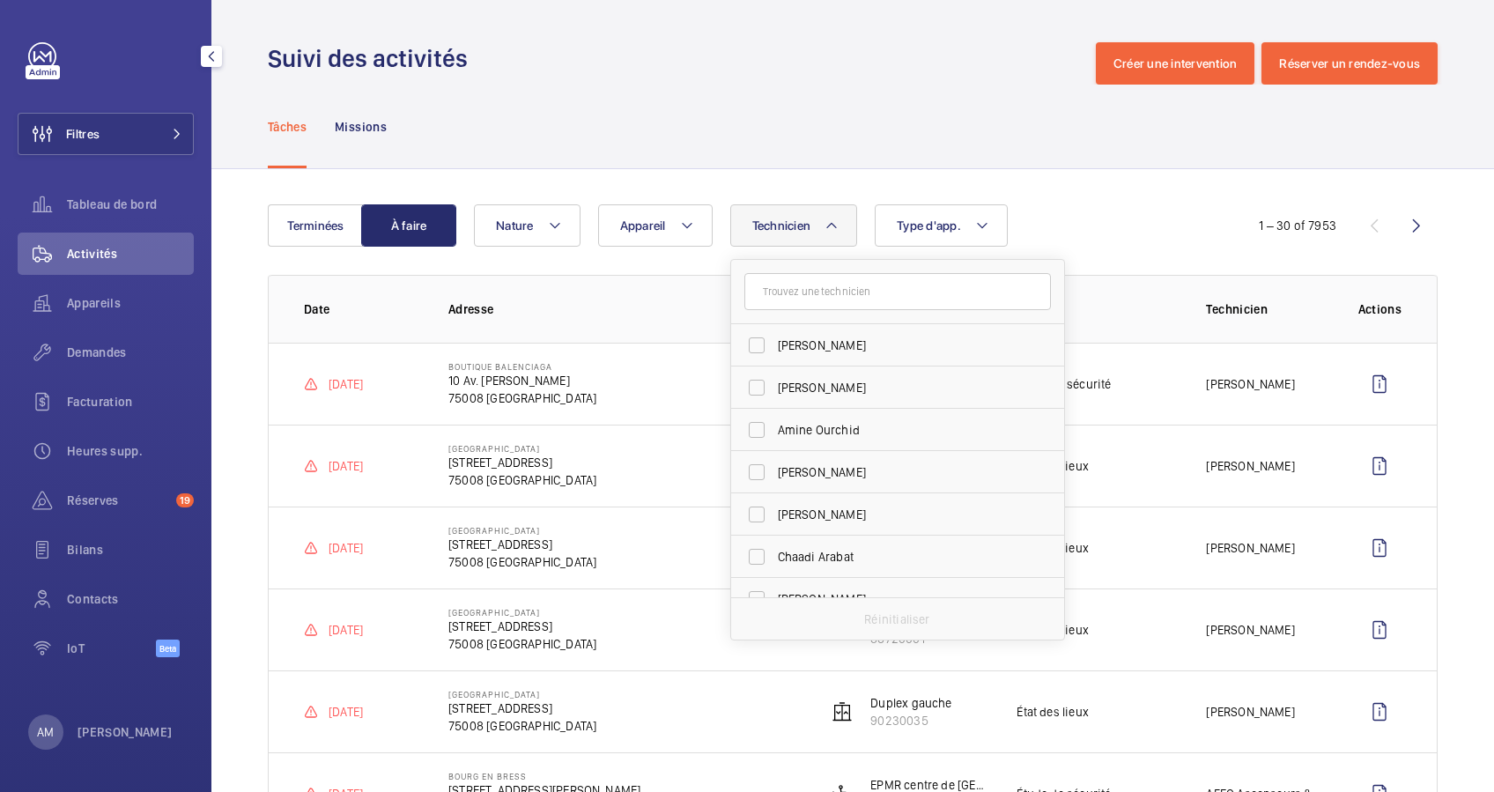
click at [785, 292] on input "text" at bounding box center [898, 291] width 307 height 37
type input "moh"
click at [799, 421] on span "Moh amed Chougradi" at bounding box center [899, 430] width 242 height 18
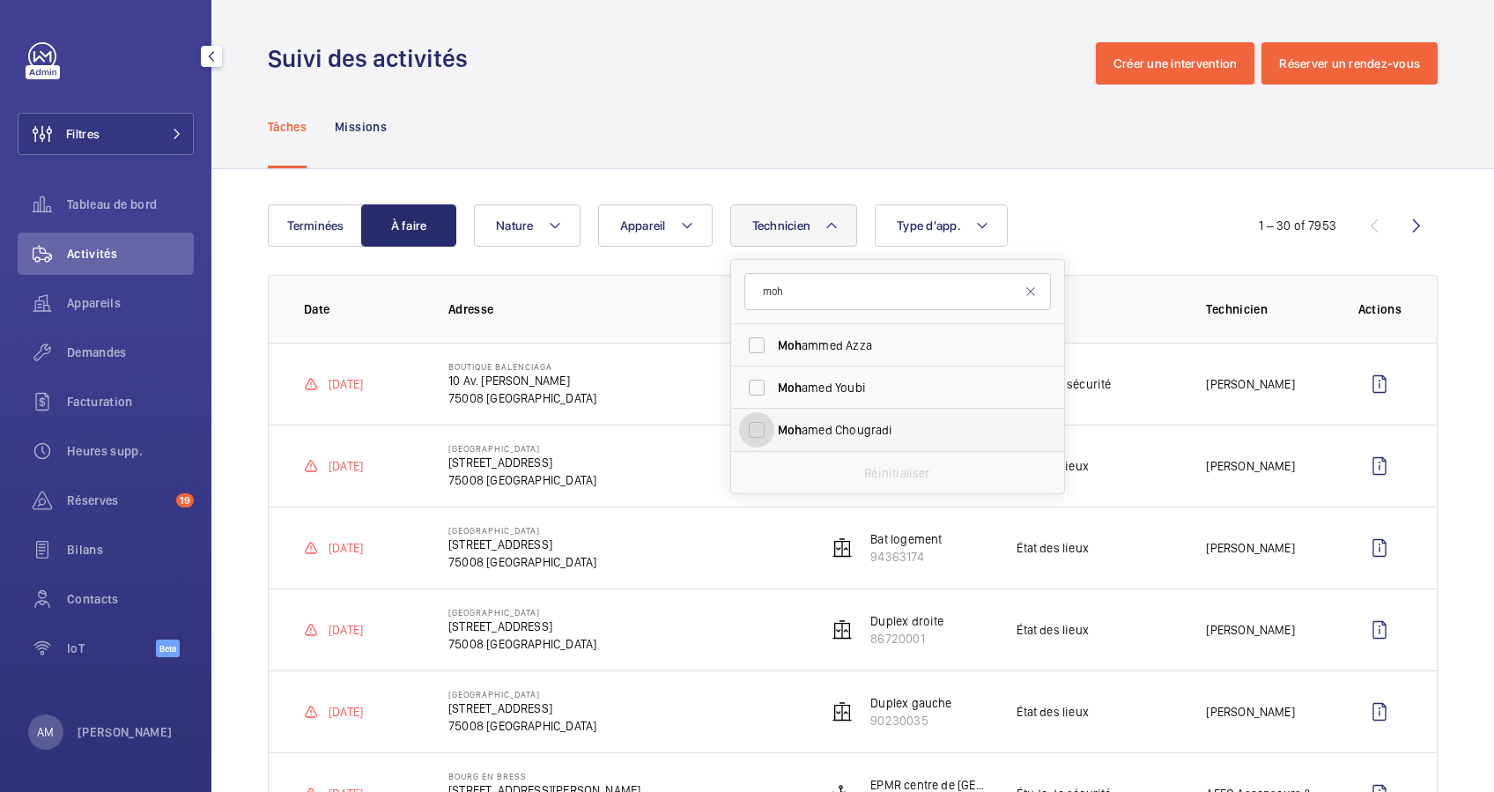
click at [775, 420] on input "Moh amed Chougradi" at bounding box center [756, 429] width 35 height 35
checkbox input "true"
click at [567, 165] on div "Tâches Missions" at bounding box center [853, 127] width 1170 height 84
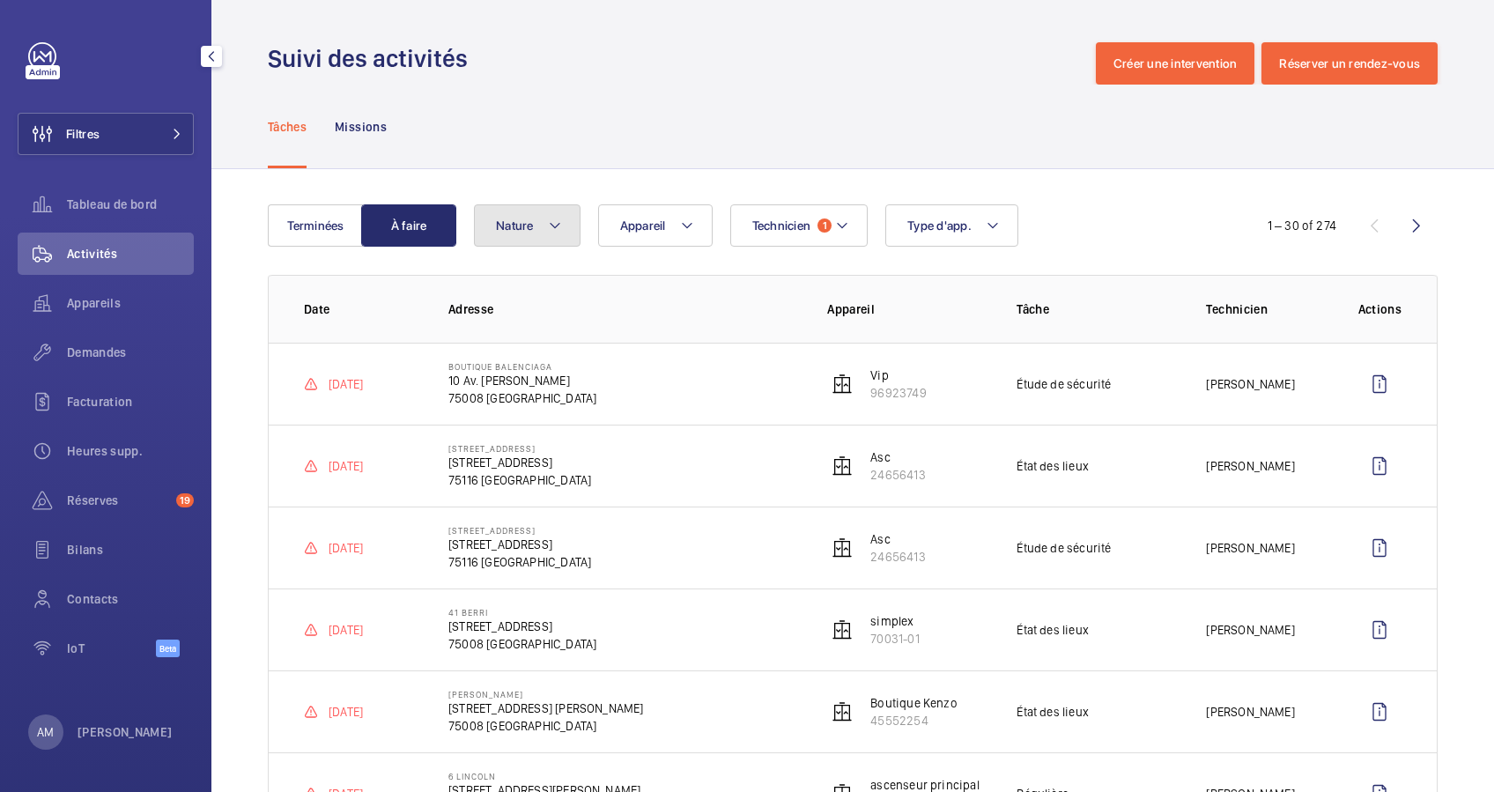
click at [553, 230] on mat-icon at bounding box center [555, 225] width 14 height 21
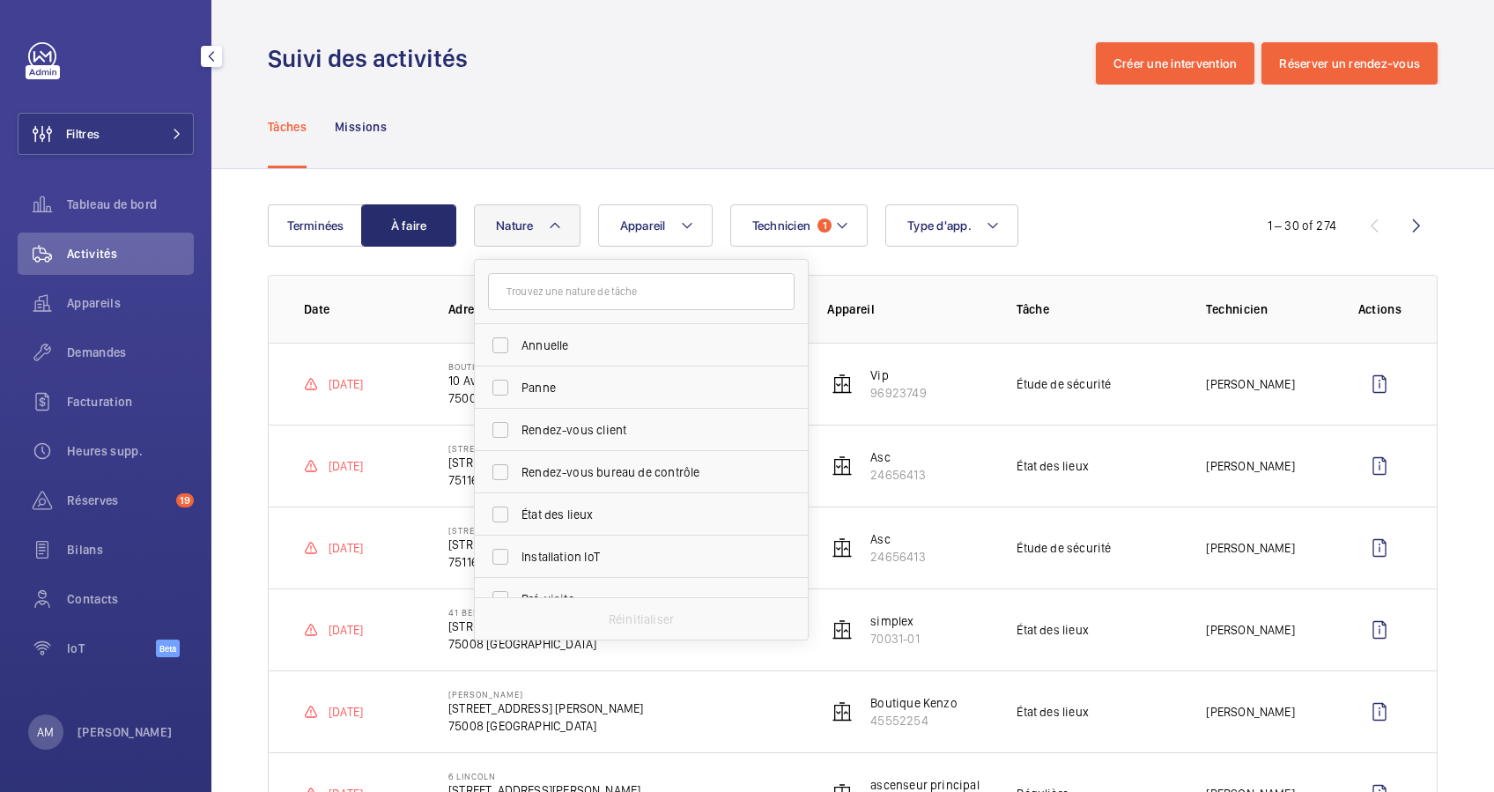
click at [544, 295] on input "text" at bounding box center [641, 291] width 307 height 37
click at [501, 340] on input "Annuelle" at bounding box center [500, 345] width 35 height 35
checkbox input "true"
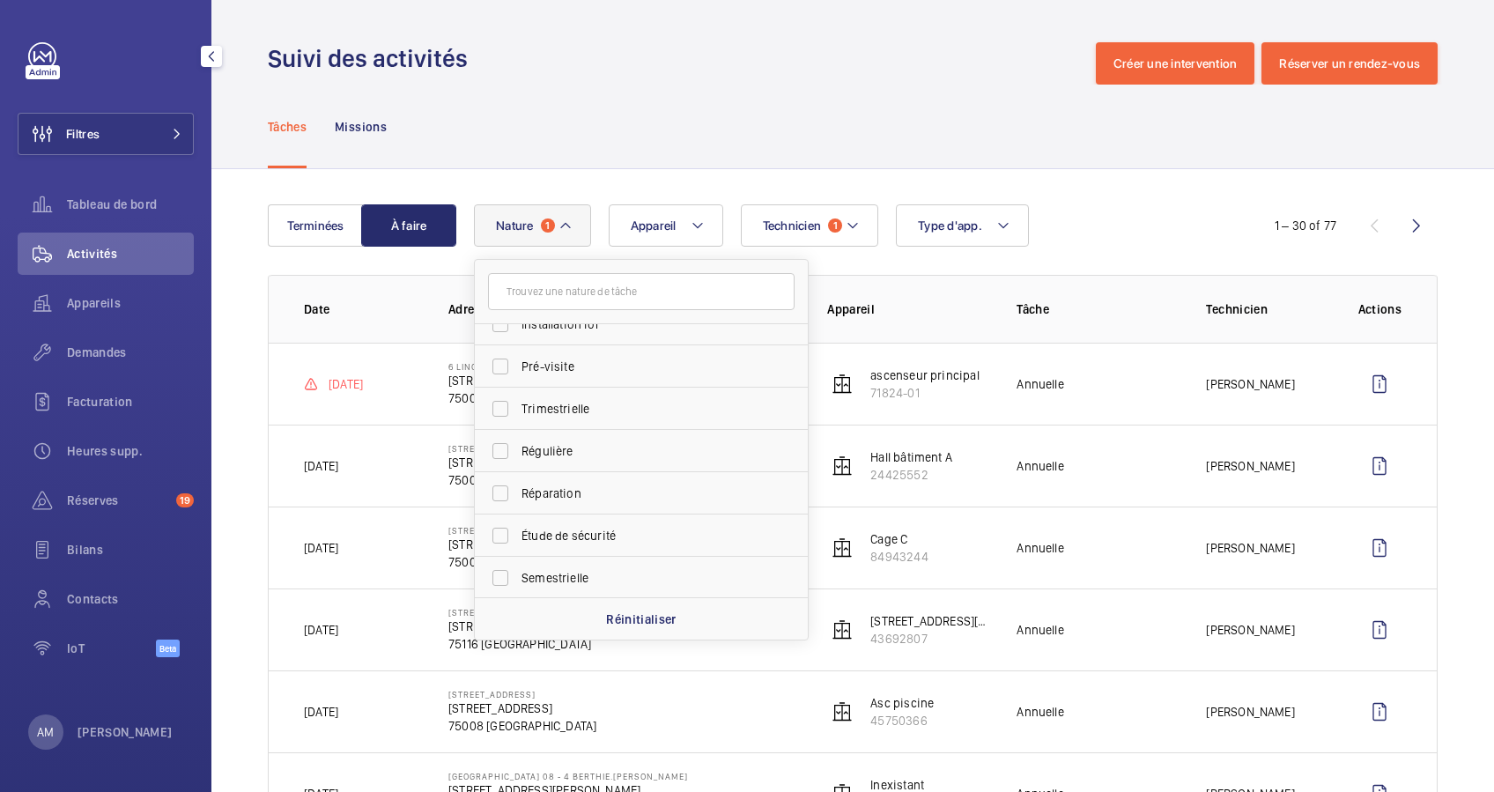
scroll to position [234, 0]
click at [496, 406] on input "Trimestrielle" at bounding box center [500, 406] width 35 height 35
checkbox input "true"
click at [501, 444] on input "Régulière" at bounding box center [500, 449] width 35 height 35
checkbox input "true"
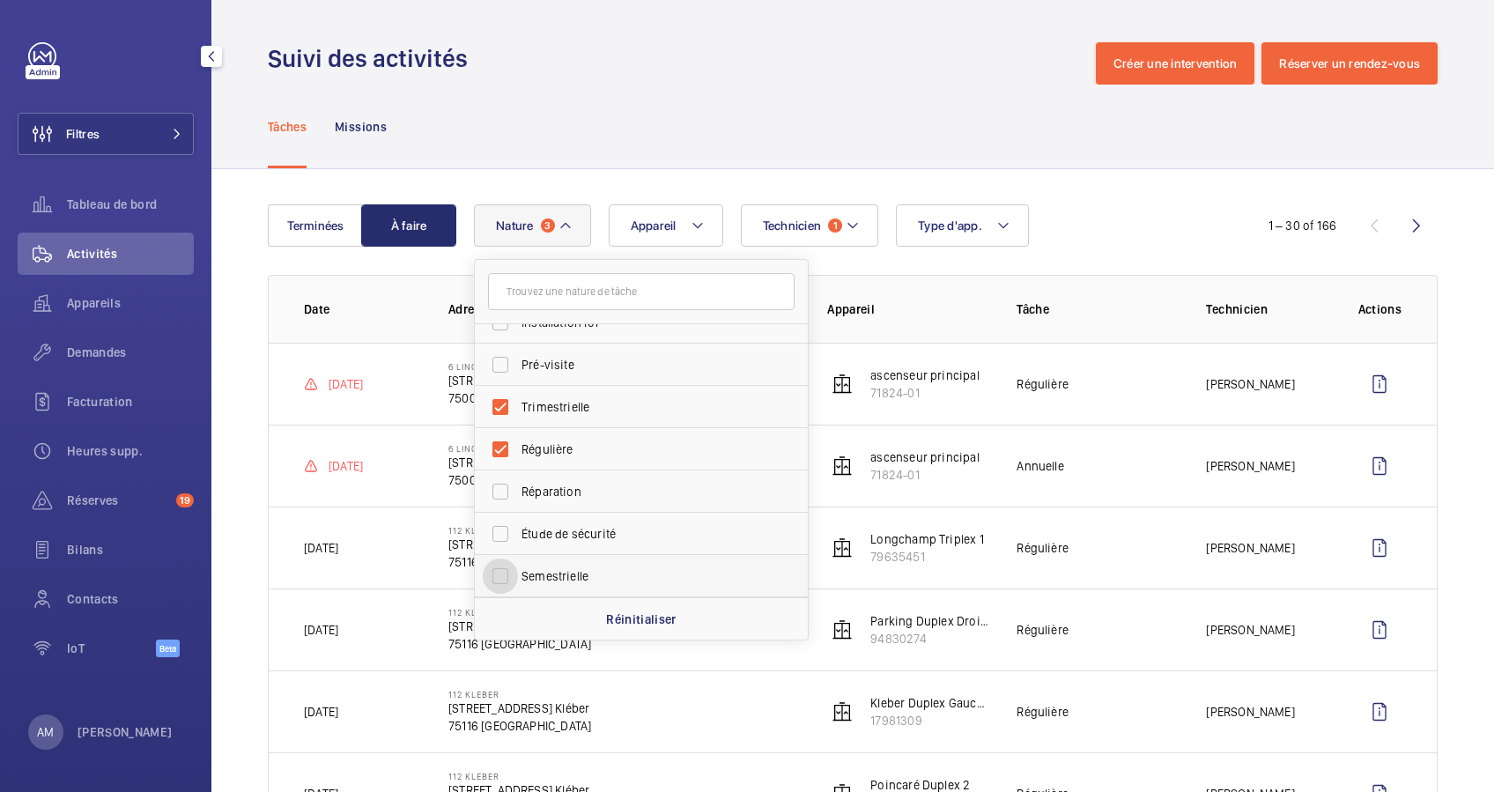
click at [505, 578] on input "Semestrielle" at bounding box center [500, 576] width 35 height 35
checkbox input "true"
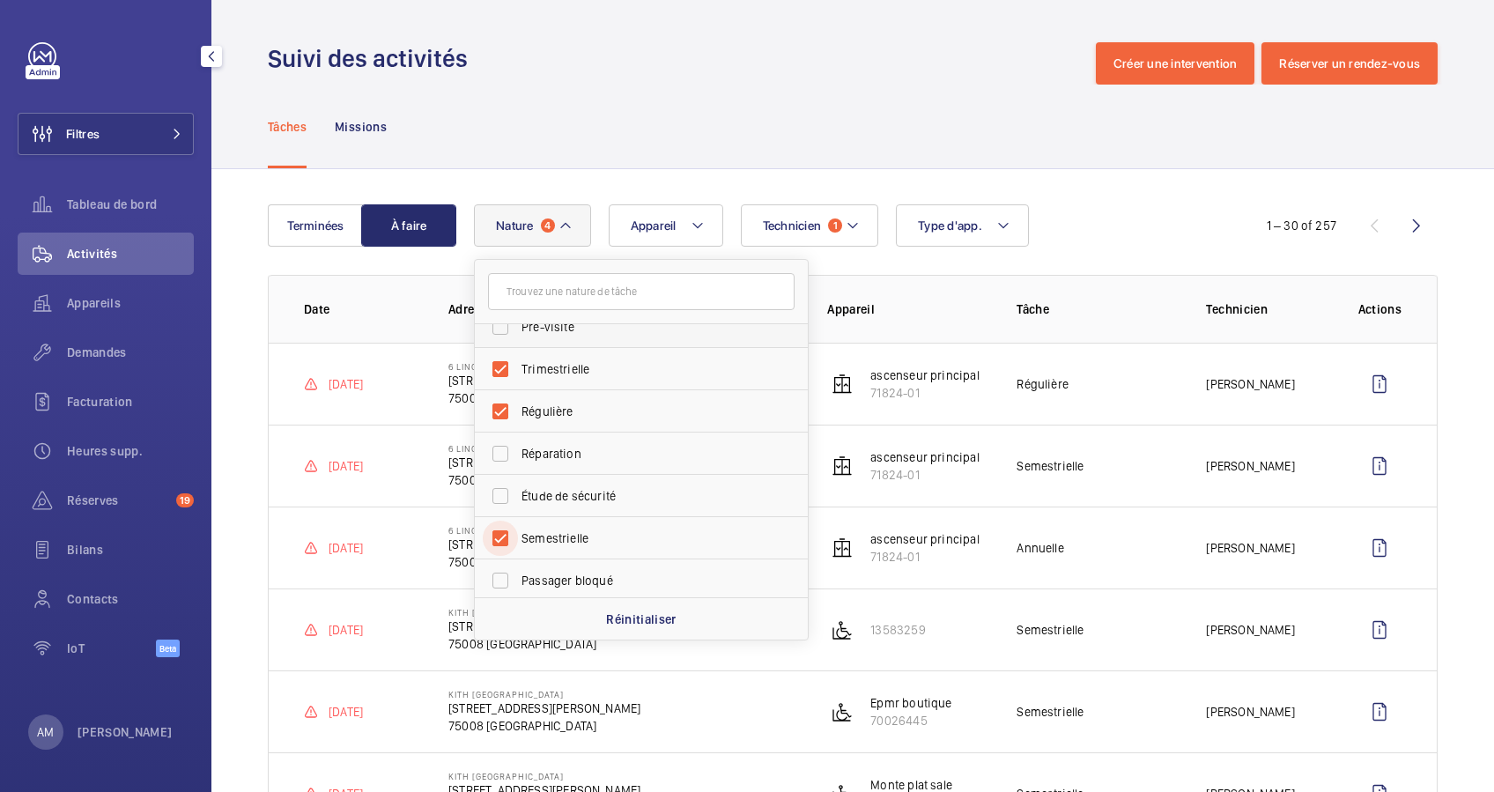
scroll to position [276, 0]
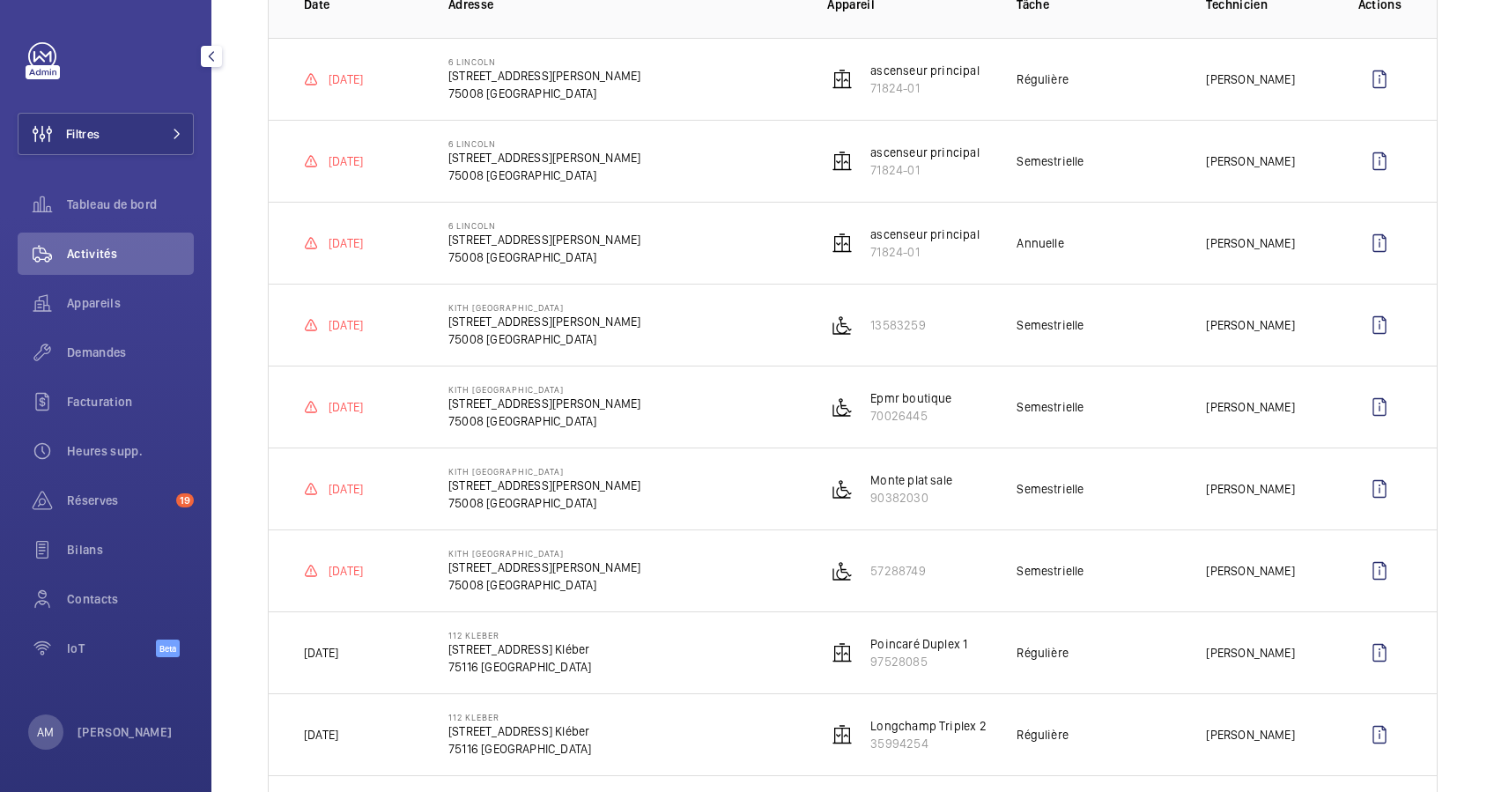
scroll to position [188, 0]
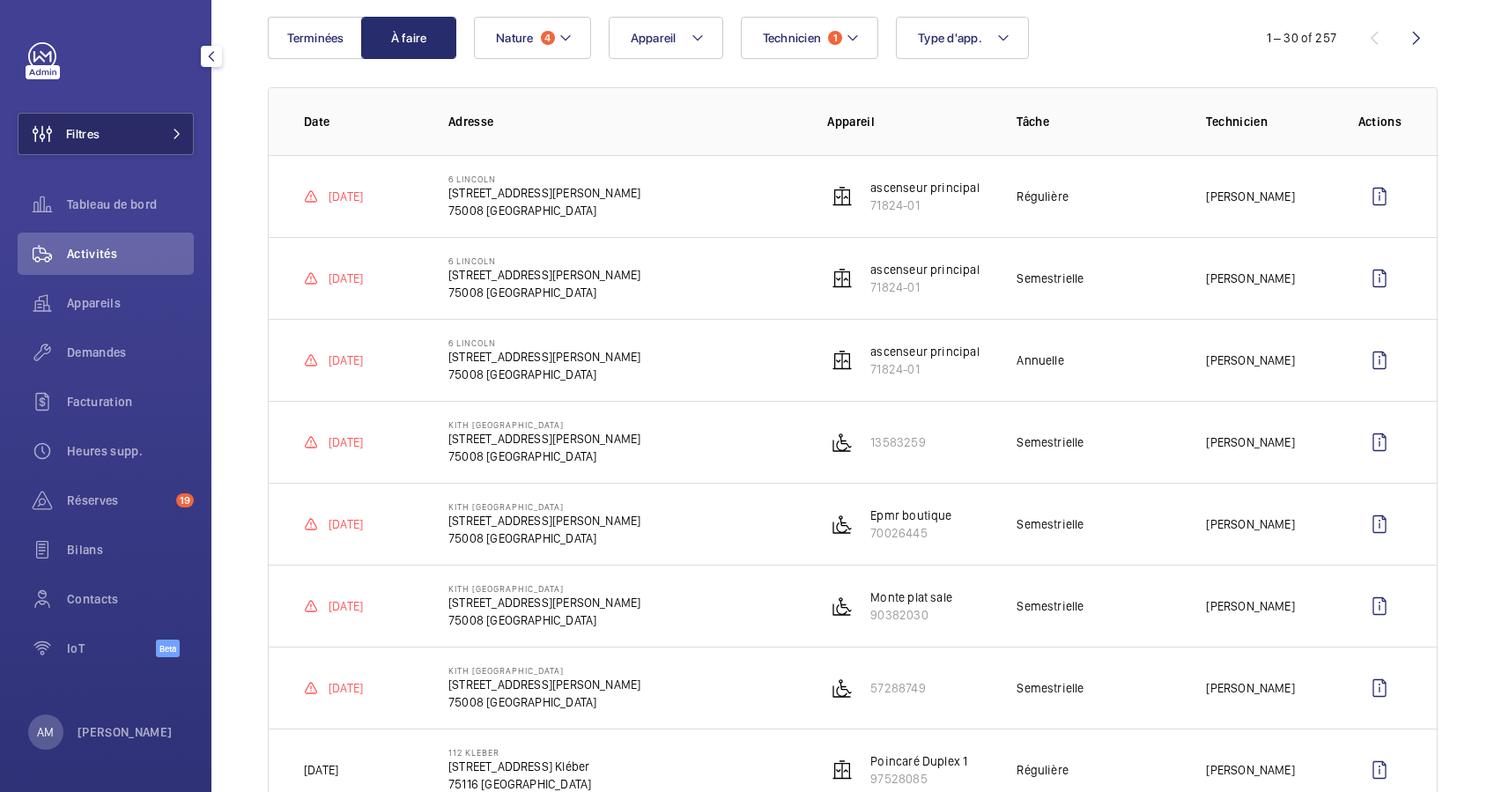
click at [145, 135] on button "Filtres" at bounding box center [106, 134] width 176 height 42
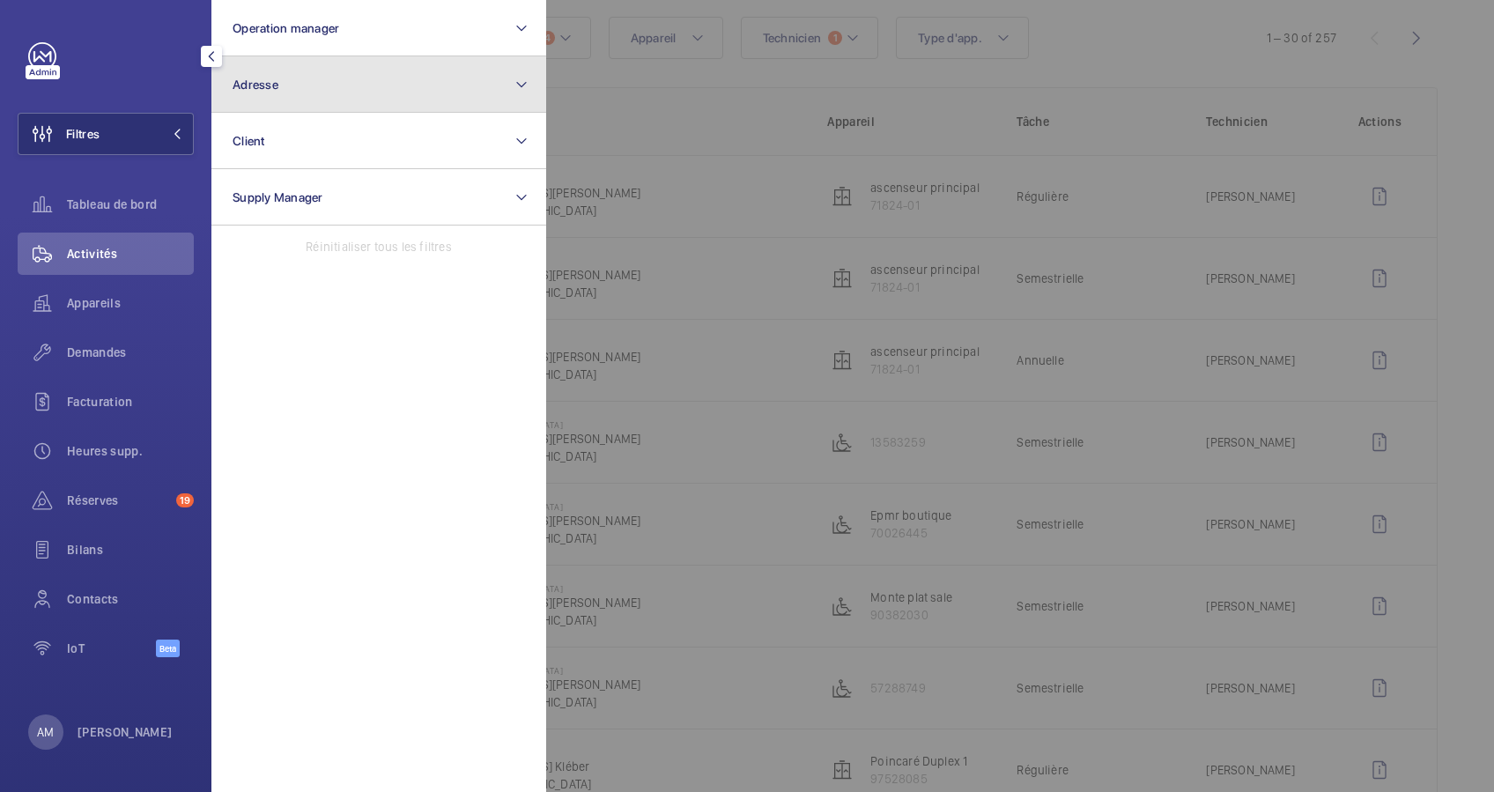
click at [300, 93] on button "Adresse" at bounding box center [378, 84] width 335 height 56
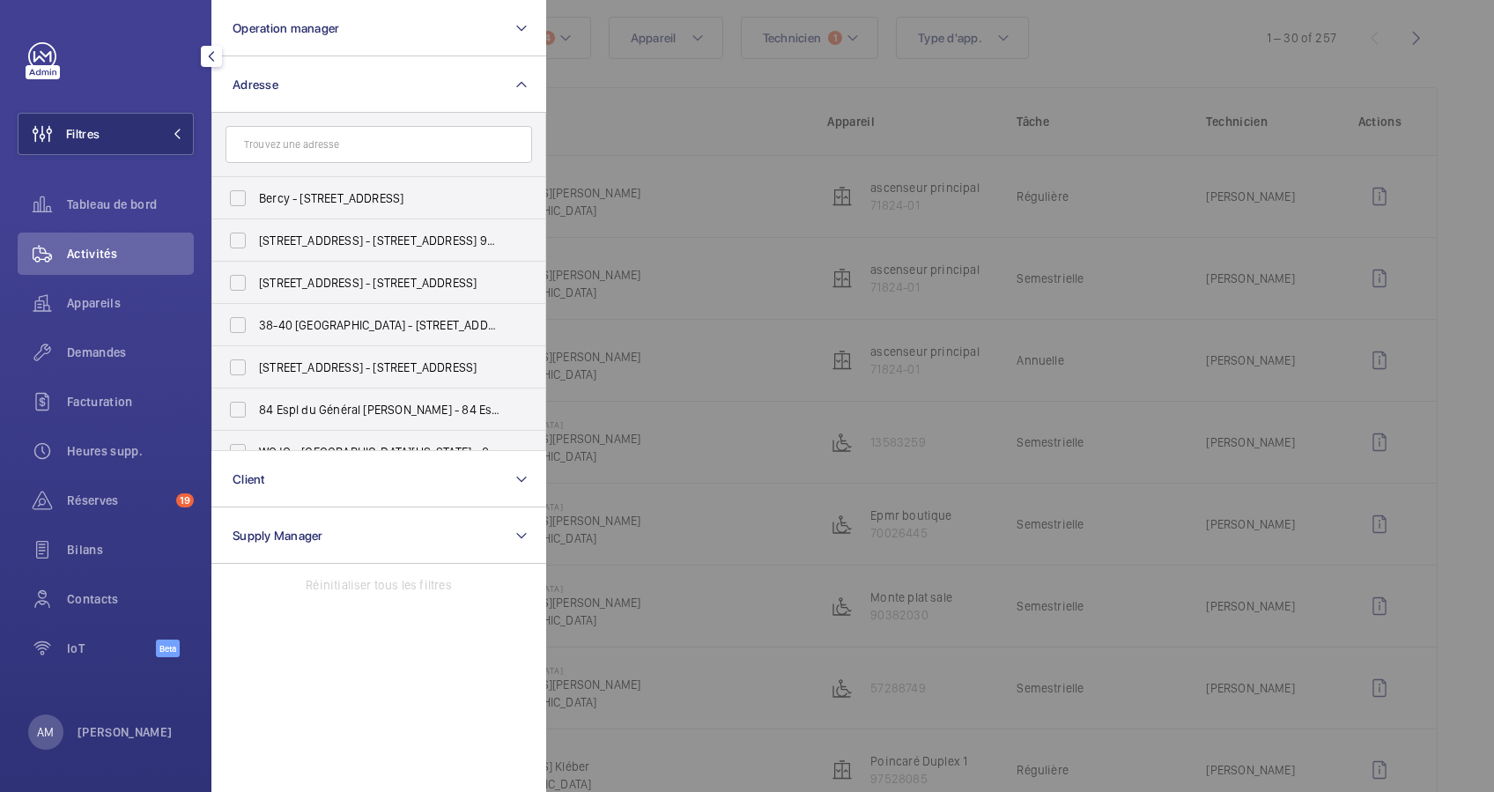
click at [293, 140] on input "text" at bounding box center [379, 144] width 307 height 37
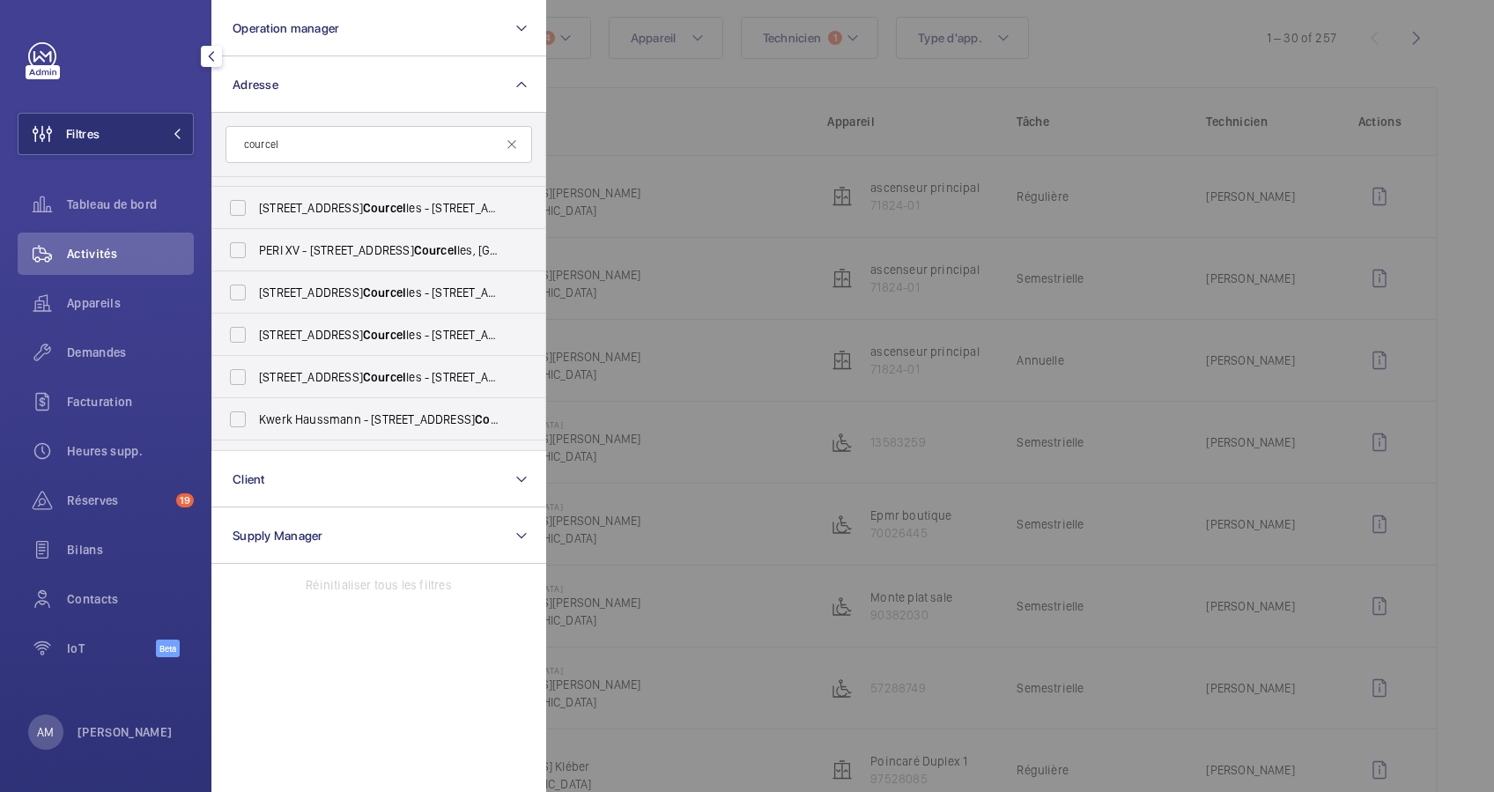
scroll to position [234, 0]
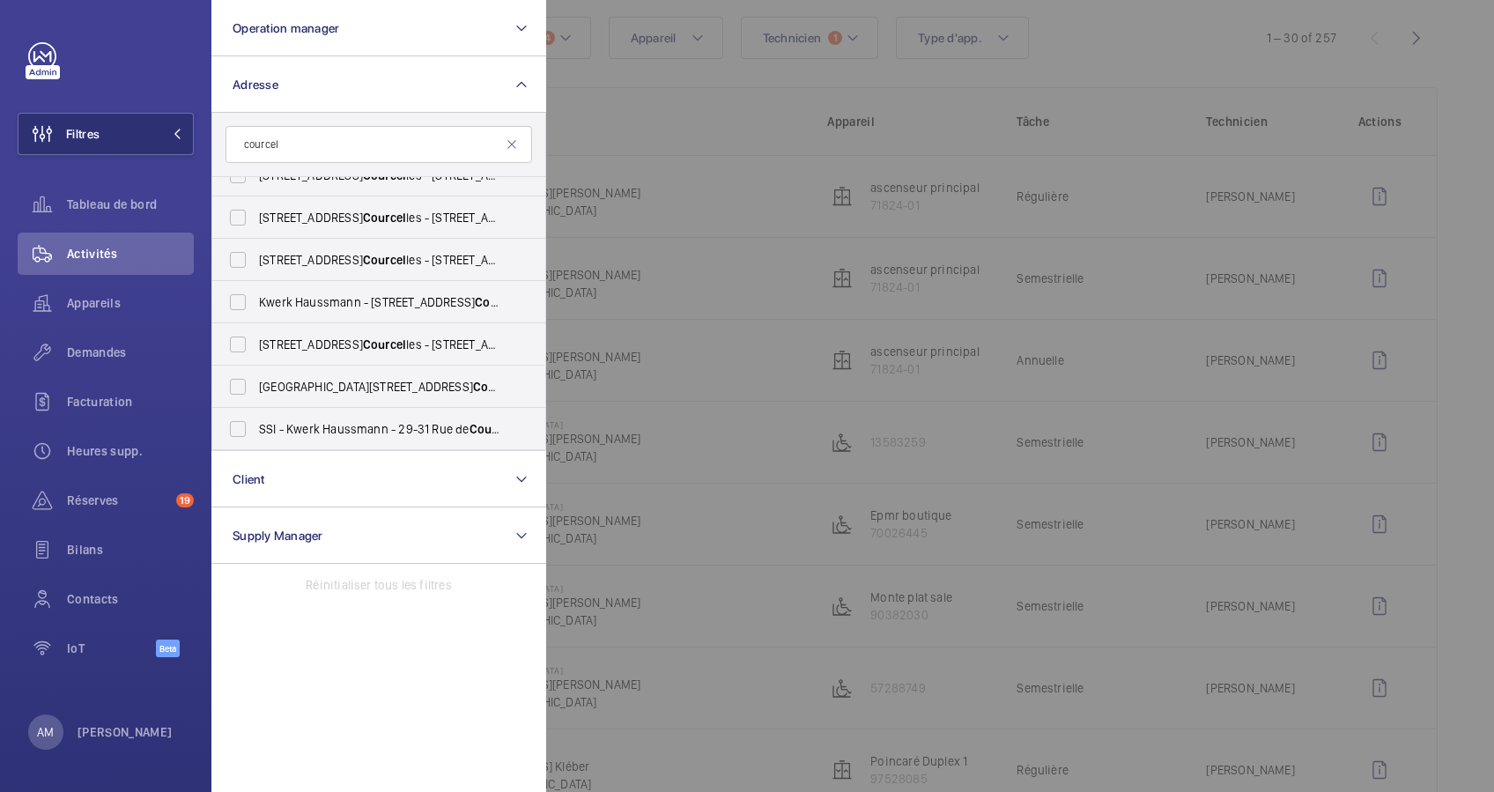
type input "courcel"
drag, startPoint x: 308, startPoint y: 148, endPoint x: 204, endPoint y: 141, distance: 104.2
click at [204, 141] on div "Filtres Operation manager Adresse courcel [STREET_ADDRESS][GEOGRAPHIC_DATA][STR…" at bounding box center [105, 396] width 211 height 792
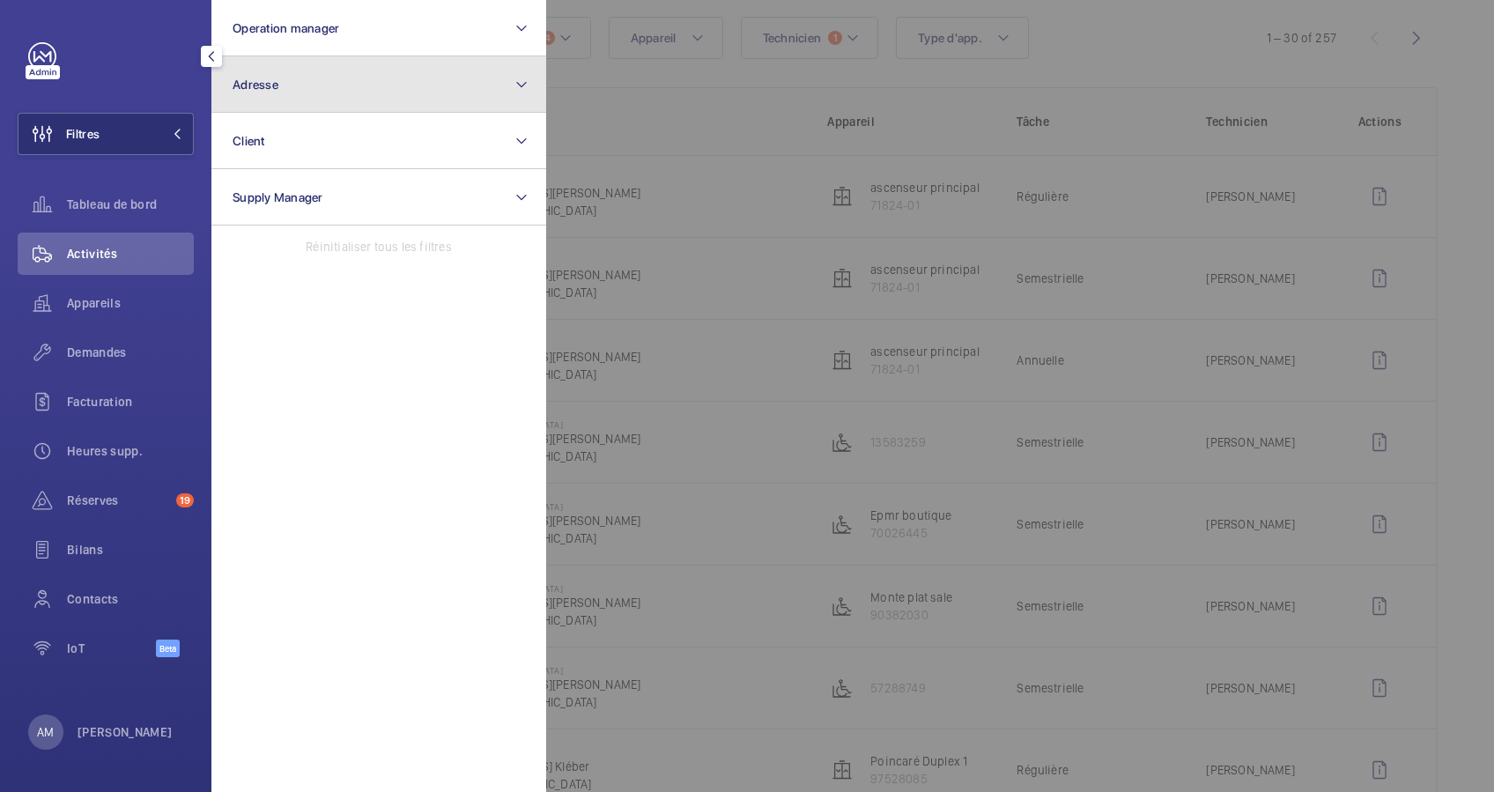
click at [324, 94] on button "Adresse" at bounding box center [378, 84] width 335 height 56
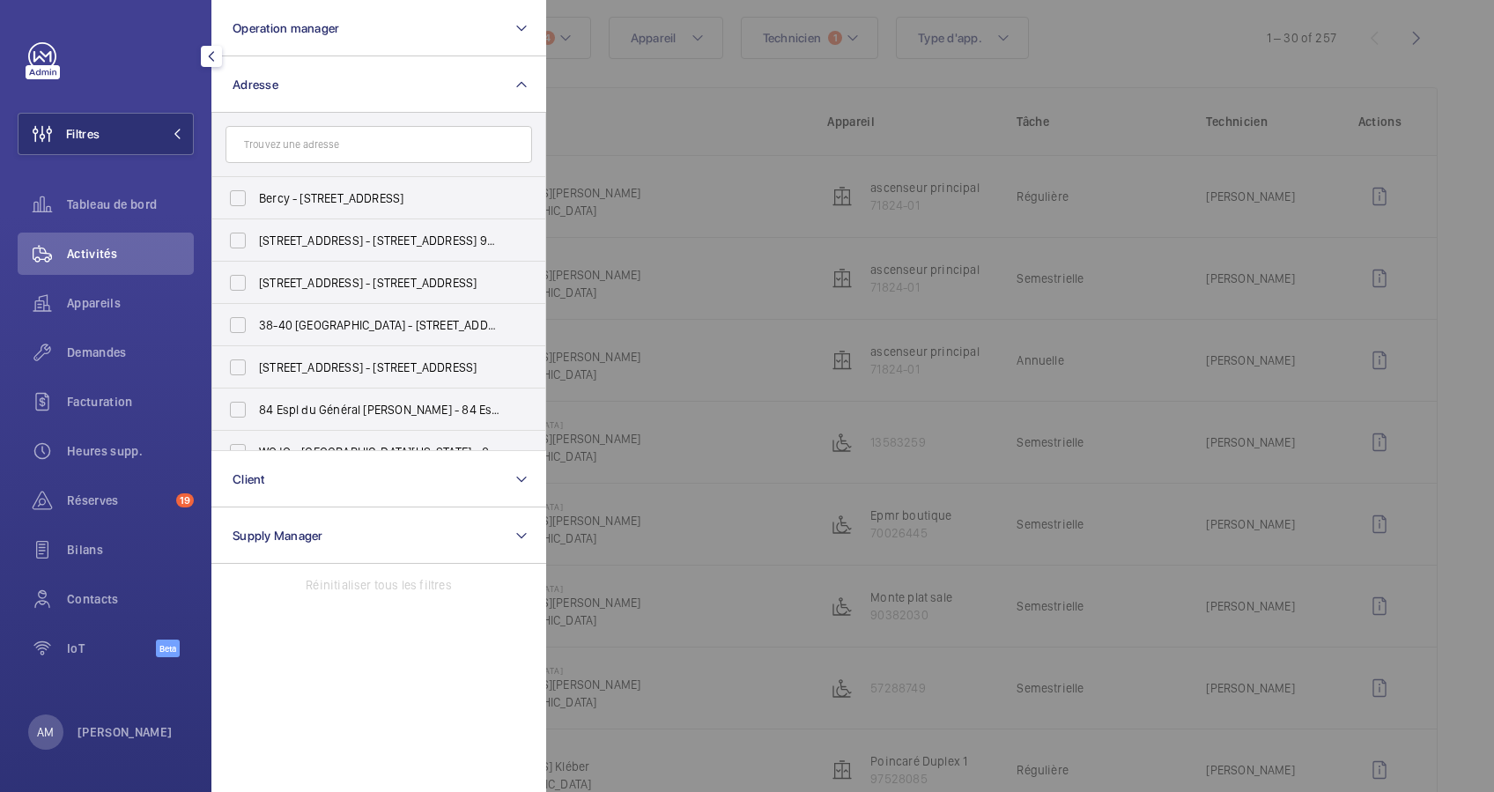
click at [283, 142] on input "text" at bounding box center [379, 144] width 307 height 37
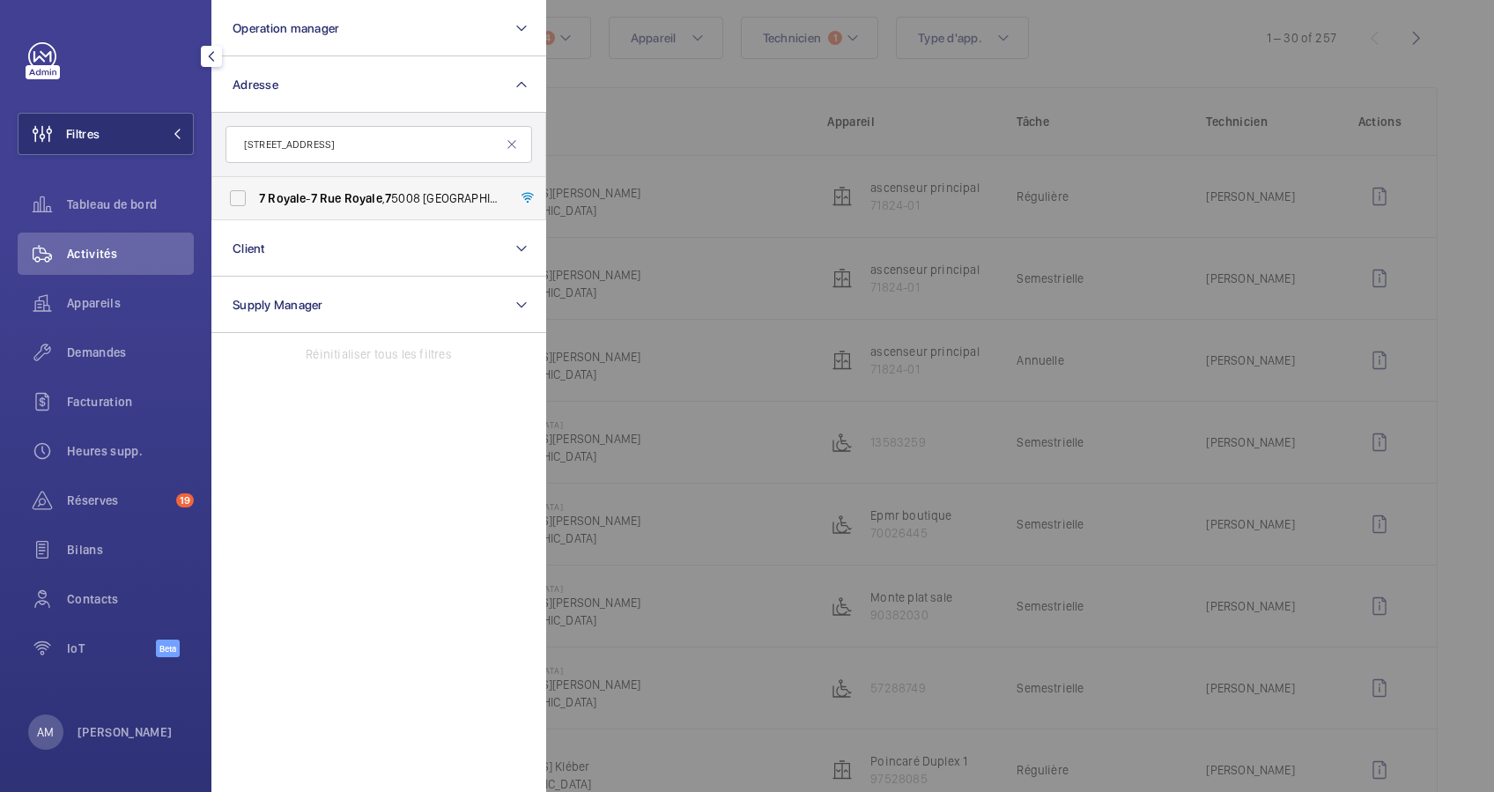
type input "[STREET_ADDRESS]"
click at [308, 200] on span "7 Royale - [STREET_ADDRESS] 7 5008" at bounding box center [380, 198] width 242 height 18
click at [256, 200] on input "7 Royale - [STREET_ADDRESS] 7 5008" at bounding box center [237, 198] width 35 height 35
checkbox input "true"
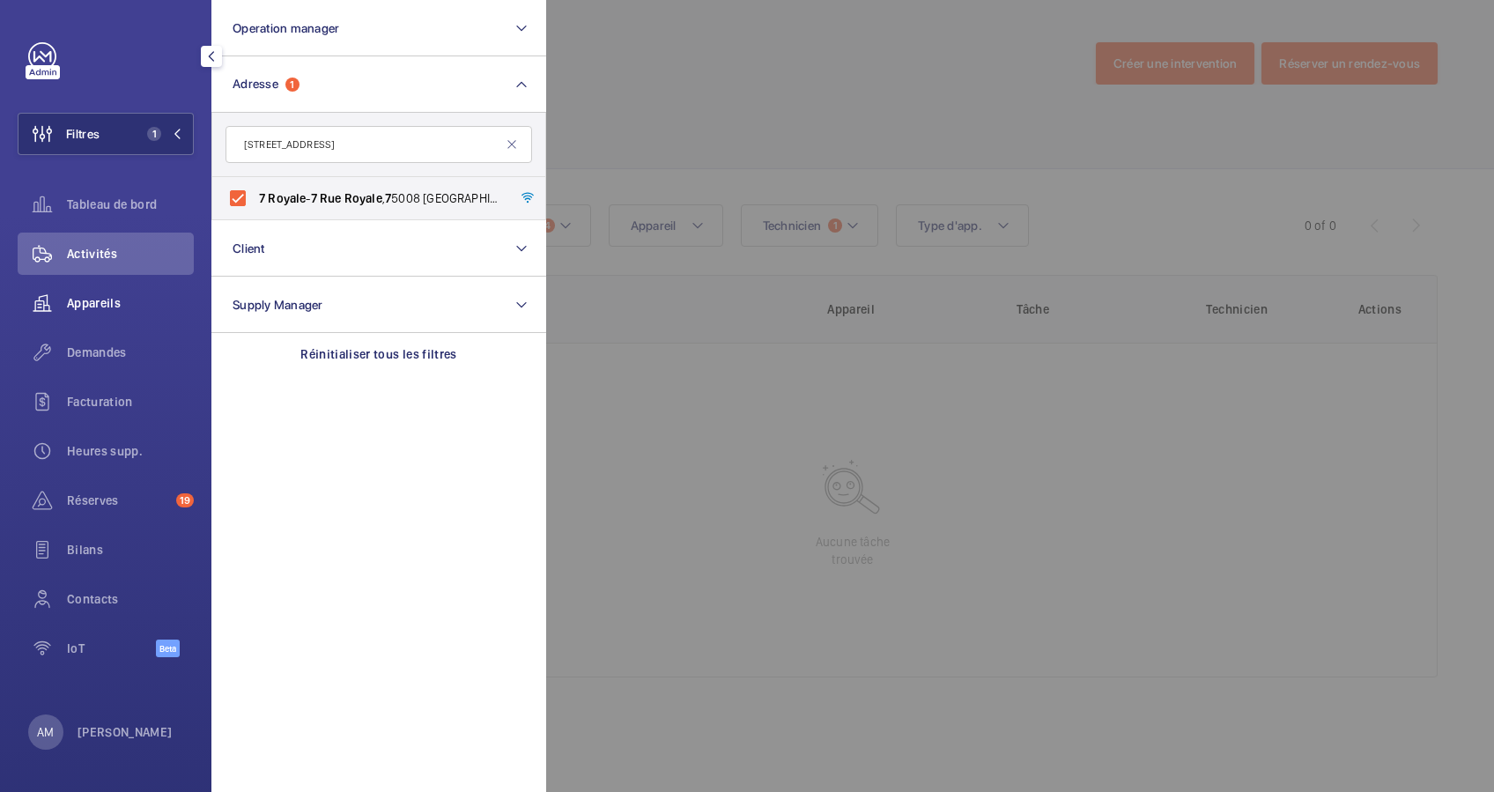
click at [99, 294] on span "Appareils" at bounding box center [130, 303] width 127 height 18
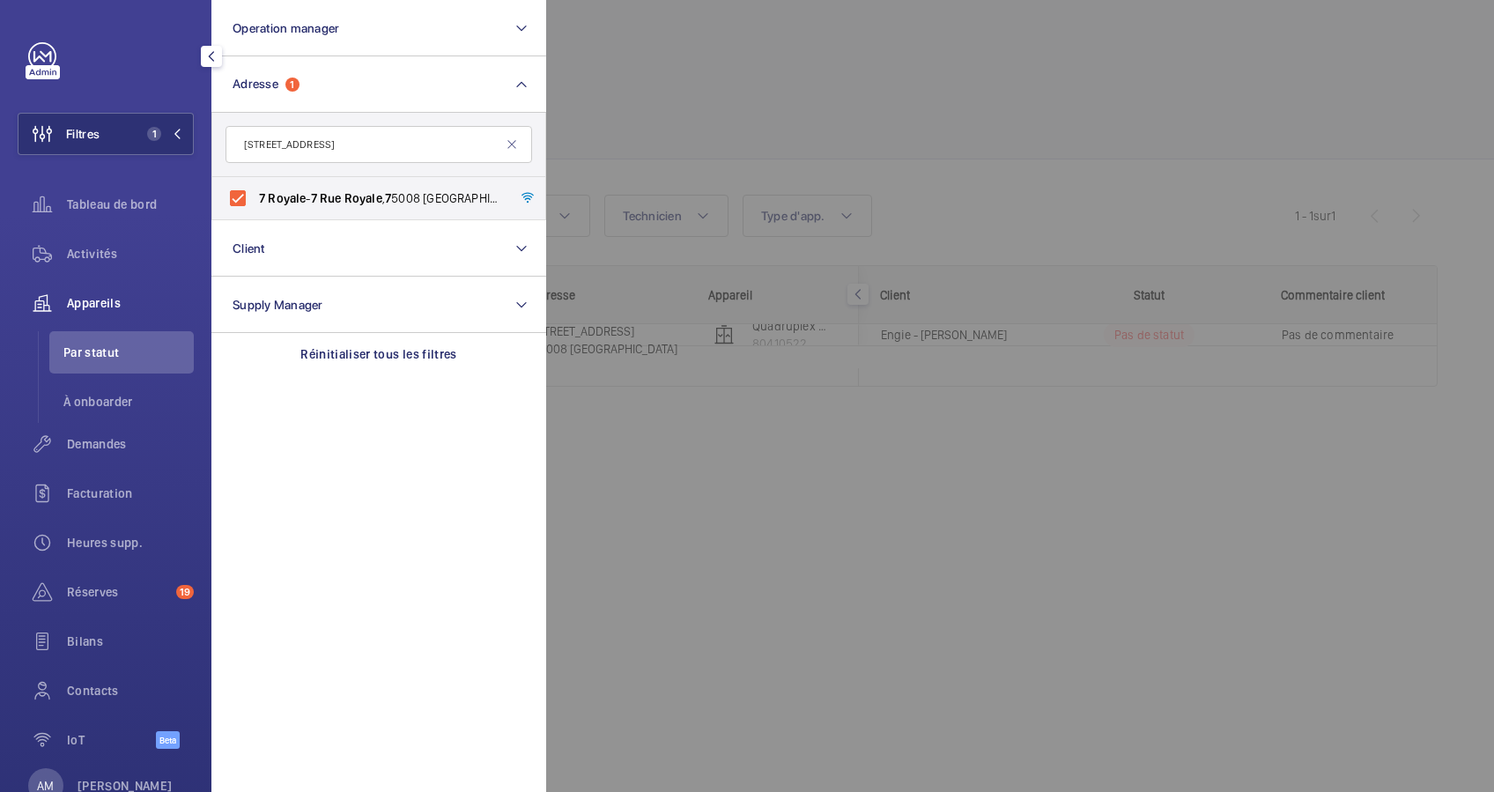
click at [597, 144] on div at bounding box center [1293, 396] width 1494 height 792
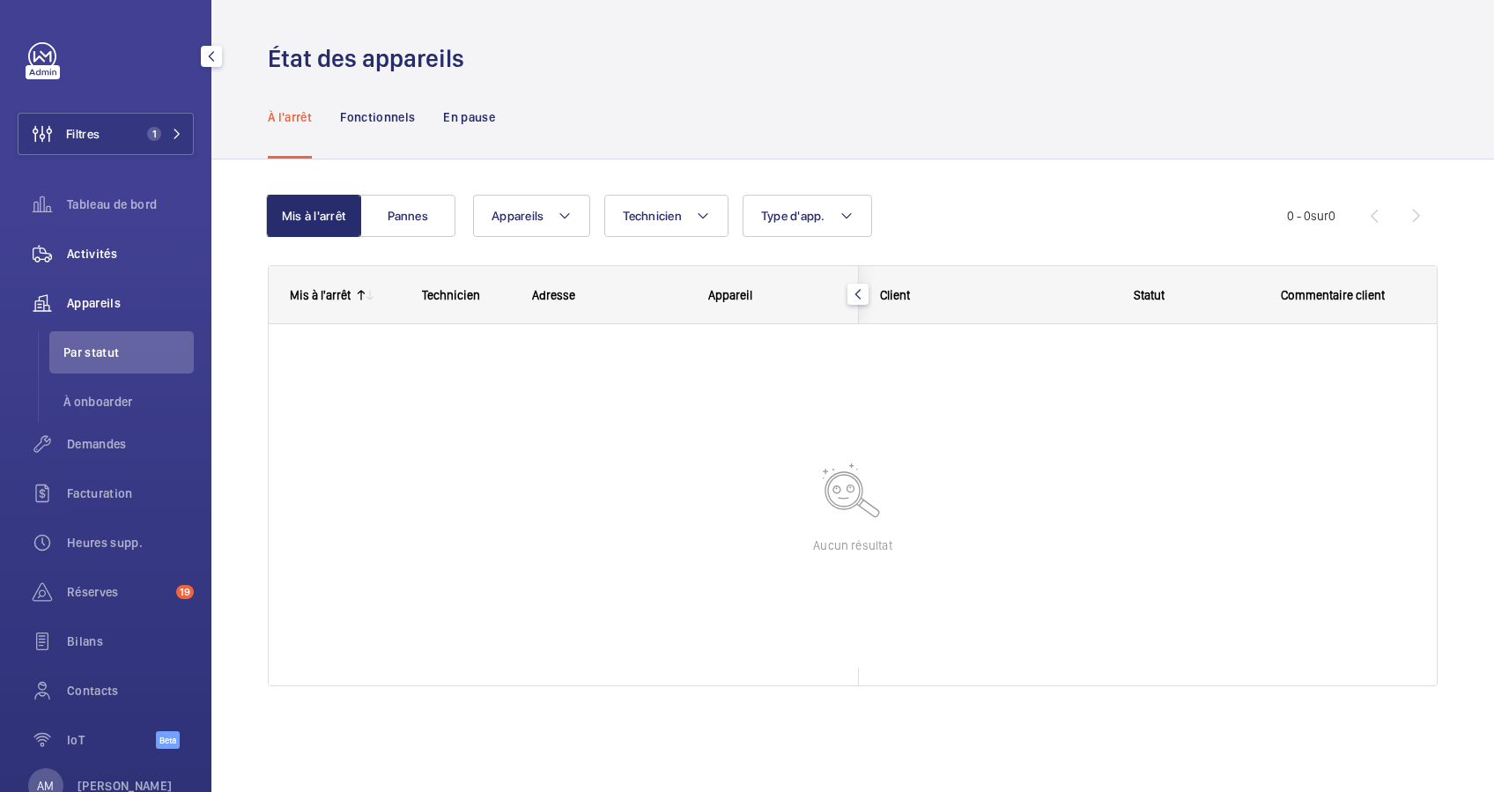
click at [88, 248] on span "Activités" at bounding box center [130, 254] width 127 height 18
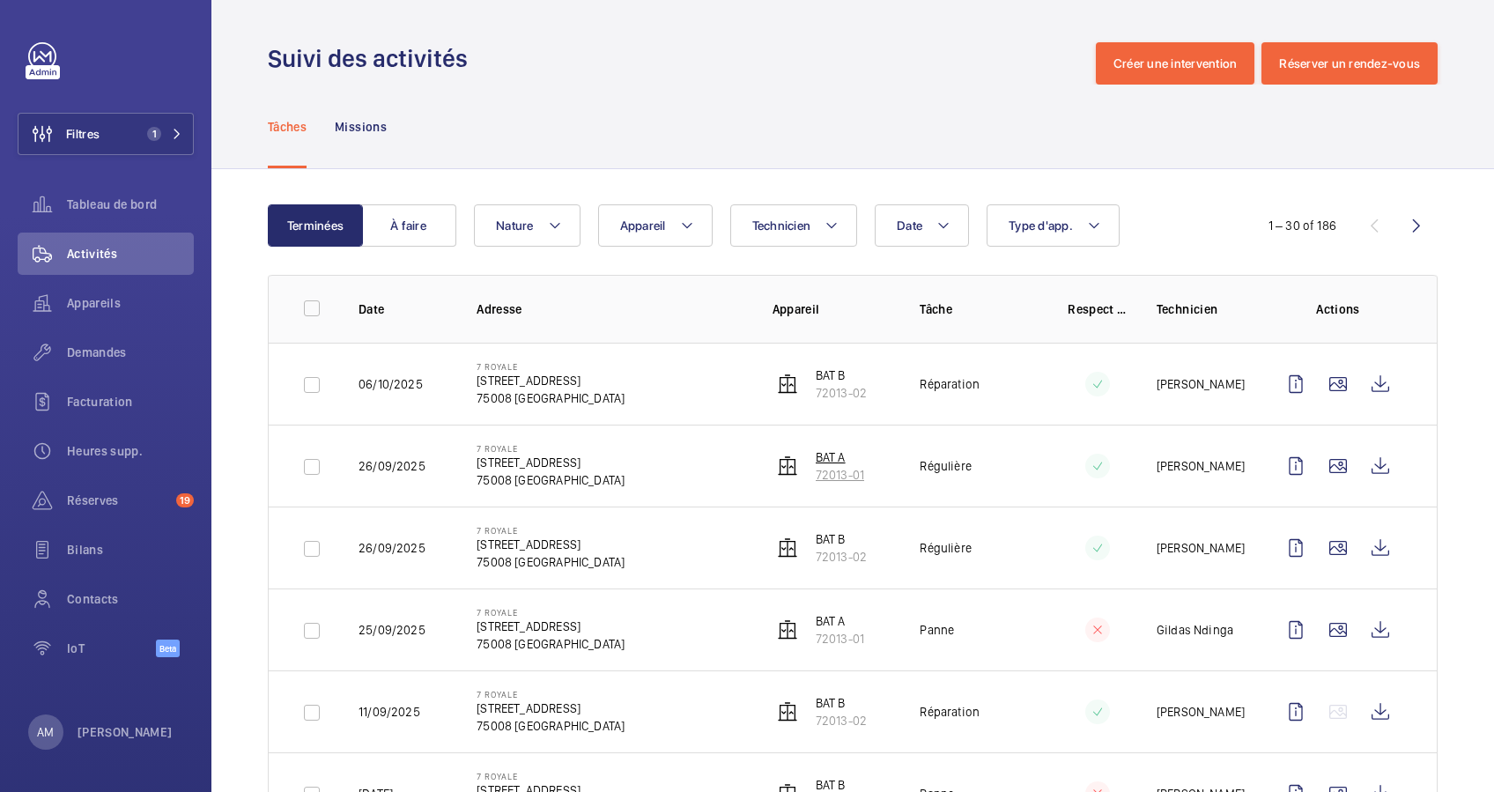
click at [820, 461] on p "BAT A" at bounding box center [840, 458] width 48 height 18
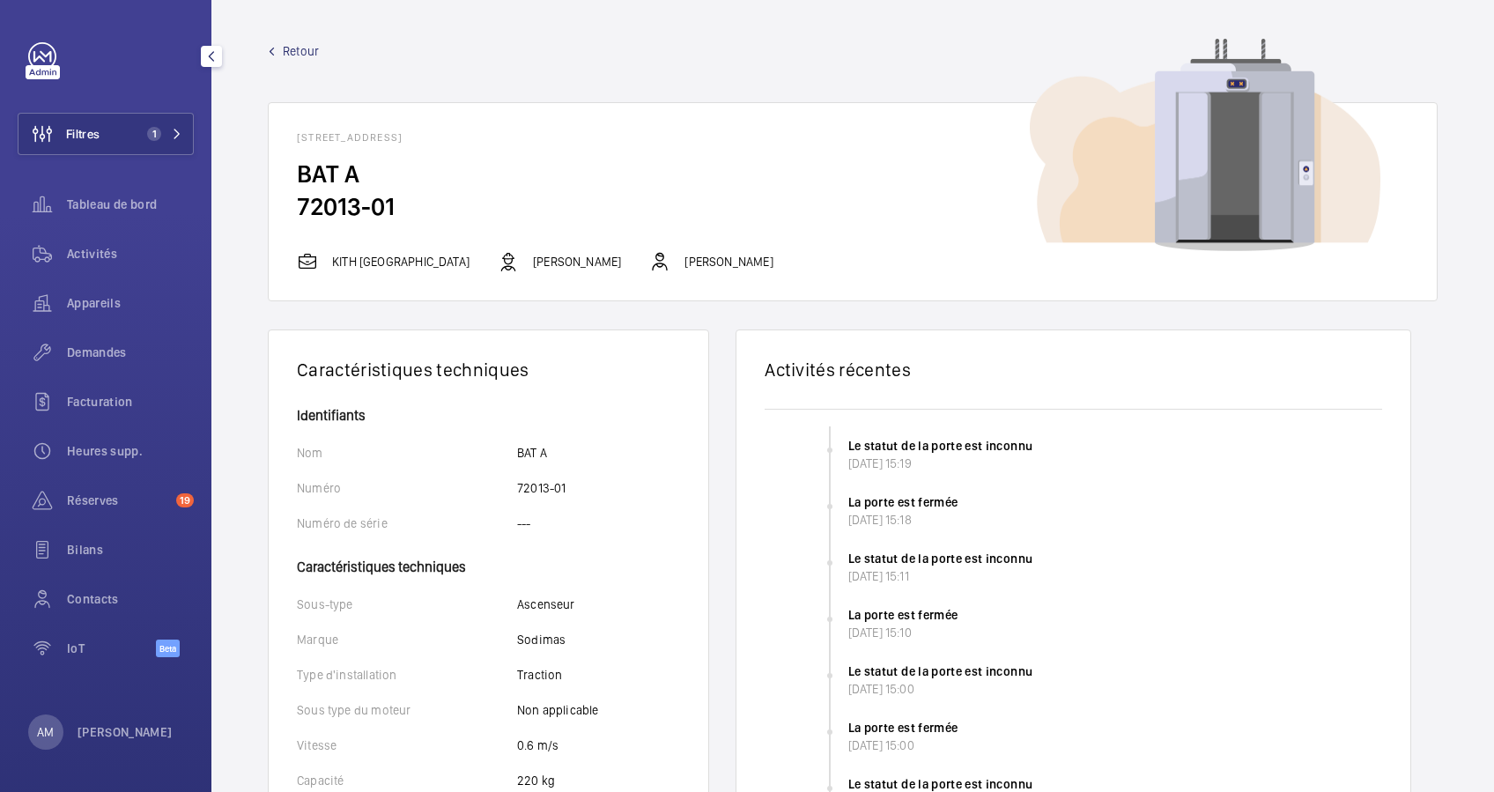
drag, startPoint x: 120, startPoint y: 133, endPoint x: 176, endPoint y: 106, distance: 62.7
click at [137, 121] on button "Filtres 1" at bounding box center [106, 134] width 176 height 42
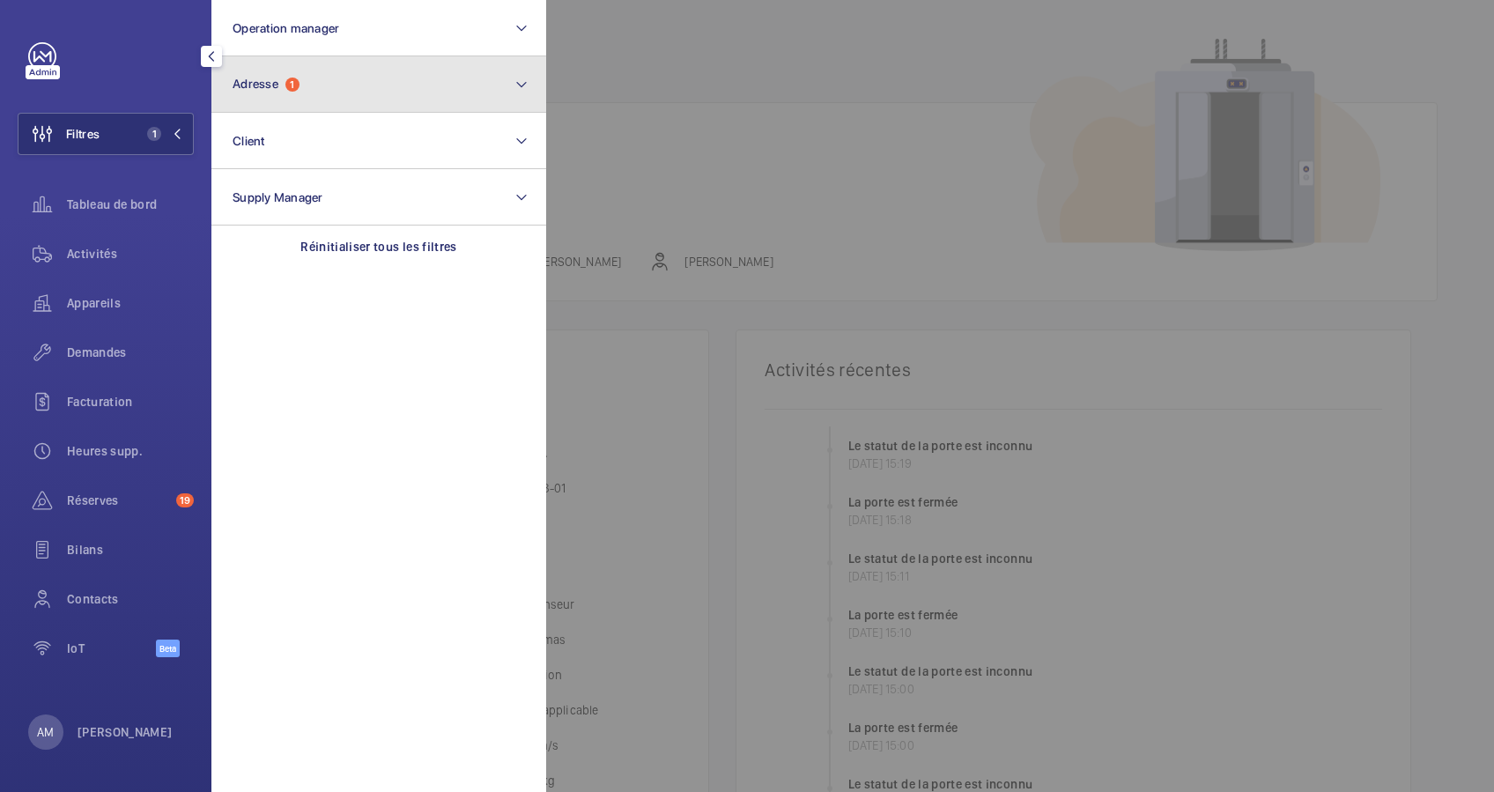
click at [317, 61] on button "Adresse 1" at bounding box center [378, 84] width 335 height 56
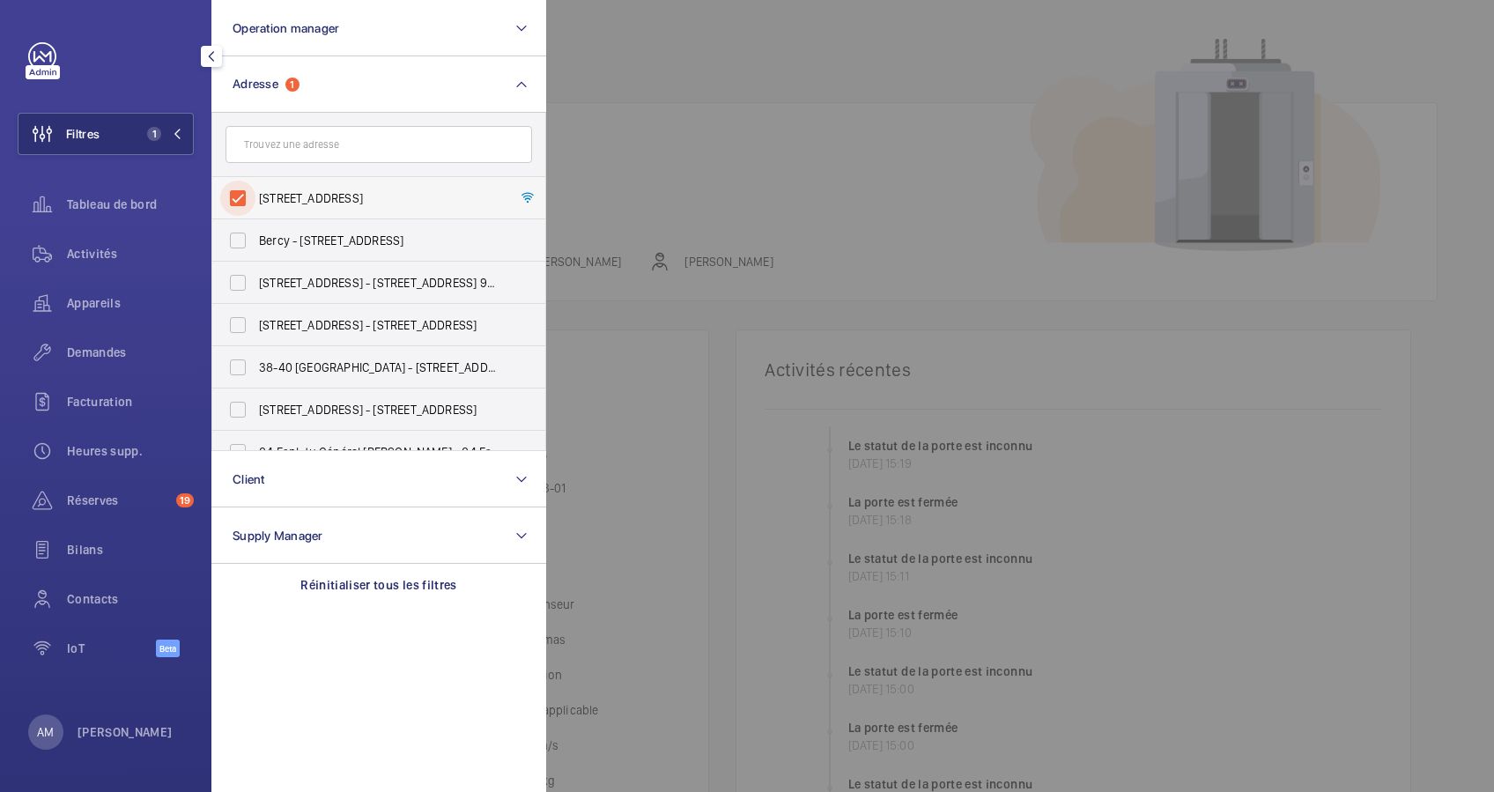
click at [241, 190] on input "[STREET_ADDRESS]" at bounding box center [237, 198] width 35 height 35
click at [289, 137] on input "text" at bounding box center [379, 144] width 307 height 37
click at [246, 196] on input "[STREET_ADDRESS]" at bounding box center [237, 198] width 35 height 35
click at [241, 196] on input "[STREET_ADDRESS]" at bounding box center [237, 198] width 35 height 35
checkbox input "false"
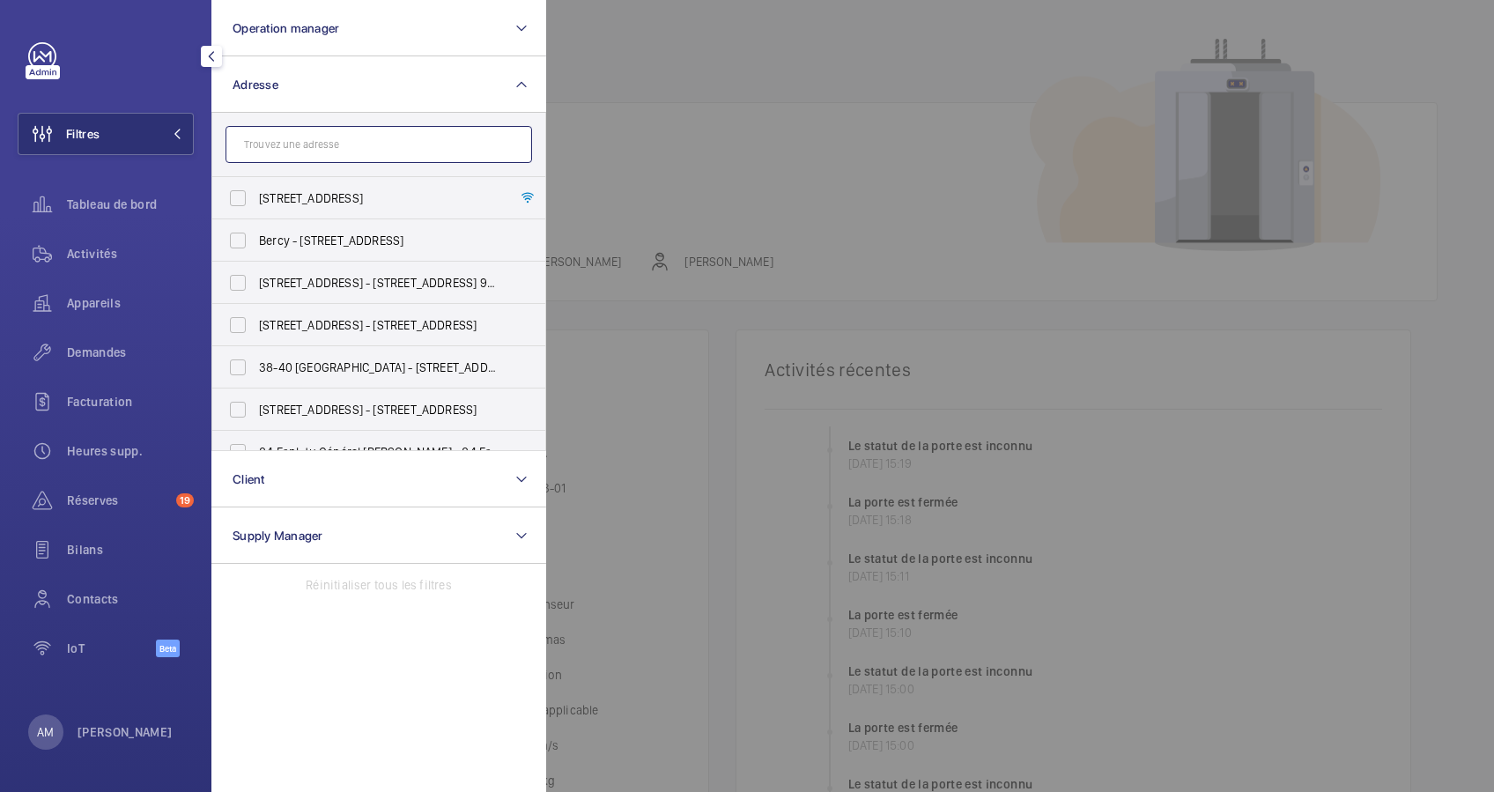
click at [301, 146] on input "text" at bounding box center [379, 144] width 307 height 37
type input "courcelle"
click at [240, 229] on input "[STREET_ADDRESS] s - [STREET_ADDRESS]" at bounding box center [237, 240] width 35 height 35
checkbox input "true"
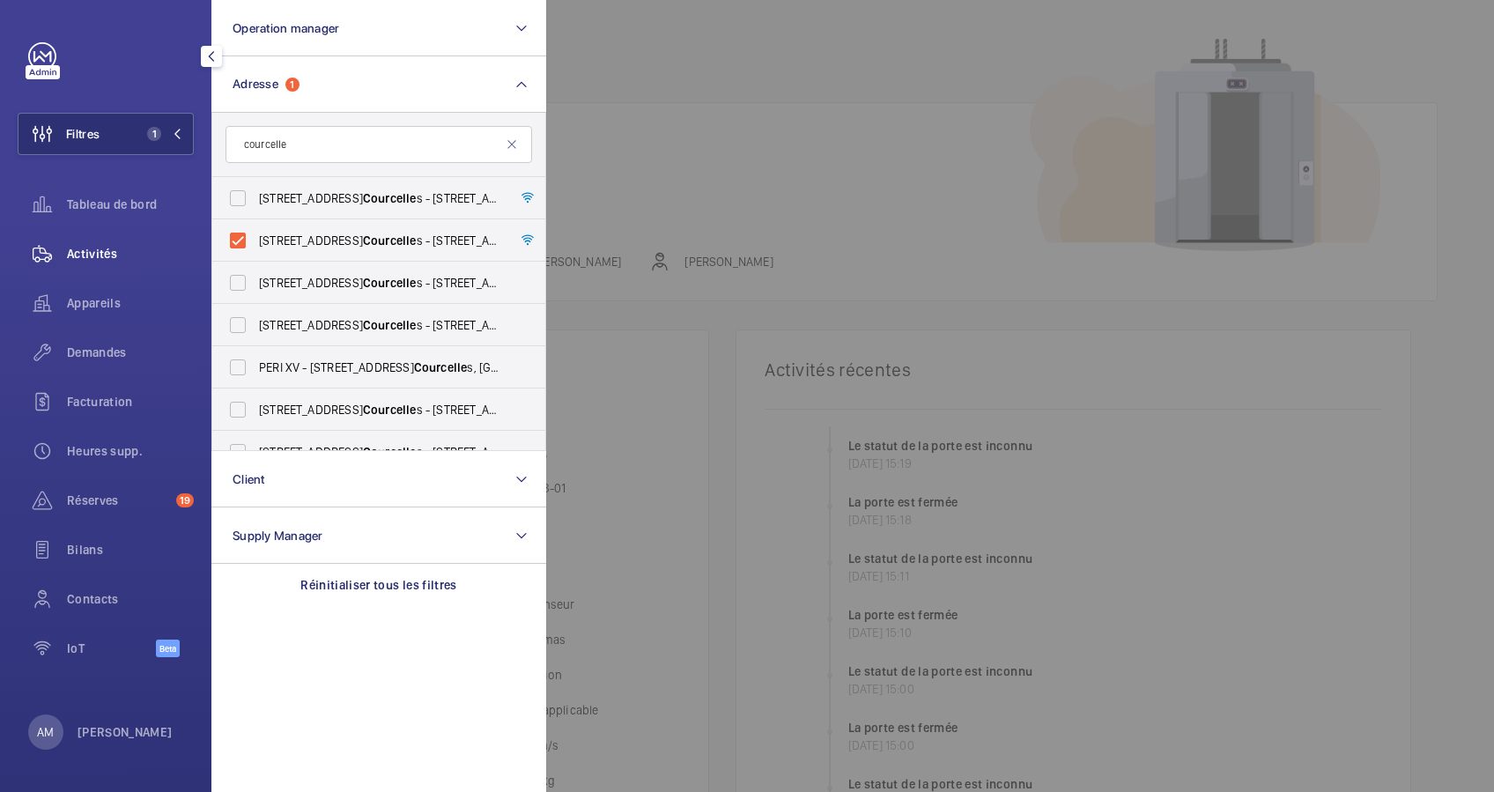
click at [103, 246] on span "Activités" at bounding box center [130, 254] width 127 height 18
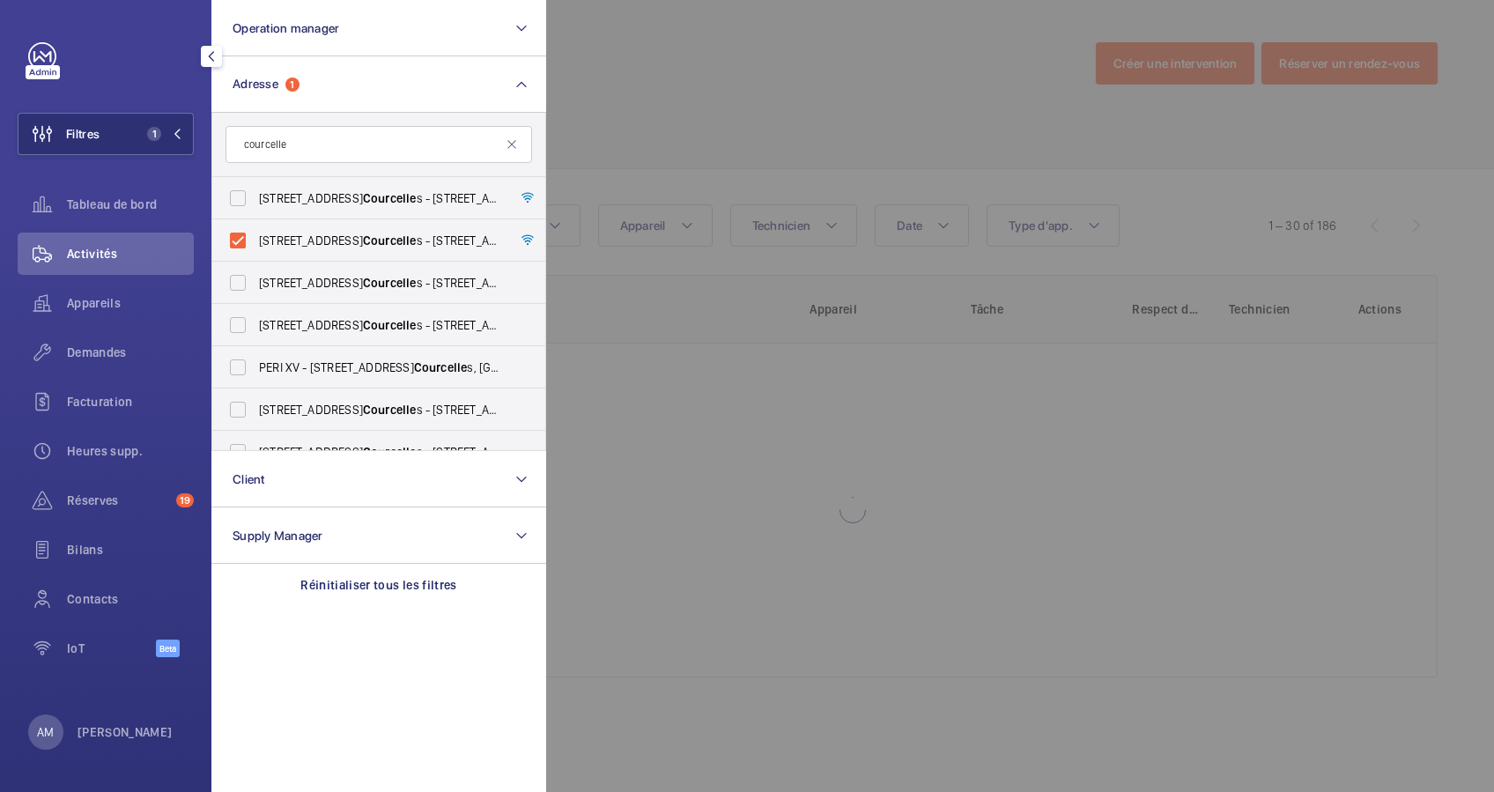
click at [814, 84] on div at bounding box center [1293, 396] width 1494 height 792
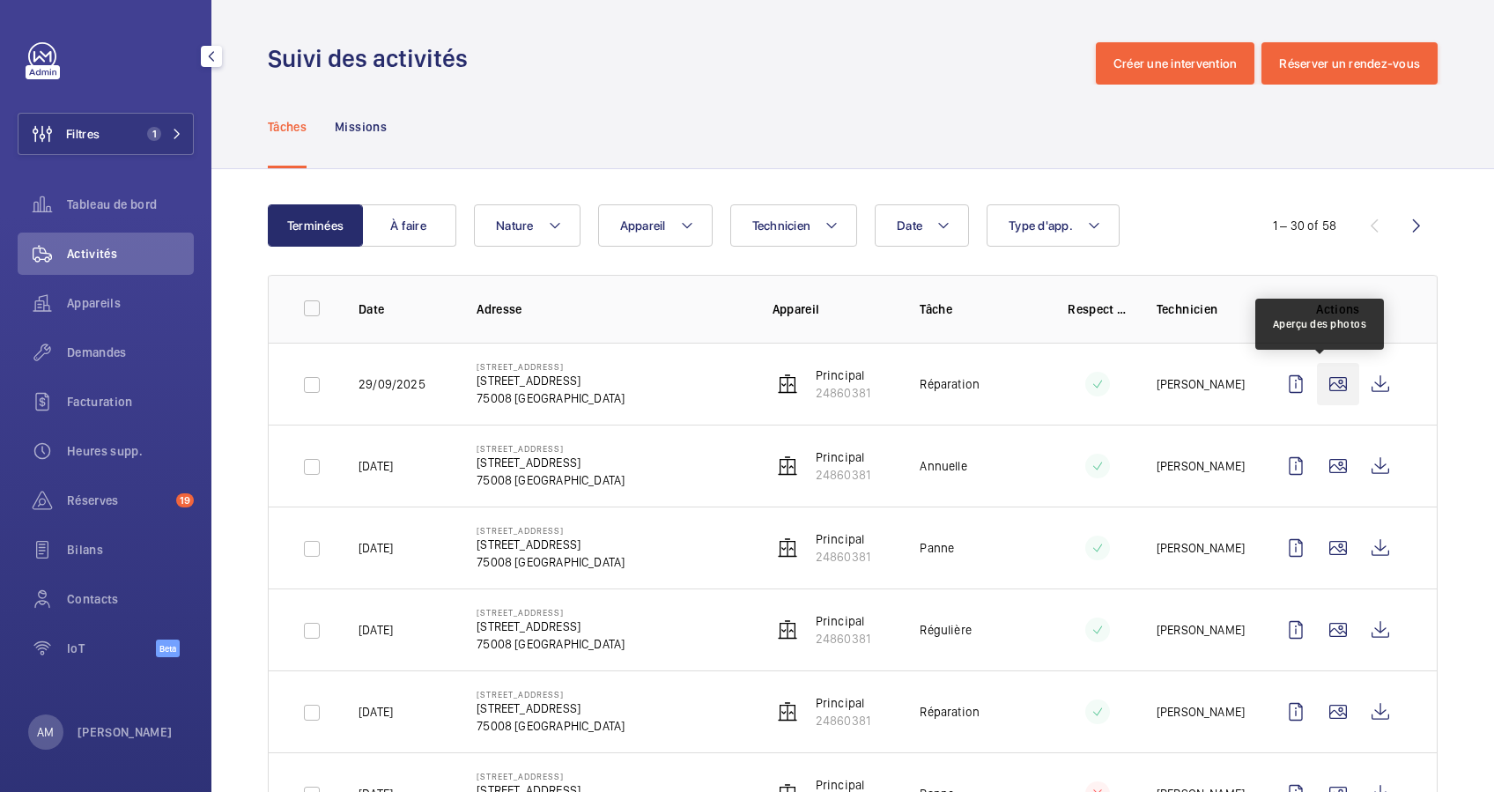
click at [1320, 376] on wm-front-icon-button at bounding box center [1338, 384] width 42 height 42
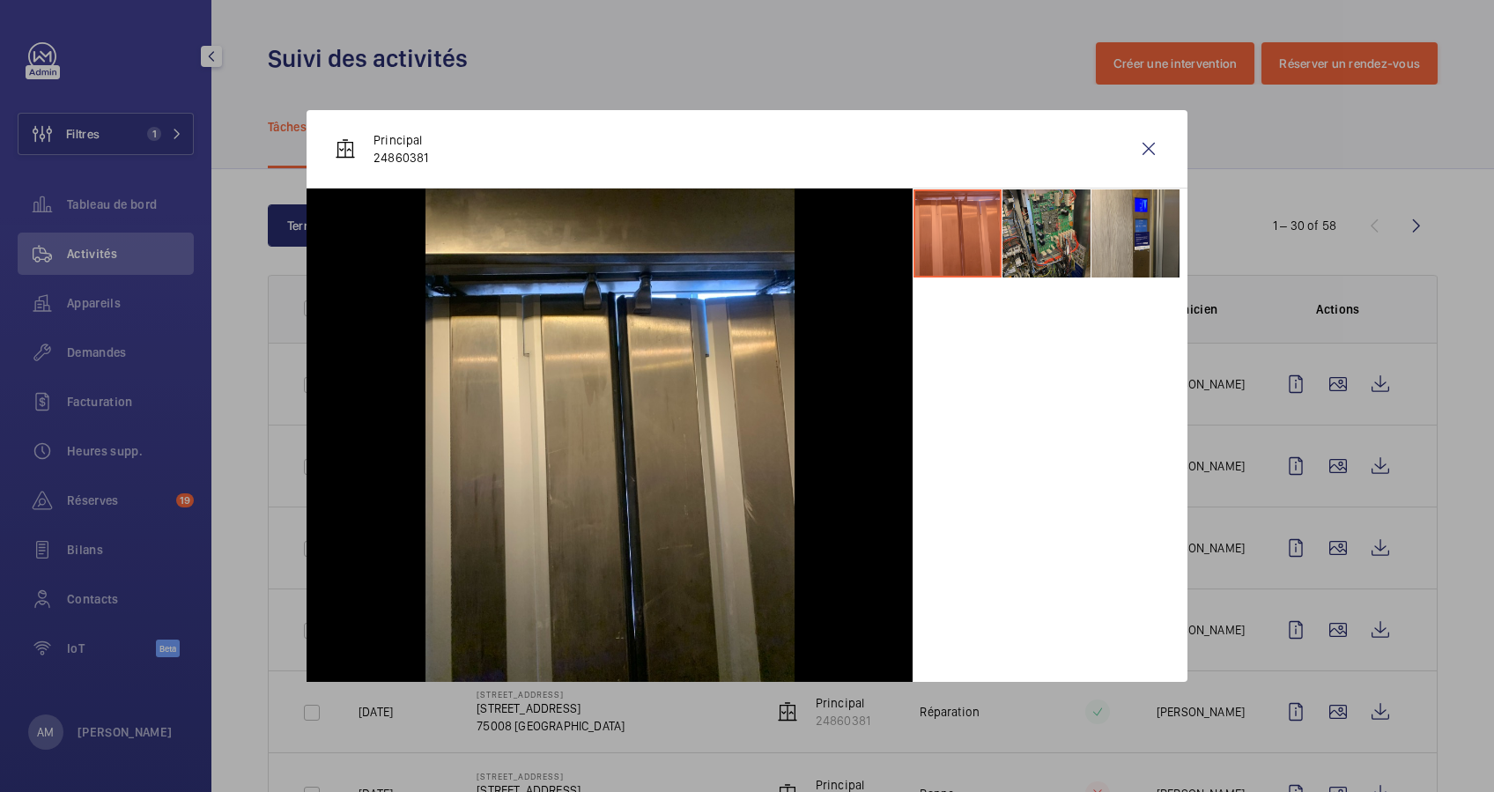
click at [1034, 248] on li at bounding box center [1047, 233] width 88 height 88
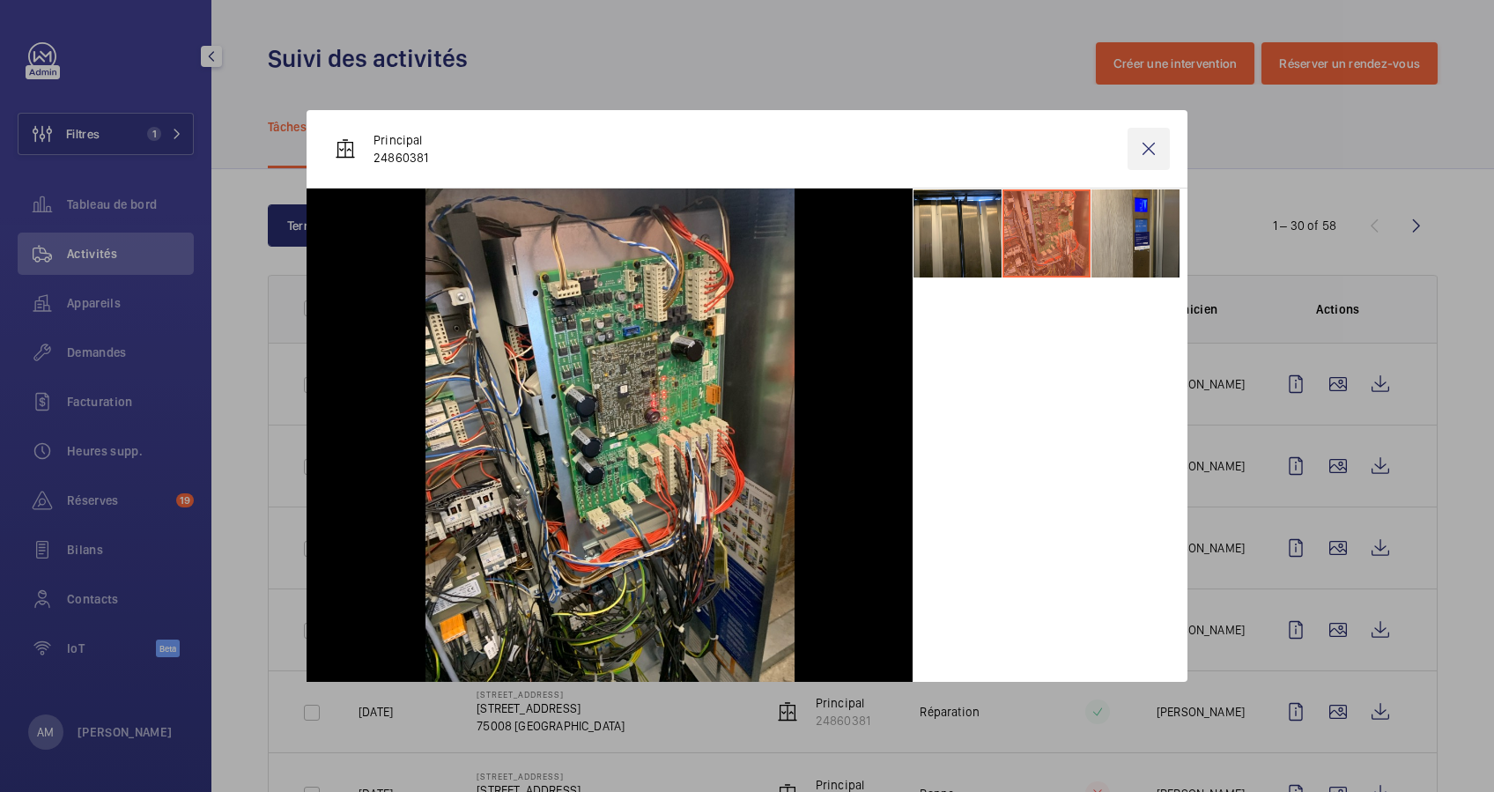
click at [1149, 143] on wm-front-icon-button at bounding box center [1149, 149] width 42 height 42
